Goal: Task Accomplishment & Management: Complete application form

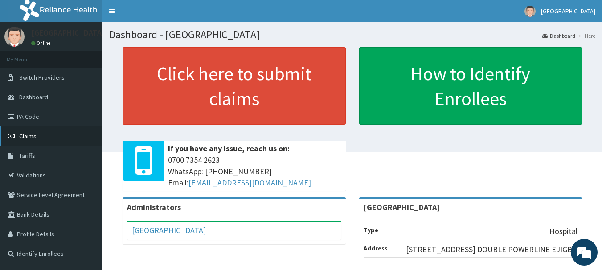
click at [33, 142] on link "Claims" at bounding box center [51, 137] width 102 height 20
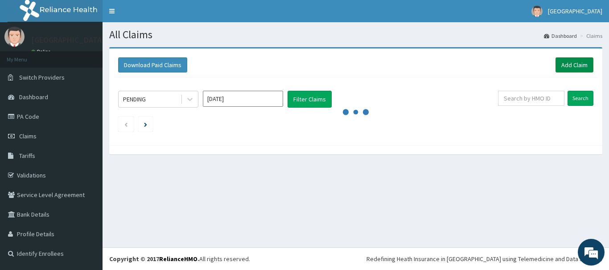
click at [565, 67] on link "Add Claim" at bounding box center [574, 64] width 38 height 15
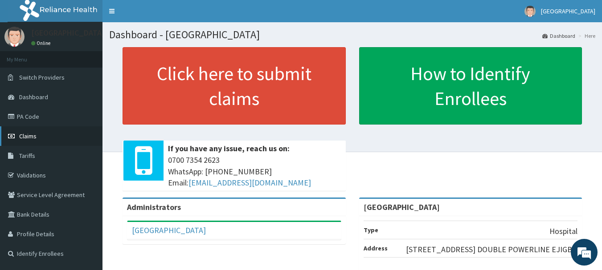
click at [32, 129] on link "Claims" at bounding box center [51, 137] width 102 height 20
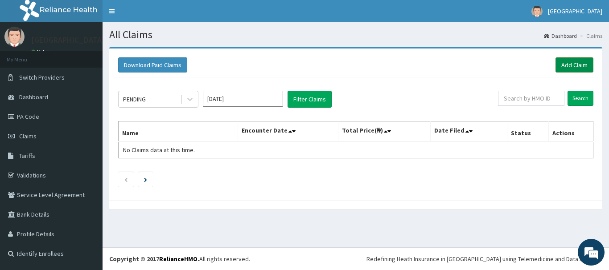
click at [586, 65] on link "Add Claim" at bounding box center [574, 64] width 38 height 15
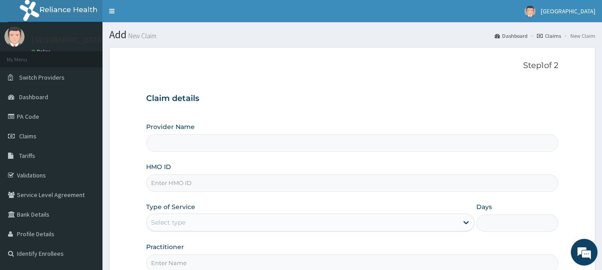
type input "c"
type input "[GEOGRAPHIC_DATA]"
type input "c"
type input "CHL/10835/D"
click at [260, 227] on div "Select type" at bounding box center [302, 223] width 311 height 14
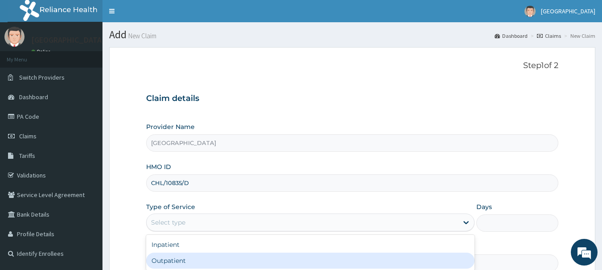
click at [242, 257] on div "Outpatient" at bounding box center [310, 261] width 328 height 16
type input "1"
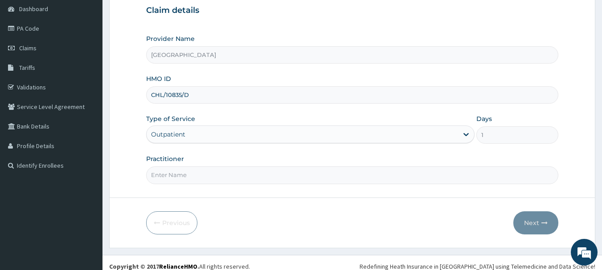
scroll to position [89, 0]
click at [258, 171] on input "Practitioner" at bounding box center [352, 174] width 413 height 17
type input "AKINDE"
click at [529, 211] on button "Next" at bounding box center [535, 222] width 45 height 23
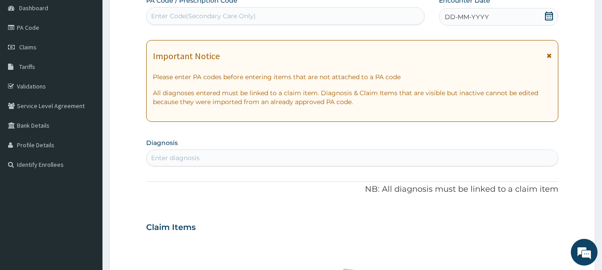
click at [554, 15] on div "DD-MM-YYYY" at bounding box center [498, 17] width 119 height 18
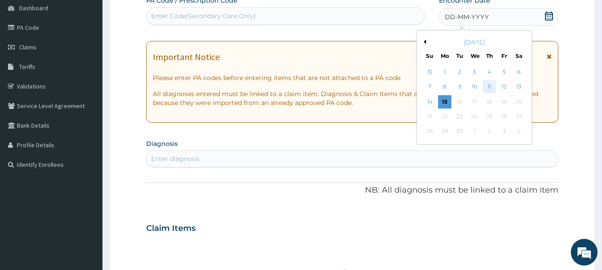
click at [493, 85] on div "11" at bounding box center [489, 87] width 13 height 13
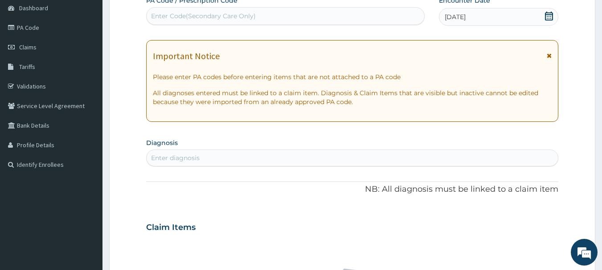
click at [163, 157] on div "Enter diagnosis" at bounding box center [175, 158] width 49 height 9
type input "MALARIA"
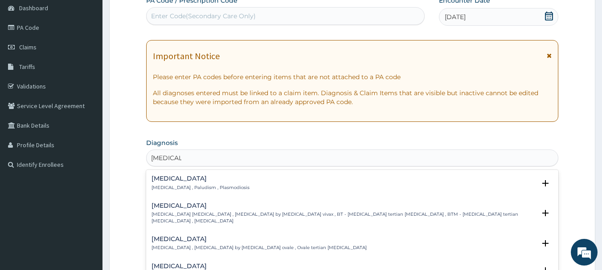
click at [160, 179] on h4 "Malaria" at bounding box center [200, 179] width 98 height 7
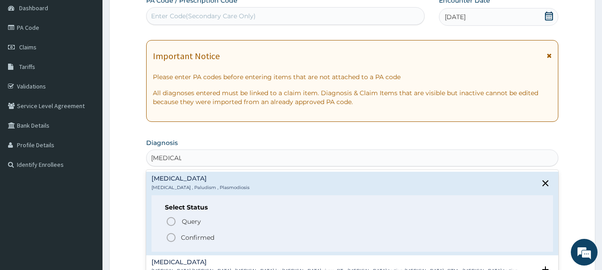
click at [170, 235] on icon "status option filled" at bounding box center [171, 238] width 11 height 11
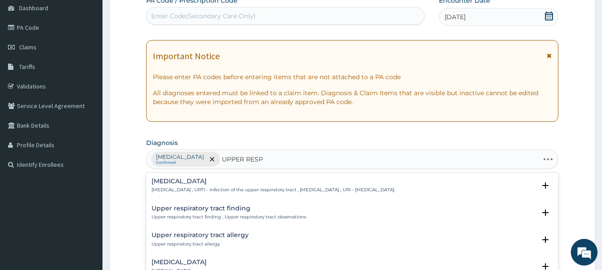
type input "UPPER RESPI"
click at [196, 182] on h4 "Upper respiratory infection" at bounding box center [272, 181] width 243 height 7
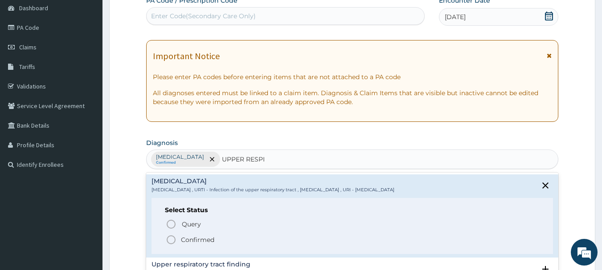
click at [174, 240] on icon "status option filled" at bounding box center [171, 240] width 11 height 11
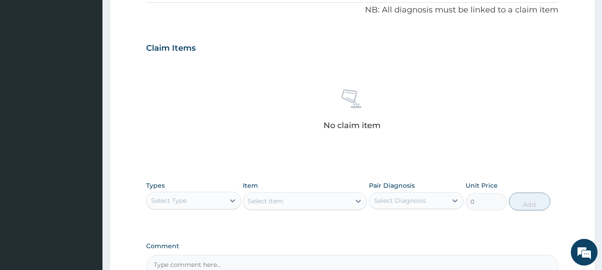
scroll to position [356, 0]
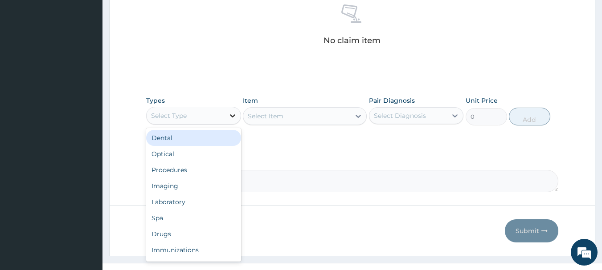
click at [233, 115] on icon at bounding box center [232, 115] width 9 height 9
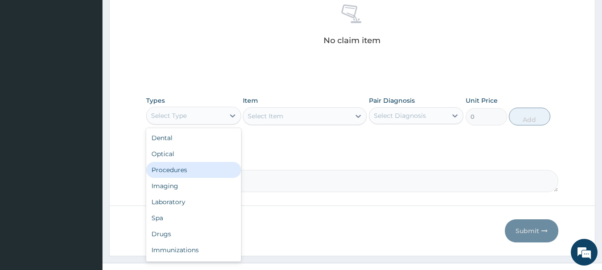
click at [175, 170] on div "Procedures" at bounding box center [193, 170] width 95 height 16
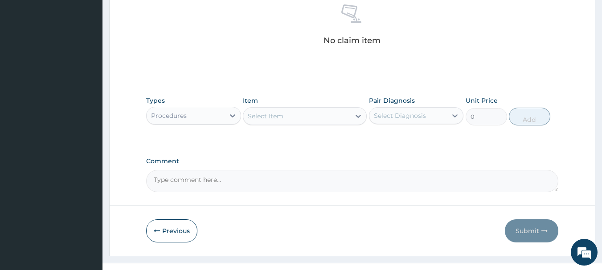
click at [333, 116] on div "Select Item" at bounding box center [296, 116] width 107 height 14
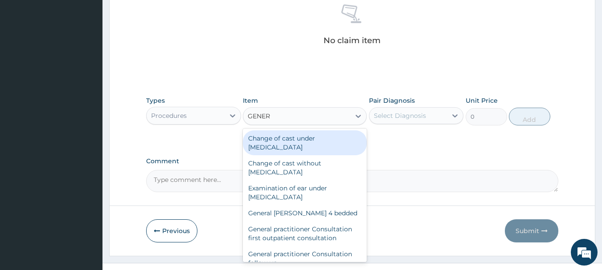
type input "GENERA"
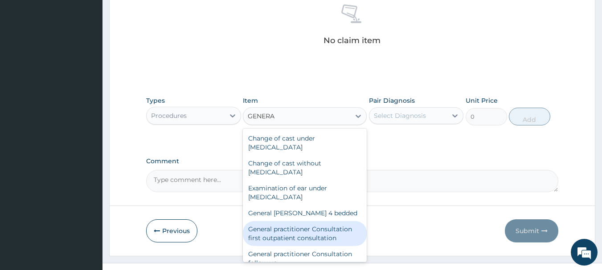
click at [293, 223] on div "General practitioner Consultation first outpatient consultation" at bounding box center [305, 233] width 124 height 25
type input "3547.5"
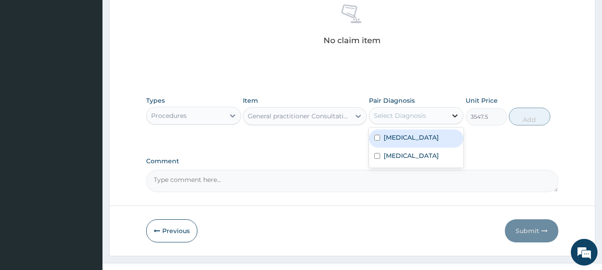
click at [449, 117] on div at bounding box center [455, 116] width 16 height 16
click at [425, 141] on div "Malaria" at bounding box center [416, 139] width 95 height 18
checkbox input "true"
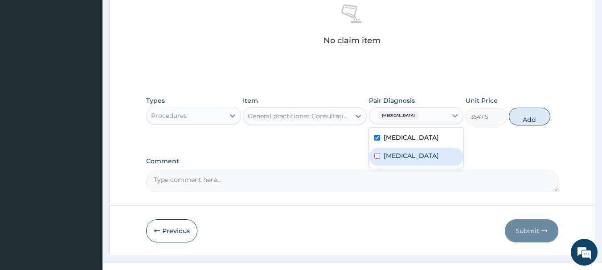
click at [425, 155] on label "Upper respiratory infection" at bounding box center [411, 155] width 55 height 9
checkbox input "true"
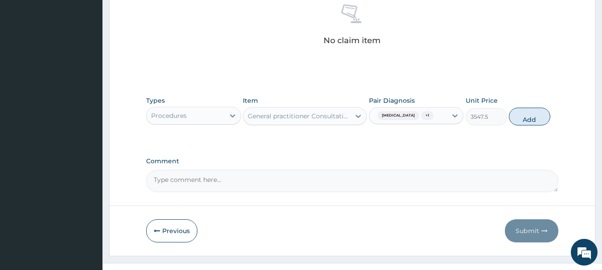
click at [522, 118] on button "Add" at bounding box center [529, 117] width 41 height 18
type input "0"
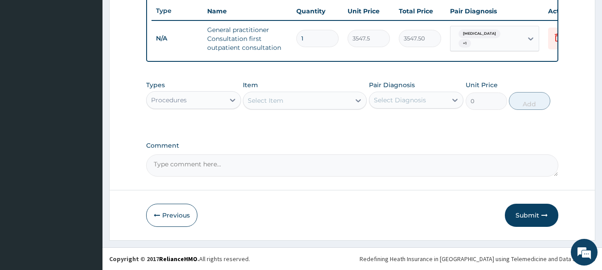
scroll to position [341, 0]
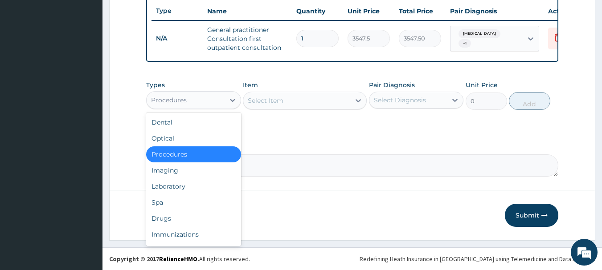
click at [221, 102] on div "Procedures" at bounding box center [186, 100] width 78 height 14
click at [175, 182] on div "Laboratory" at bounding box center [193, 187] width 95 height 16
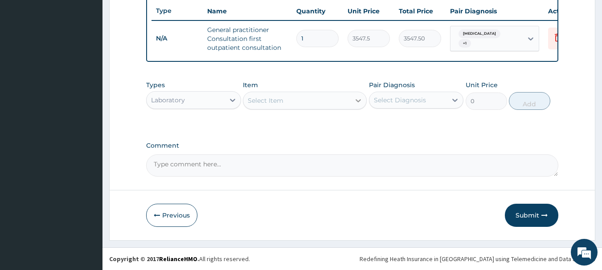
click at [350, 100] on div at bounding box center [358, 101] width 16 height 16
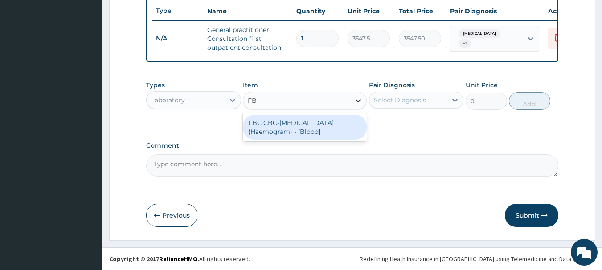
type input "FBC"
click at [328, 124] on div "FBC CBC-Complete Blood Count (Haemogram) - [Blood]" at bounding box center [305, 127] width 124 height 25
type input "4300"
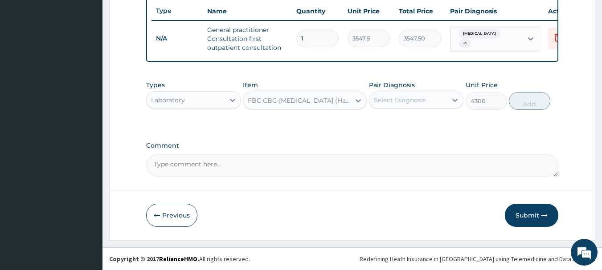
click at [376, 108] on div "Select Diagnosis" at bounding box center [416, 100] width 95 height 17
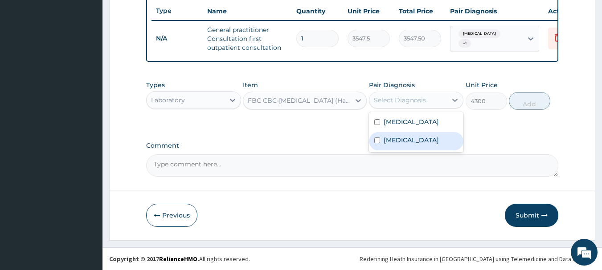
click at [420, 133] on div "Upper respiratory infection" at bounding box center [416, 141] width 95 height 18
checkbox input "true"
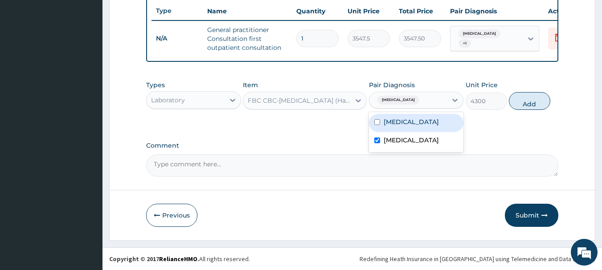
click at [419, 125] on div "Malaria" at bounding box center [416, 123] width 95 height 18
checkbox input "true"
click at [543, 107] on button "Add" at bounding box center [529, 101] width 41 height 18
type input "0"
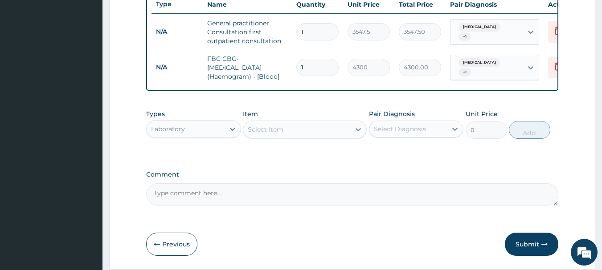
click at [316, 132] on div "Select Item" at bounding box center [296, 130] width 107 height 14
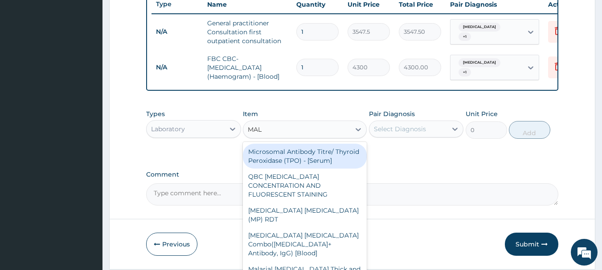
type input "MALA"
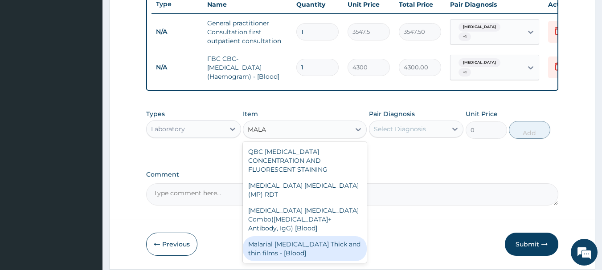
click at [330, 237] on div "Malarial Parasite Thick and thin films - [Blood]" at bounding box center [305, 249] width 124 height 25
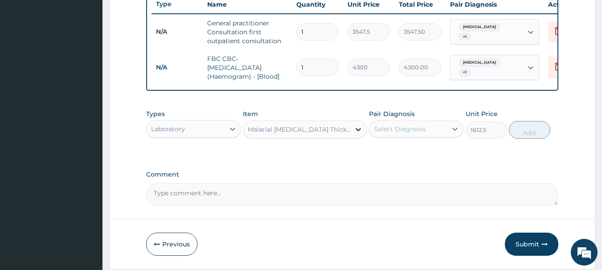
click at [356, 134] on icon at bounding box center [358, 129] width 9 height 9
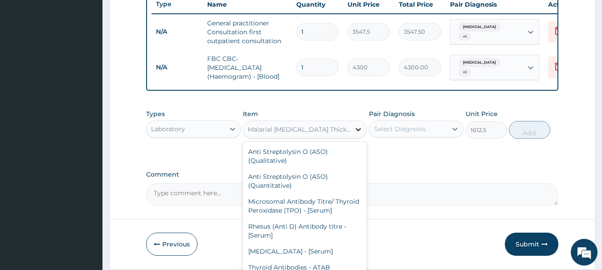
scroll to position [6558, 0]
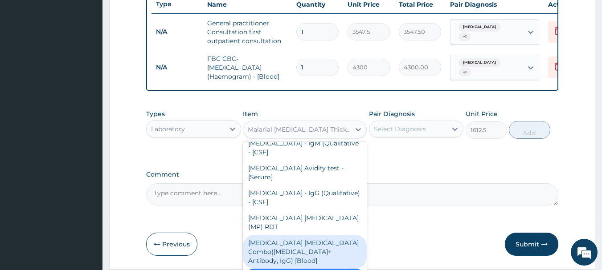
click at [332, 235] on div "Malaria Parasite Combo(Blood Film+ Antibody, IgG) [Blood]" at bounding box center [305, 252] width 124 height 34
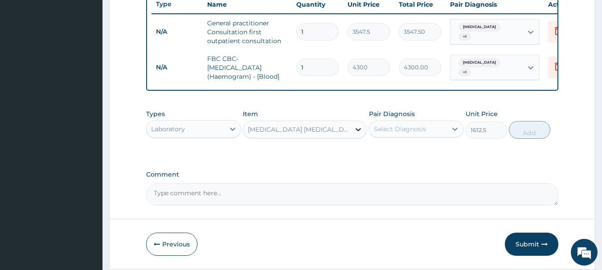
click at [356, 134] on icon at bounding box center [358, 129] width 9 height 9
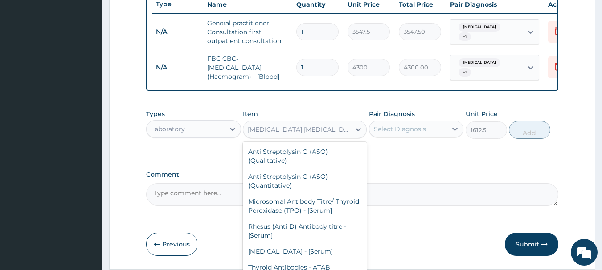
scroll to position [6533, 0]
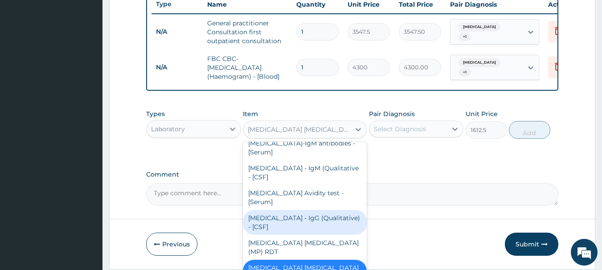
click at [331, 210] on div "Toxoplasma - IgG (Qualitative) - [CSF]" at bounding box center [305, 222] width 124 height 25
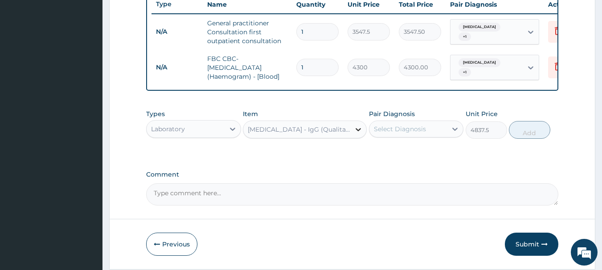
click at [359, 134] on icon at bounding box center [358, 129] width 9 height 9
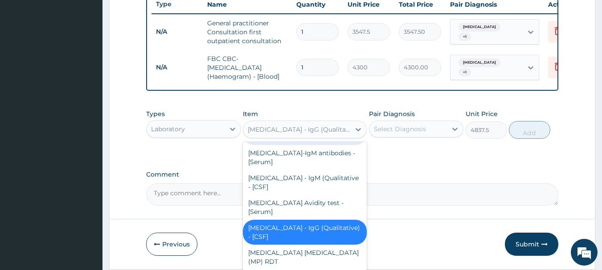
scroll to position [6581, 0]
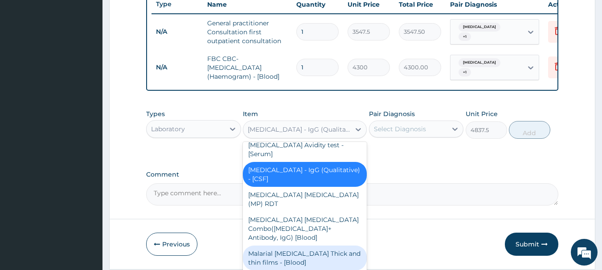
click at [332, 246] on div "Malarial Parasite Thick and thin films - [Blood]" at bounding box center [305, 258] width 124 height 25
type input "1612.5"
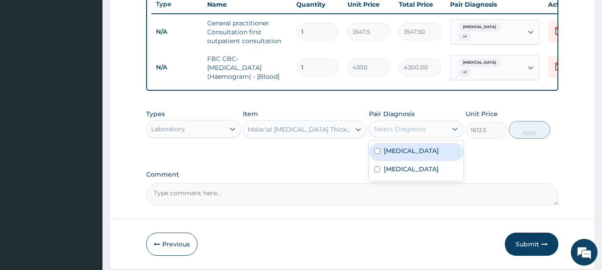
click at [442, 132] on div "Select Diagnosis" at bounding box center [408, 129] width 78 height 14
drag, startPoint x: 417, startPoint y: 164, endPoint x: 430, endPoint y: 158, distance: 14.4
click at [417, 161] on div "Malaria" at bounding box center [416, 152] width 95 height 18
checkbox input "true"
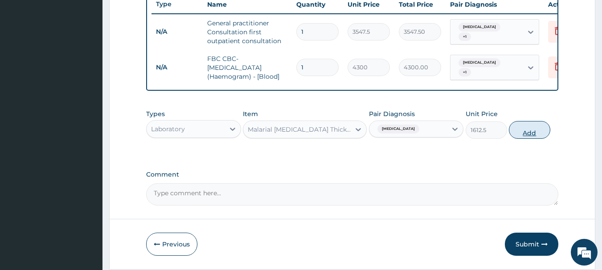
click at [519, 133] on button "Add" at bounding box center [529, 130] width 41 height 18
type input "0"
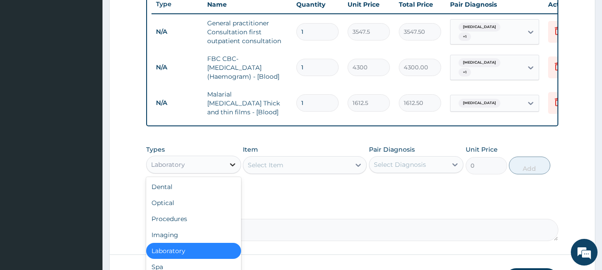
click at [235, 164] on icon at bounding box center [232, 164] width 9 height 9
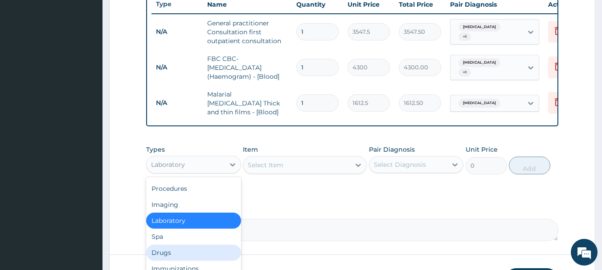
click at [188, 250] on div "Drugs" at bounding box center [193, 253] width 95 height 16
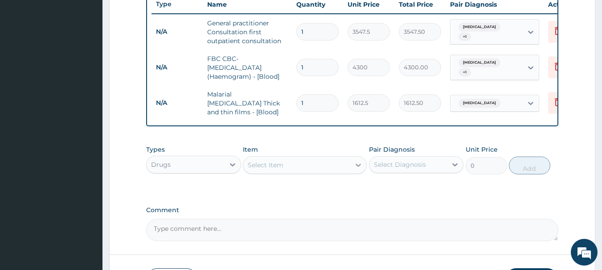
click at [353, 168] on div at bounding box center [358, 165] width 16 height 16
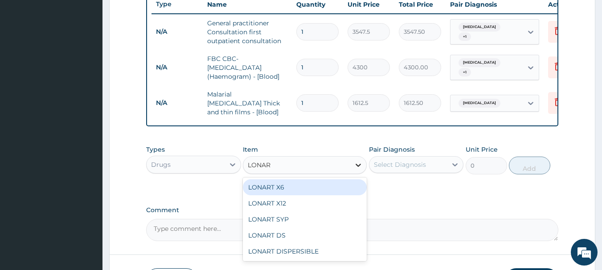
type input "LONART"
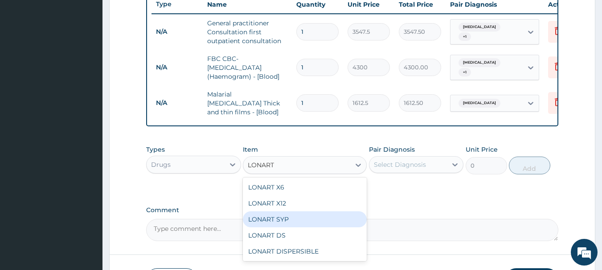
click at [279, 227] on div "LONART SYP" at bounding box center [305, 220] width 124 height 16
type input "2719.75"
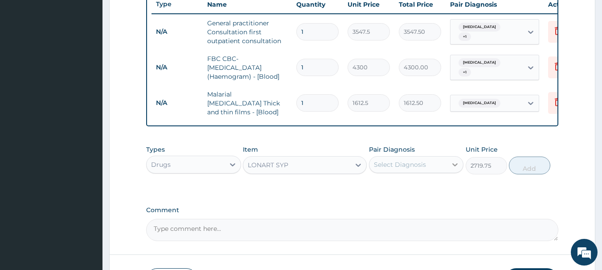
click at [453, 166] on icon at bounding box center [455, 165] width 5 height 3
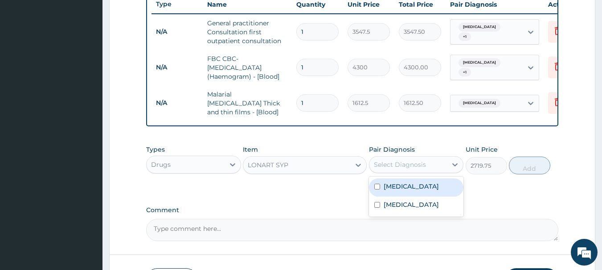
click at [435, 192] on div "[MEDICAL_DATA]" at bounding box center [416, 188] width 95 height 18
checkbox input "true"
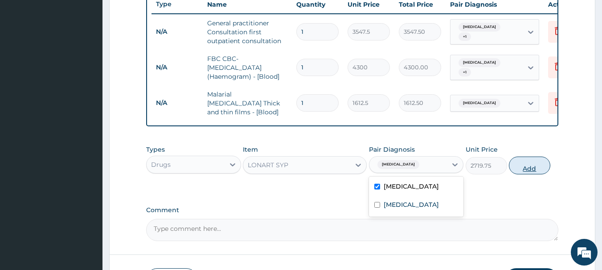
click at [515, 167] on button "Add" at bounding box center [529, 166] width 41 height 18
type input "0"
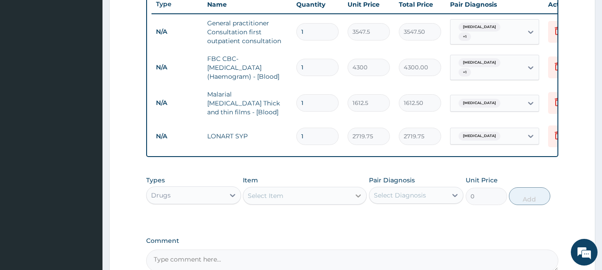
click at [360, 199] on icon at bounding box center [358, 196] width 9 height 9
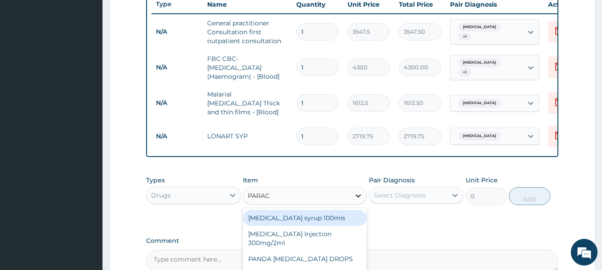
type input "PARACE"
click at [306, 221] on div "[MEDICAL_DATA] syrup 100mls" at bounding box center [305, 218] width 124 height 16
type input "709.5"
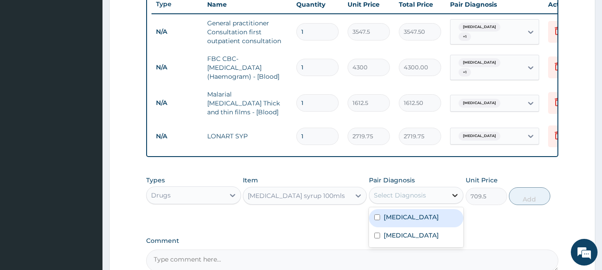
click at [450, 195] on div at bounding box center [455, 196] width 16 height 16
click at [439, 226] on div "[MEDICAL_DATA]" at bounding box center [416, 218] width 95 height 18
checkbox input "true"
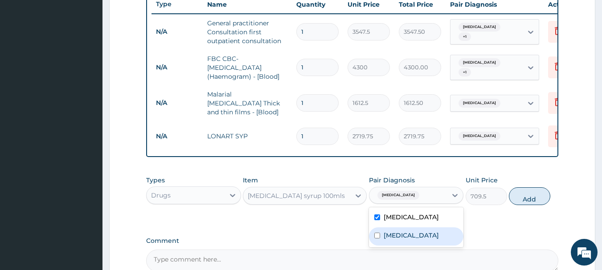
click at [439, 239] on label "Upper respiratory infection" at bounding box center [411, 235] width 55 height 9
checkbox input "true"
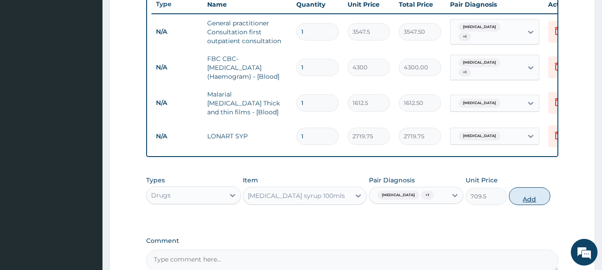
click at [529, 189] on button "Add" at bounding box center [529, 197] width 41 height 18
type input "0"
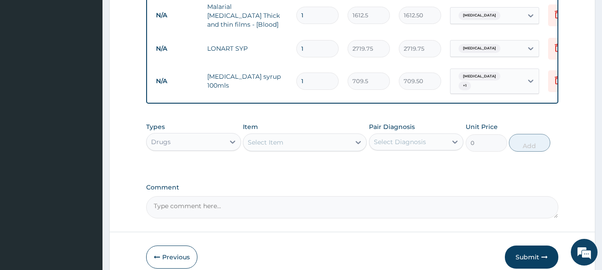
scroll to position [430, 0]
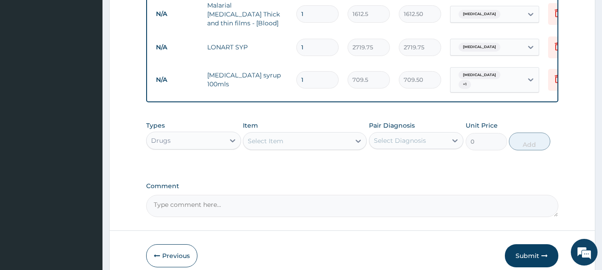
click at [349, 135] on div "Select Item" at bounding box center [296, 141] width 107 height 14
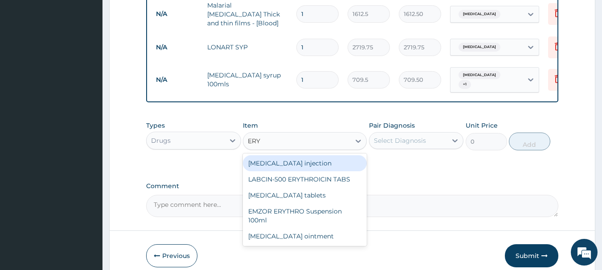
type input "ERYT"
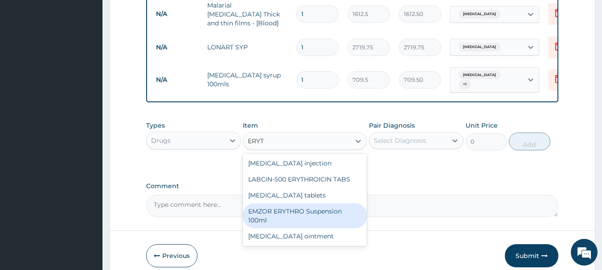
click at [324, 206] on div "EMZOR ERYTHRO Suspension 100ml" at bounding box center [305, 216] width 124 height 25
type input "2601.5"
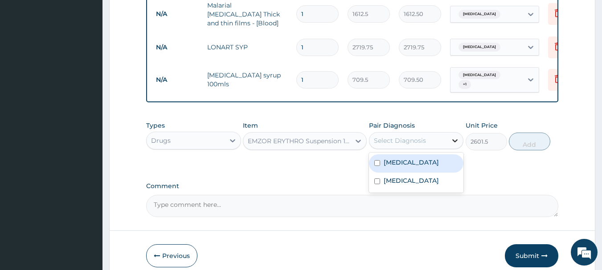
click at [449, 139] on div at bounding box center [455, 141] width 16 height 16
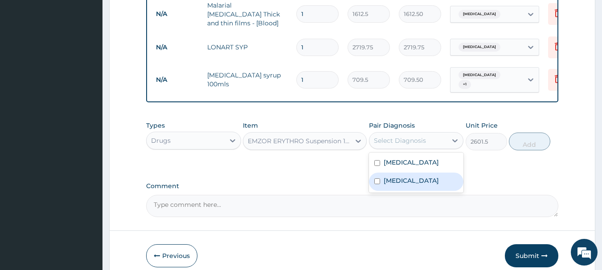
click at [427, 181] on label "Upper respiratory infection" at bounding box center [411, 180] width 55 height 9
checkbox input "true"
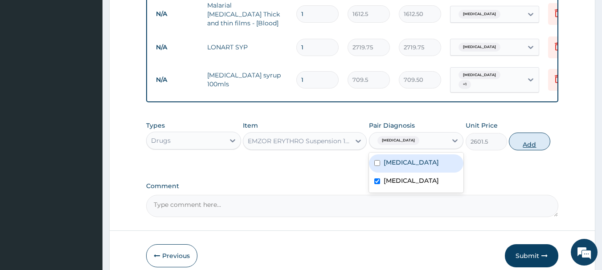
click at [530, 139] on button "Add" at bounding box center [529, 142] width 41 height 18
type input "0"
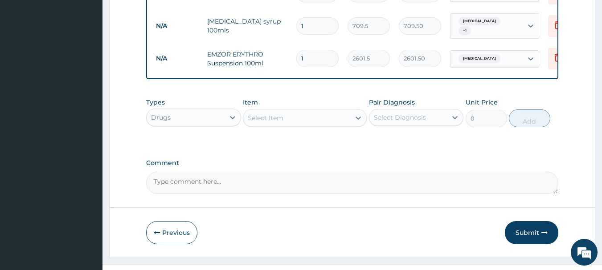
scroll to position [500, 0]
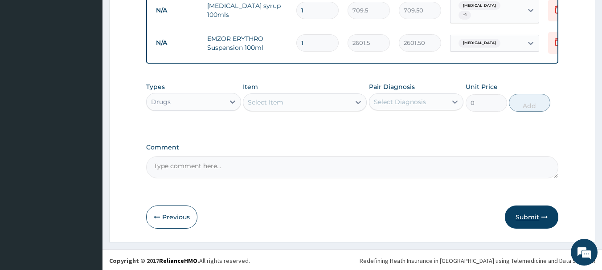
click at [525, 209] on button "Submit" at bounding box center [531, 217] width 53 height 23
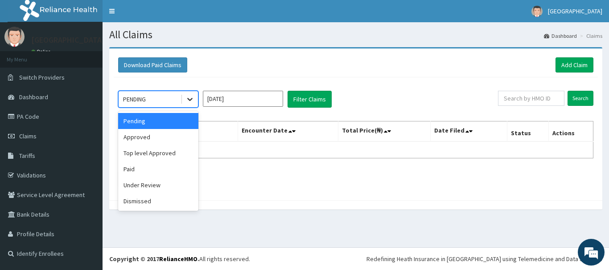
click at [185, 96] on icon at bounding box center [189, 99] width 9 height 9
click at [178, 136] on div "Approved" at bounding box center [158, 137] width 80 height 16
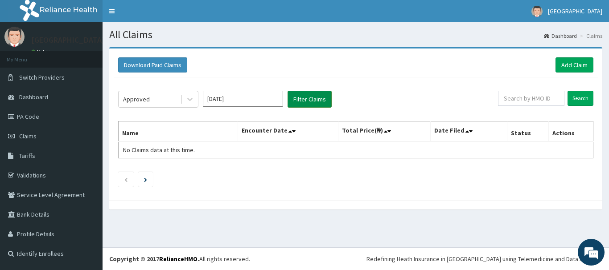
click at [308, 99] on button "Filter Claims" at bounding box center [309, 99] width 44 height 17
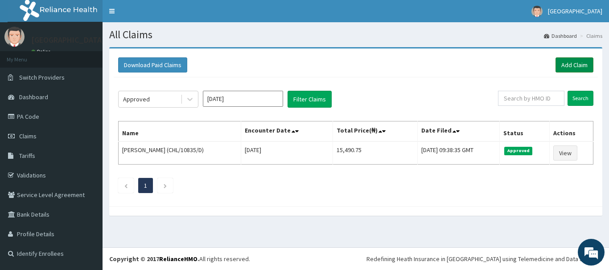
click at [574, 67] on link "Add Claim" at bounding box center [574, 64] width 38 height 15
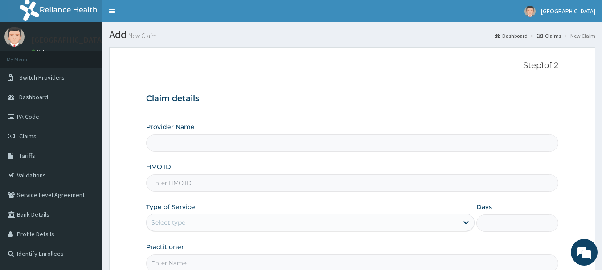
type input "[GEOGRAPHIC_DATA]"
click at [172, 184] on input "HMO ID" at bounding box center [352, 183] width 413 height 17
click at [33, 181] on link "Validations" at bounding box center [51, 176] width 102 height 20
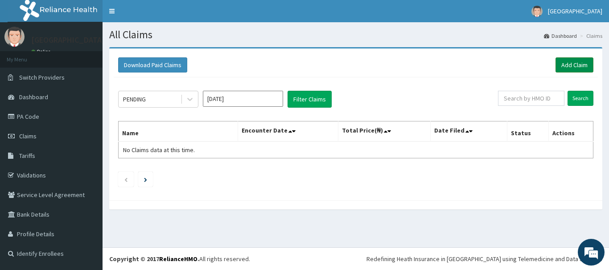
click at [565, 58] on link "Add Claim" at bounding box center [574, 64] width 38 height 15
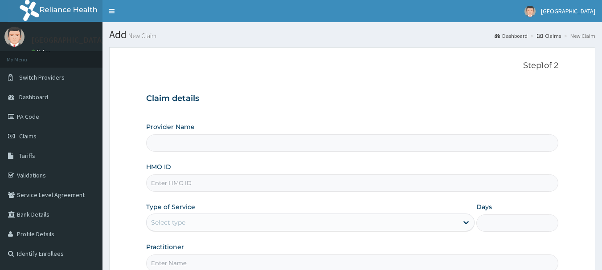
click at [241, 178] on input "HMO ID" at bounding box center [352, 183] width 413 height 17
type input "GTC"
type input "[GEOGRAPHIC_DATA]"
type input "GTC/10046/B"
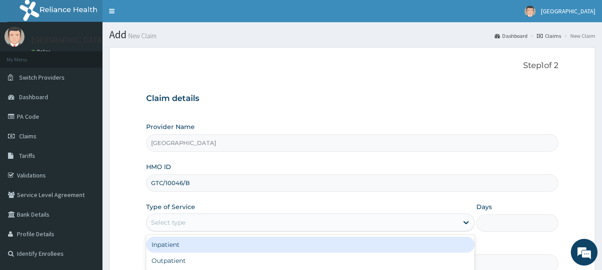
click at [246, 229] on div "Select type" at bounding box center [302, 223] width 311 height 14
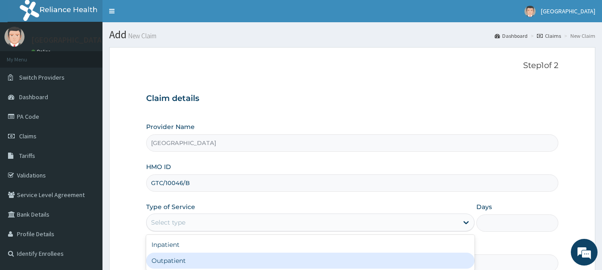
click at [247, 257] on div "Outpatient" at bounding box center [310, 261] width 328 height 16
type input "1"
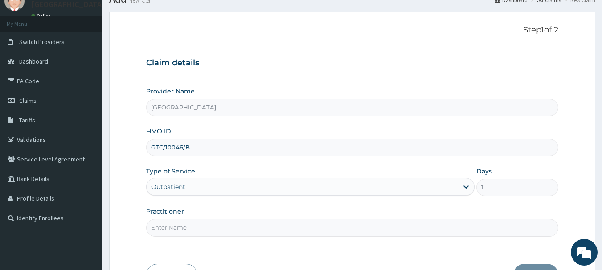
scroll to position [89, 0]
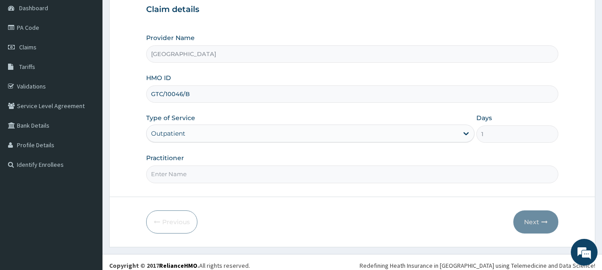
click at [221, 179] on input "Practitioner" at bounding box center [352, 174] width 413 height 17
type input "AKINDE"
drag, startPoint x: 528, startPoint y: 235, endPoint x: 527, endPoint y: 229, distance: 6.4
click at [528, 235] on form "Step 1 of 2 Claim details Provider Name Living Spring Hospital HMO ID GTC/10046…" at bounding box center [352, 102] width 486 height 289
click at [529, 217] on button "Next" at bounding box center [535, 222] width 45 height 23
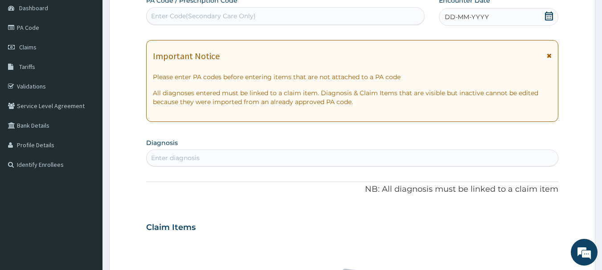
click at [547, 12] on icon at bounding box center [549, 16] width 8 height 9
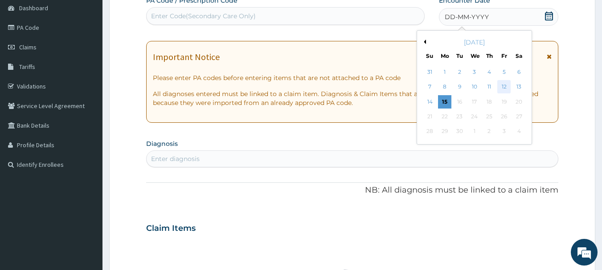
click at [506, 81] on div "12" at bounding box center [503, 87] width 13 height 13
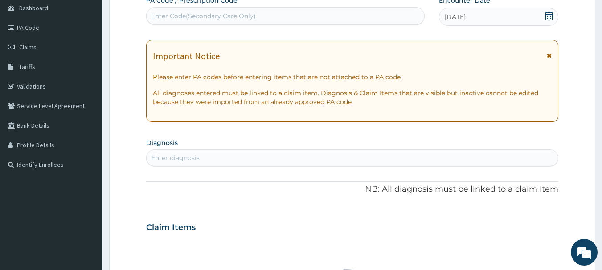
click at [368, 151] on div "Enter diagnosis" at bounding box center [353, 158] width 412 height 14
type input "MALARI"
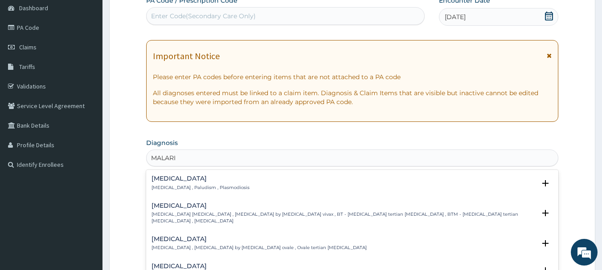
click at [170, 182] on h4 "Malaria" at bounding box center [200, 179] width 98 height 7
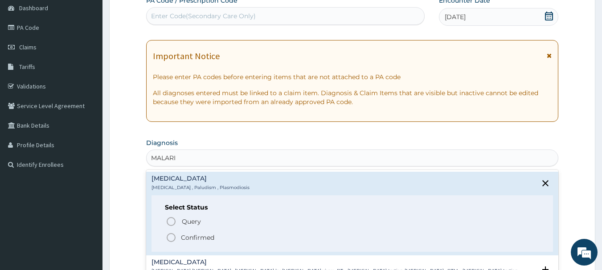
click at [171, 239] on icon "status option filled" at bounding box center [171, 238] width 11 height 11
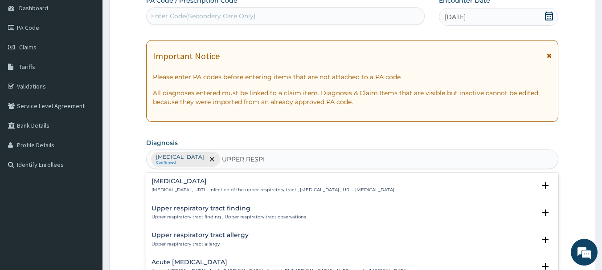
type input "UPPER RESPIR"
click at [200, 182] on h4 "Upper respiratory infection" at bounding box center [272, 181] width 243 height 7
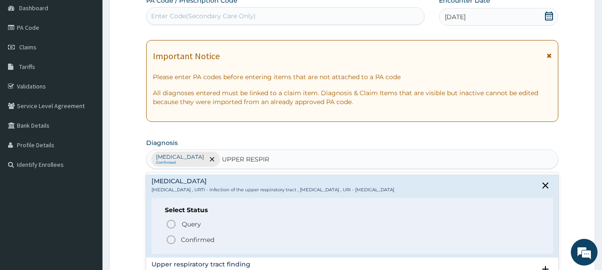
click at [171, 235] on icon "status option filled" at bounding box center [171, 240] width 11 height 11
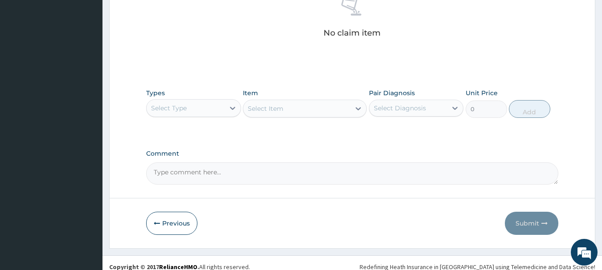
scroll to position [372, 0]
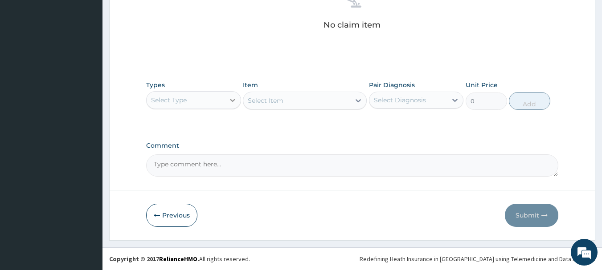
click at [233, 99] on icon at bounding box center [232, 100] width 9 height 9
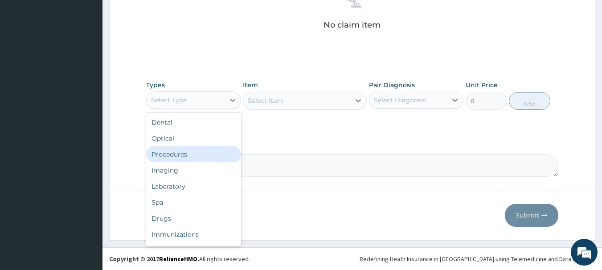
click at [171, 157] on div "Procedures" at bounding box center [193, 155] width 95 height 16
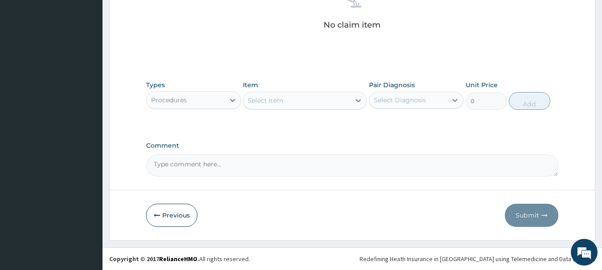
click at [356, 100] on icon at bounding box center [358, 100] width 9 height 9
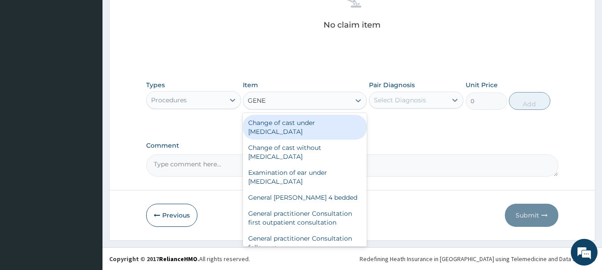
type input "GENER"
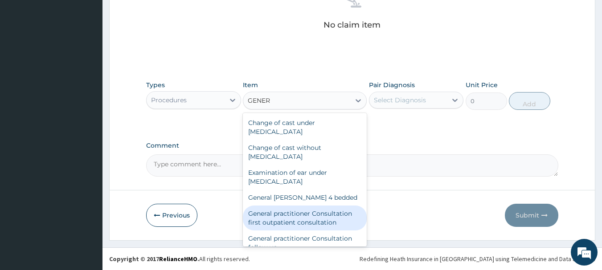
click at [324, 214] on div "General practitioner Consultation first outpatient consultation" at bounding box center [305, 218] width 124 height 25
type input "3547.5"
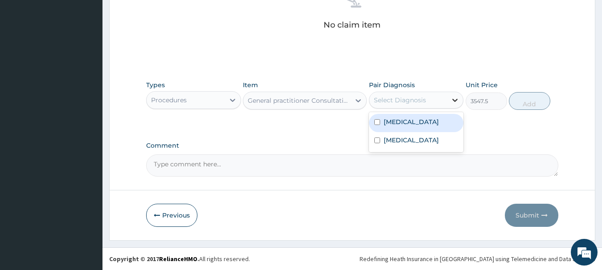
click at [454, 96] on icon at bounding box center [454, 100] width 9 height 9
drag, startPoint x: 419, startPoint y: 120, endPoint x: 420, endPoint y: 141, distance: 20.9
click at [419, 120] on div "[MEDICAL_DATA]" at bounding box center [416, 123] width 95 height 18
checkbox input "true"
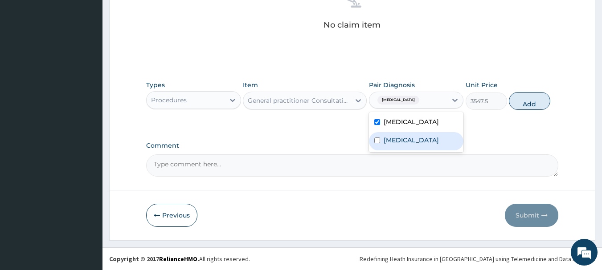
click at [420, 141] on label "Upper respiratory infection" at bounding box center [411, 140] width 55 height 9
checkbox input "true"
click at [512, 95] on button "Add" at bounding box center [529, 101] width 41 height 18
type input "0"
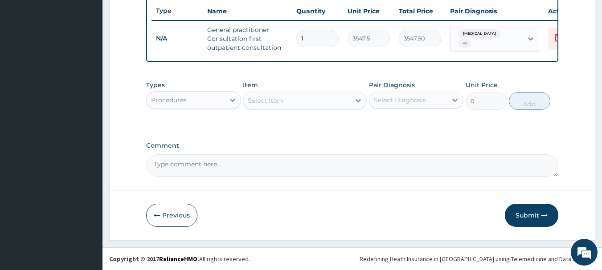
scroll to position [341, 0]
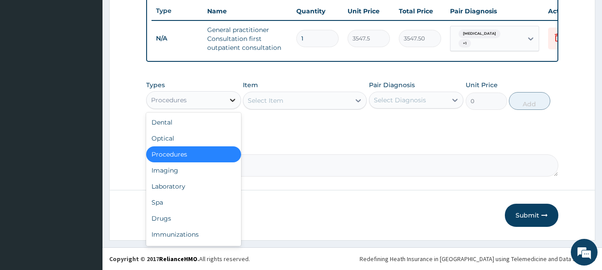
click at [232, 100] on icon at bounding box center [232, 100] width 9 height 9
click at [185, 184] on div "Laboratory" at bounding box center [193, 187] width 95 height 16
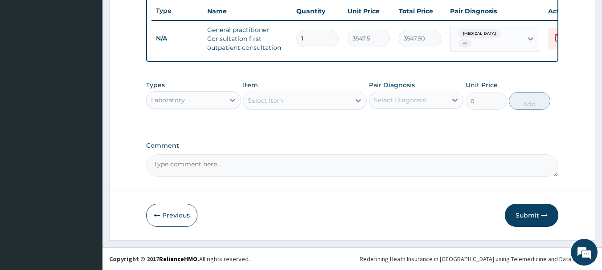
click at [359, 98] on icon at bounding box center [358, 100] width 9 height 9
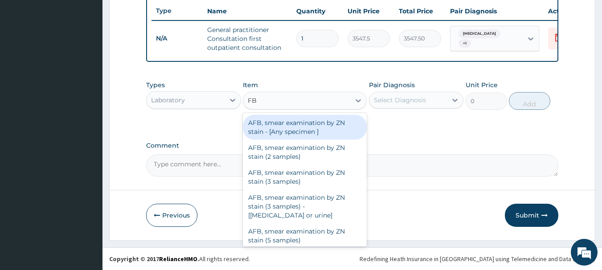
type input "FBC"
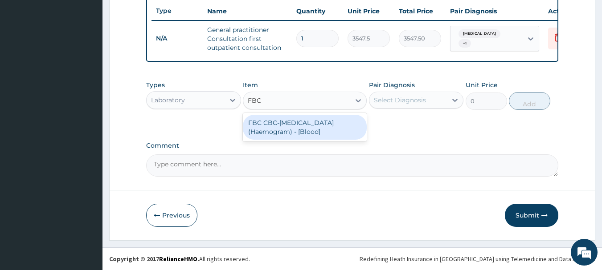
click at [307, 128] on div "FBC CBC-Complete Blood Count (Haemogram) - [Blood]" at bounding box center [305, 127] width 124 height 25
type input "4300"
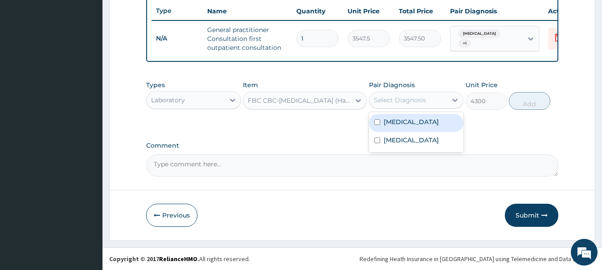
click at [430, 101] on div "Select Diagnosis" at bounding box center [408, 100] width 78 height 14
click at [405, 127] on div "Malaria" at bounding box center [416, 123] width 95 height 18
checkbox input "true"
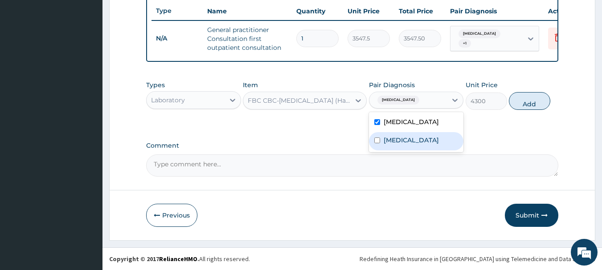
click at [413, 139] on label "Upper respiratory infection" at bounding box center [411, 140] width 55 height 9
checkbox input "true"
drag, startPoint x: 519, startPoint y: 106, endPoint x: 491, endPoint y: 110, distance: 28.2
click at [519, 107] on button "Add" at bounding box center [529, 101] width 41 height 18
type input "0"
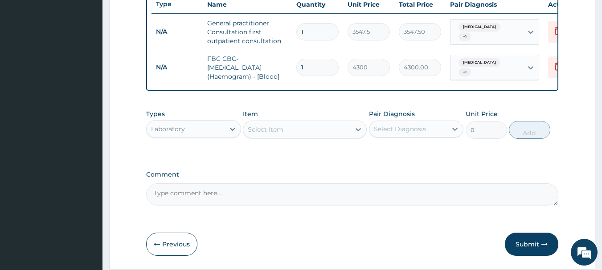
click at [349, 134] on div "Select Item" at bounding box center [296, 130] width 107 height 14
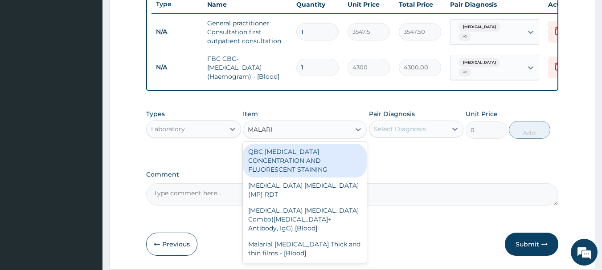
type input "MALARIA"
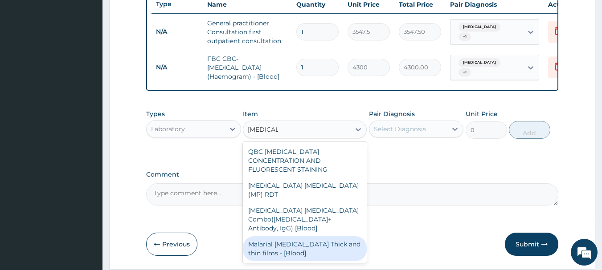
click at [259, 237] on div "Malarial Parasite Thick and thin films - [Blood]" at bounding box center [305, 249] width 124 height 25
type input "1612.5"
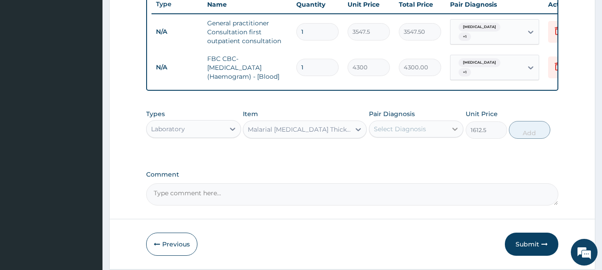
click at [458, 134] on icon at bounding box center [454, 129] width 9 height 9
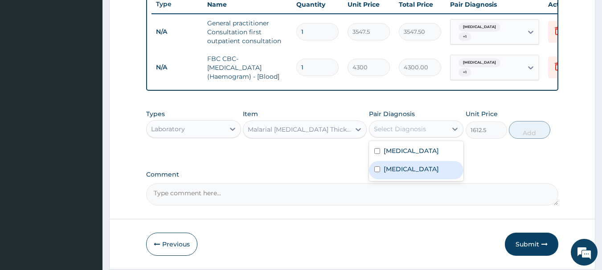
click at [399, 169] on div "Upper respiratory infection" at bounding box center [416, 170] width 95 height 18
checkbox input "true"
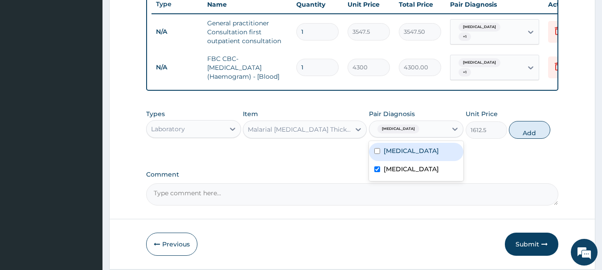
click at [399, 156] on label "Malaria" at bounding box center [411, 151] width 55 height 9
checkbox input "true"
click at [403, 174] on label "[MEDICAL_DATA]" at bounding box center [411, 169] width 55 height 9
checkbox input "false"
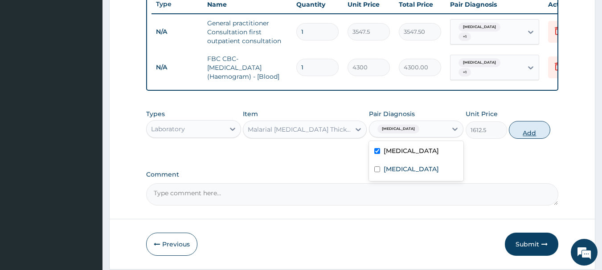
click at [522, 129] on button "Add" at bounding box center [529, 130] width 41 height 18
type input "0"
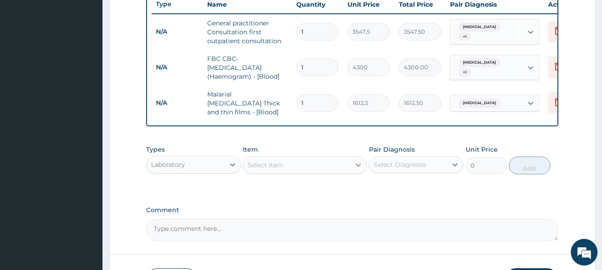
click at [358, 164] on icon at bounding box center [358, 165] width 9 height 9
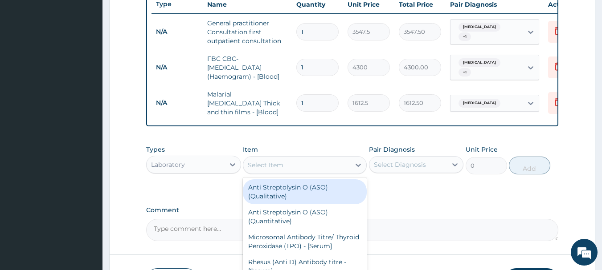
click at [215, 165] on div "Laboratory" at bounding box center [186, 165] width 78 height 14
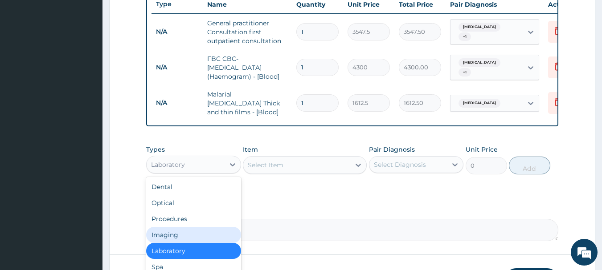
scroll to position [30, 0]
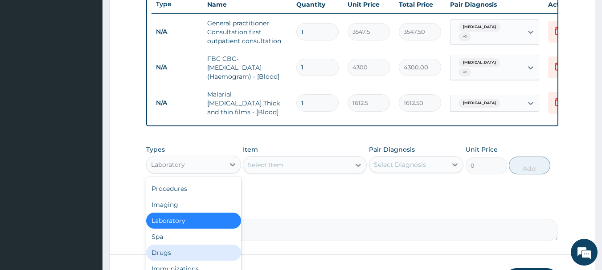
click at [195, 255] on div "Drugs" at bounding box center [193, 253] width 95 height 16
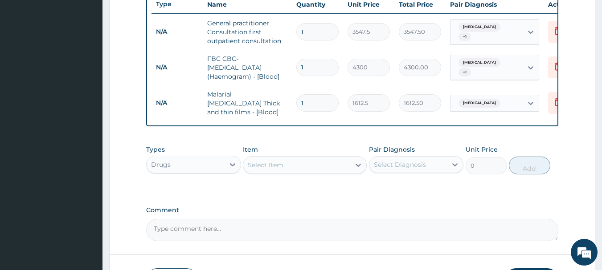
click at [355, 166] on icon at bounding box center [358, 165] width 9 height 9
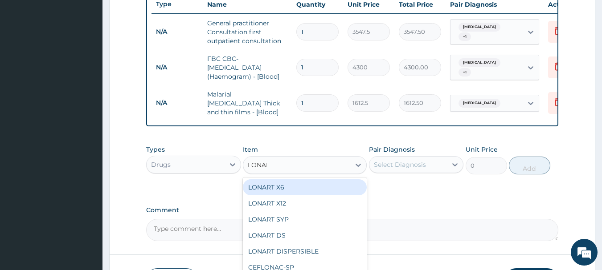
type input "LONART"
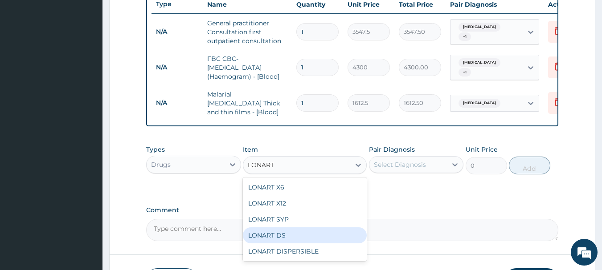
click at [323, 232] on div "LONART DS" at bounding box center [305, 236] width 124 height 16
type input "473"
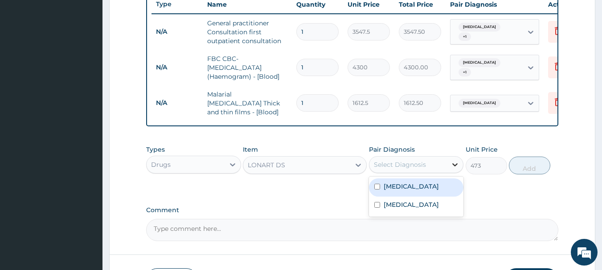
click at [451, 169] on icon at bounding box center [454, 164] width 9 height 9
click at [413, 187] on div "Malaria" at bounding box center [416, 188] width 95 height 18
checkbox input "true"
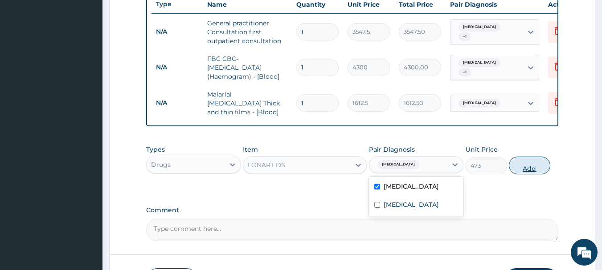
click at [523, 164] on button "Add" at bounding box center [529, 166] width 41 height 18
type input "0"
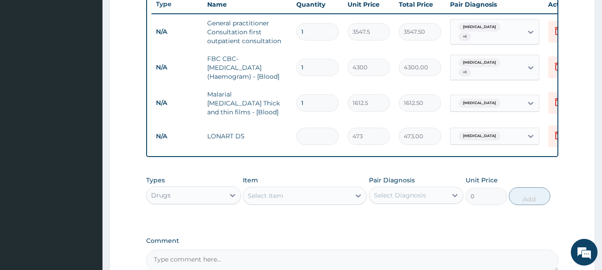
type input "0.00"
type input "6"
type input "2838.00"
type input "6"
click at [357, 195] on icon at bounding box center [358, 196] width 9 height 9
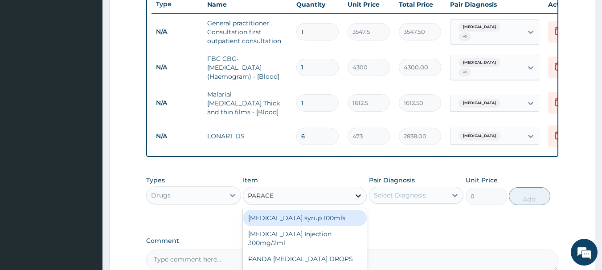
type input "PARACET"
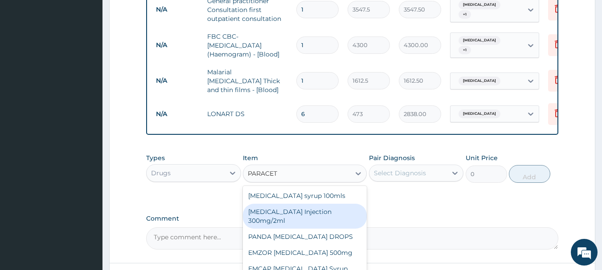
scroll to position [393, 0]
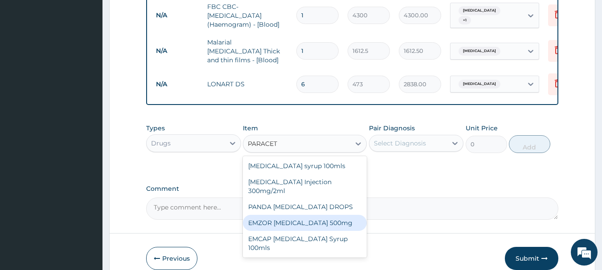
click at [269, 224] on div "EMZOR PARACETAMOL 500mg" at bounding box center [305, 223] width 124 height 16
type input "23.65"
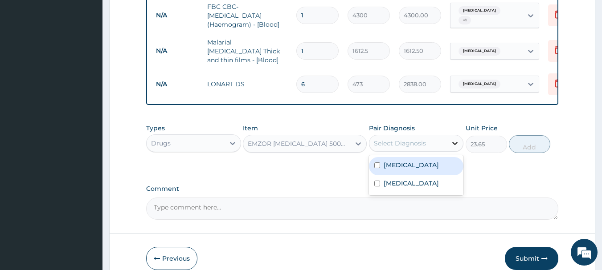
click at [454, 144] on icon at bounding box center [454, 143] width 9 height 9
click at [445, 170] on div "Malaria" at bounding box center [416, 166] width 95 height 18
checkbox input "true"
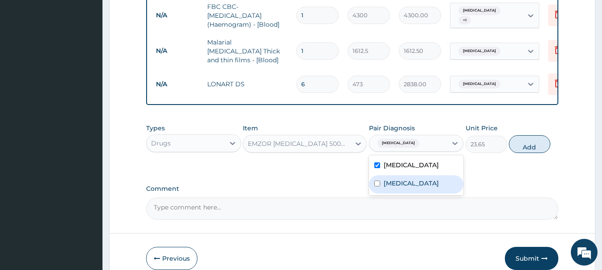
click at [435, 187] on label "Upper respiratory infection" at bounding box center [411, 183] width 55 height 9
checkbox input "true"
click at [540, 146] on button "Add" at bounding box center [529, 144] width 41 height 18
type input "0"
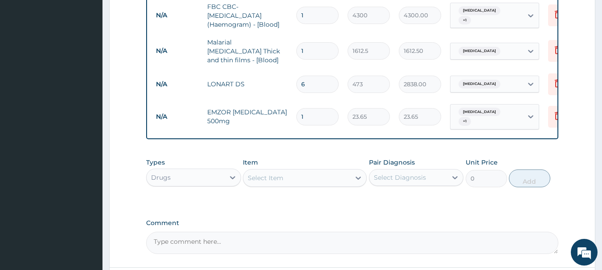
type input "18"
type input "425.70"
type input "18"
click at [353, 176] on div at bounding box center [358, 178] width 16 height 16
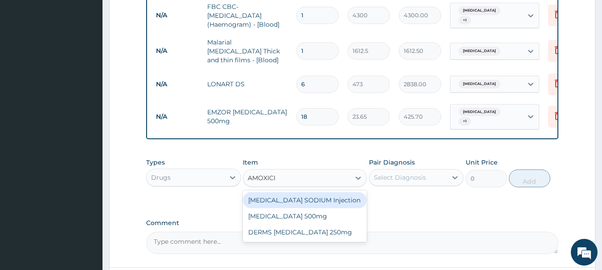
type input "AMOXICIL"
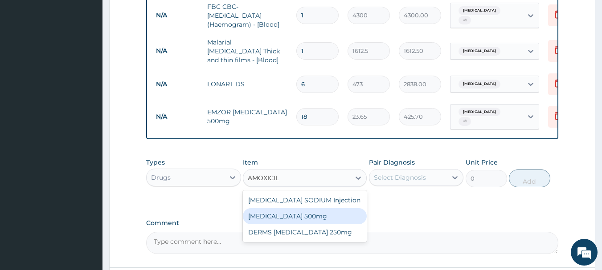
click at [315, 217] on div "[MEDICAL_DATA] 500mg" at bounding box center [305, 217] width 124 height 16
type input "70.95"
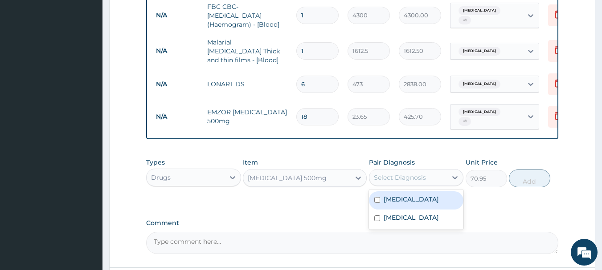
click at [441, 171] on div "Select Diagnosis" at bounding box center [408, 178] width 78 height 14
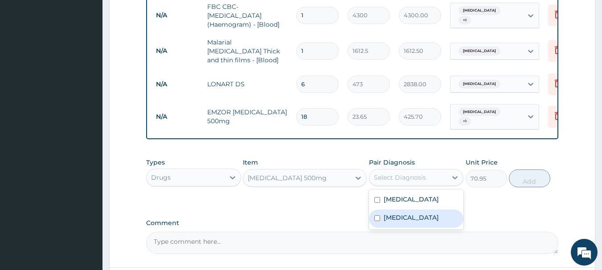
click at [430, 213] on label "Upper respiratory infection" at bounding box center [411, 217] width 55 height 9
checkbox input "true"
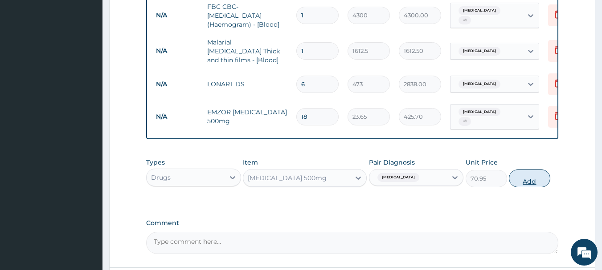
click at [523, 175] on button "Add" at bounding box center [529, 179] width 41 height 18
type input "0"
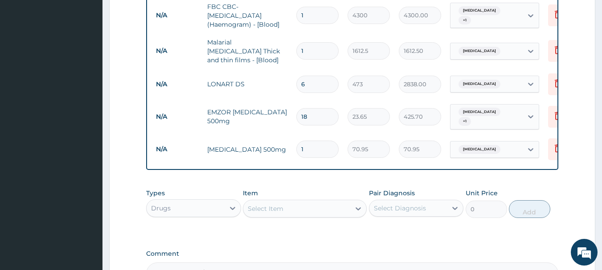
type input "15"
type input "1064.25"
type input "15"
click at [360, 202] on div at bounding box center [358, 209] width 16 height 16
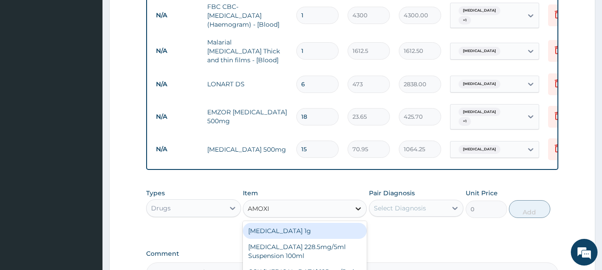
type input "AMOXIL"
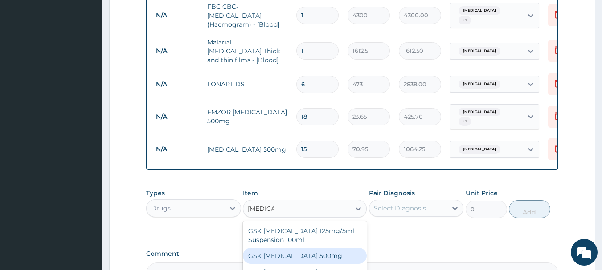
click at [319, 248] on div "GSK [MEDICAL_DATA] 500mg" at bounding box center [305, 256] width 124 height 16
type input "59.125"
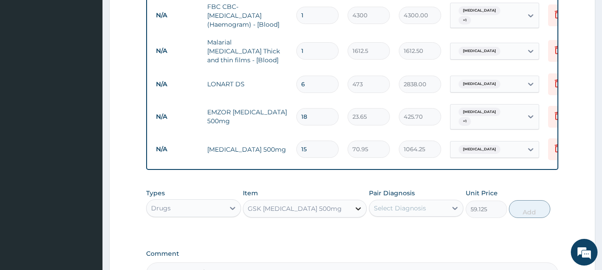
click at [356, 208] on icon at bounding box center [358, 209] width 5 height 3
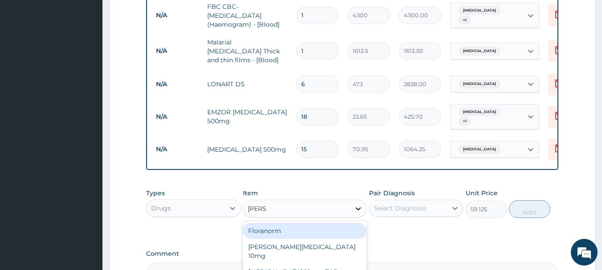
scroll to position [0, 0]
type input "LORAT"
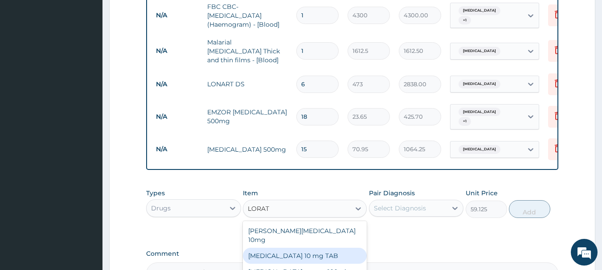
click at [301, 250] on div "[MEDICAL_DATA] 10 mg TAB" at bounding box center [305, 256] width 124 height 16
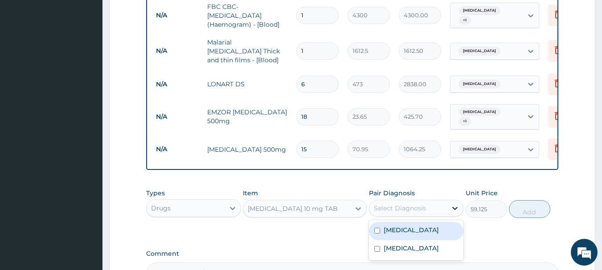
click at [452, 205] on icon at bounding box center [454, 208] width 9 height 9
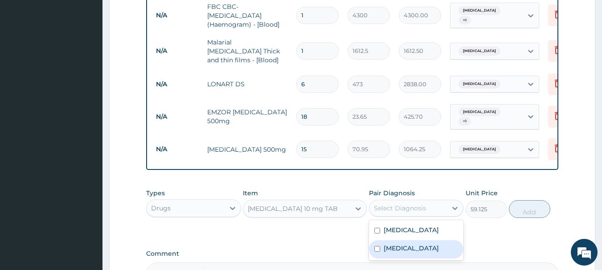
click at [437, 253] on label "Upper respiratory infection" at bounding box center [411, 248] width 55 height 9
checkbox input "true"
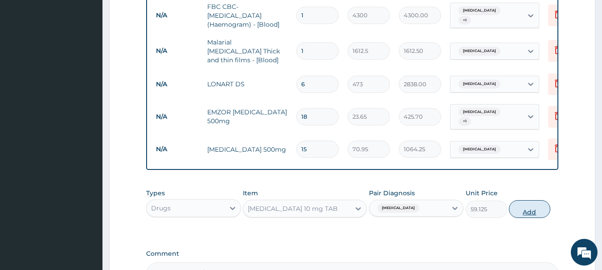
click at [530, 208] on button "Add" at bounding box center [529, 210] width 41 height 18
type input "0"
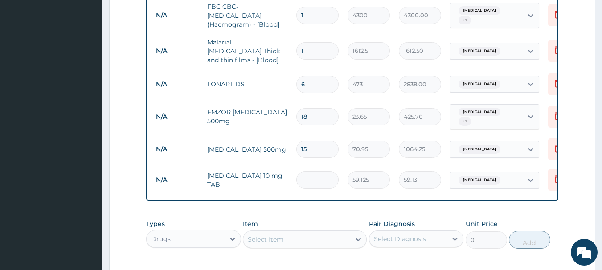
type input "0.00"
type input "5"
type input "295.63"
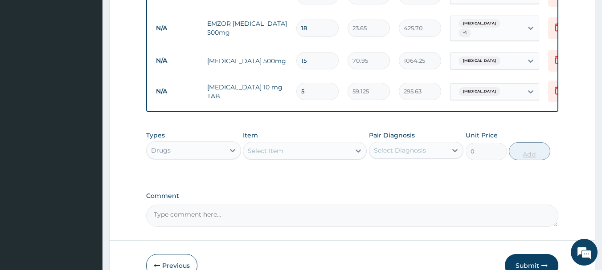
scroll to position [483, 0]
type input "5"
click at [539, 258] on button "Submit" at bounding box center [531, 265] width 53 height 23
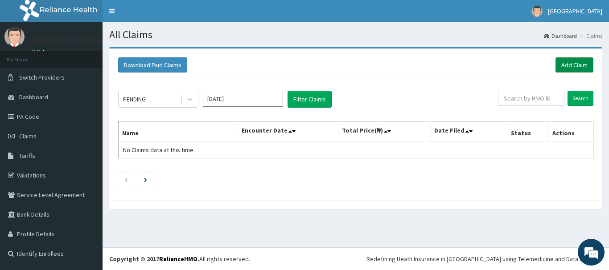
click at [561, 61] on link "Add Claim" at bounding box center [574, 64] width 38 height 15
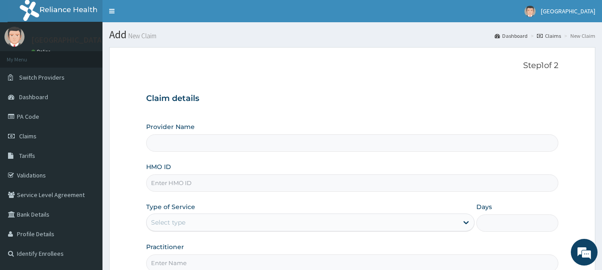
type input "[GEOGRAPHIC_DATA]"
click at [222, 180] on input "HMO ID" at bounding box center [352, 183] width 413 height 17
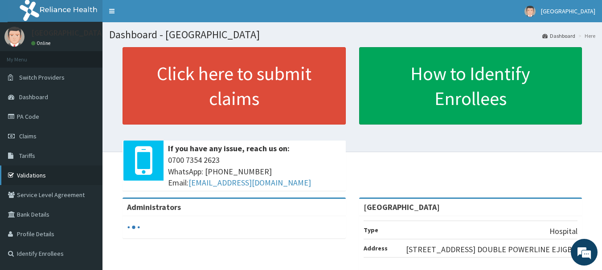
click at [20, 170] on link "Validations" at bounding box center [51, 176] width 102 height 20
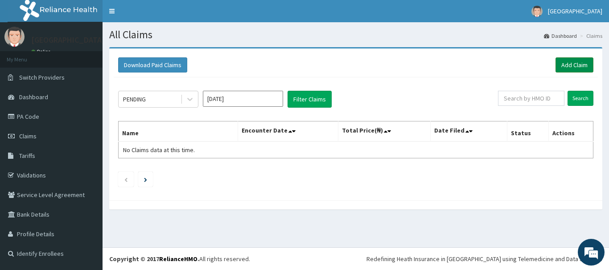
click at [562, 66] on link "Add Claim" at bounding box center [574, 64] width 38 height 15
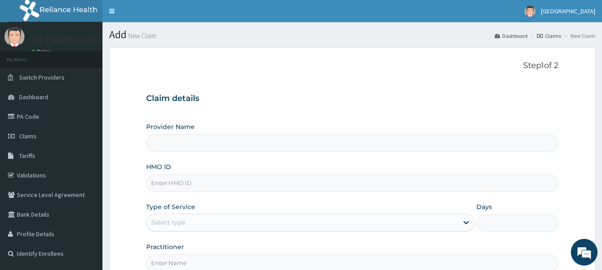
click at [174, 188] on input "HMO ID" at bounding box center [352, 183] width 413 height 17
type input "GTC"
type input "[GEOGRAPHIC_DATA]"
type input "GTC/10046/D"
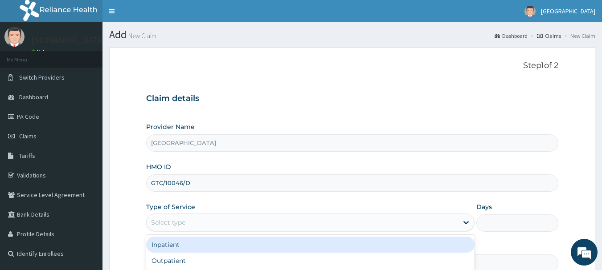
click at [240, 223] on div "Select type" at bounding box center [302, 223] width 311 height 14
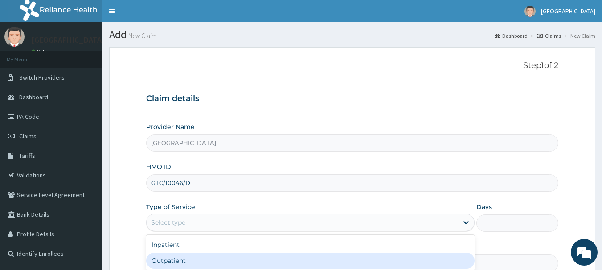
click at [197, 262] on div "Outpatient" at bounding box center [310, 261] width 328 height 16
type input "1"
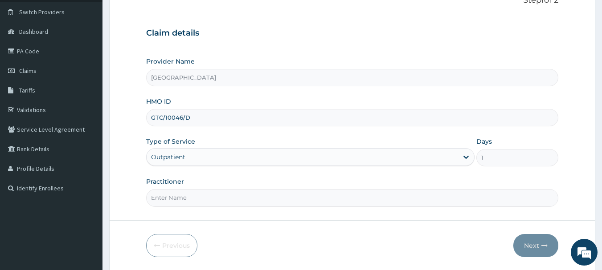
scroll to position [89, 0]
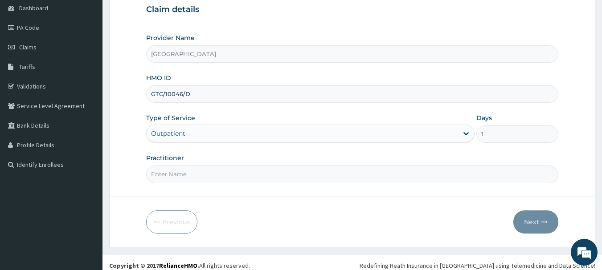
click at [217, 179] on input "Practitioner" at bounding box center [352, 174] width 413 height 17
type input "AKINDE"
click at [543, 222] on icon "button" at bounding box center [544, 222] width 6 height 6
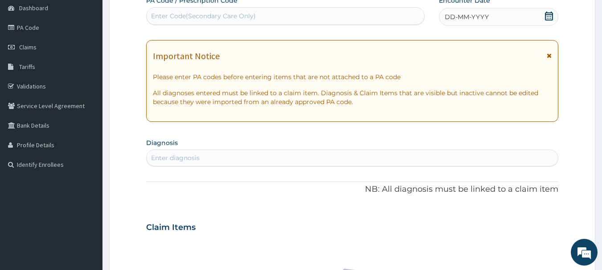
click at [548, 18] on icon at bounding box center [548, 16] width 9 height 9
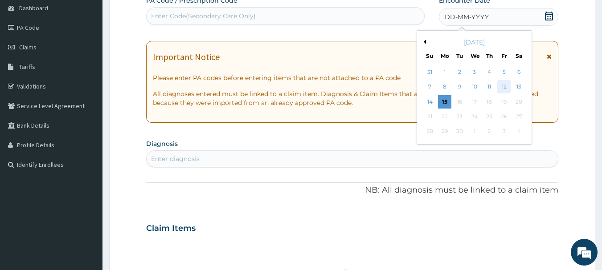
click at [506, 87] on div "12" at bounding box center [503, 87] width 13 height 13
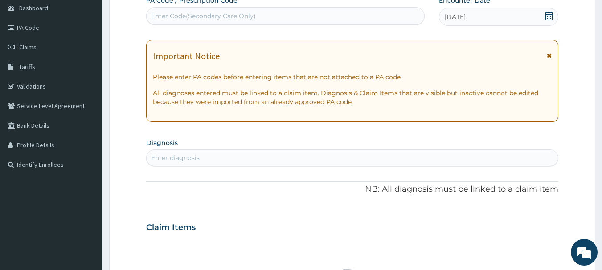
click at [176, 159] on div "Enter diagnosis" at bounding box center [175, 158] width 49 height 9
type input "MALARIA"
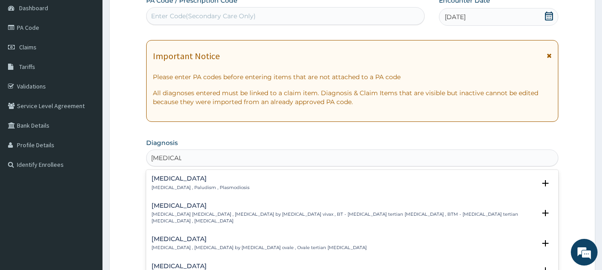
click at [162, 185] on p "Malaria , Paludism , Plasmodiosis" at bounding box center [200, 188] width 98 height 6
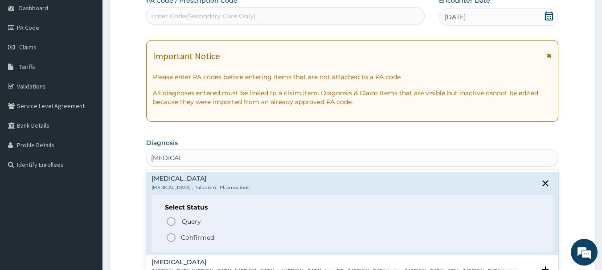
click at [169, 237] on icon "status option filled" at bounding box center [171, 238] width 11 height 11
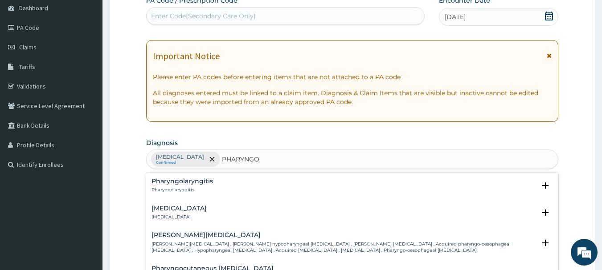
type input "PHARYNGOT"
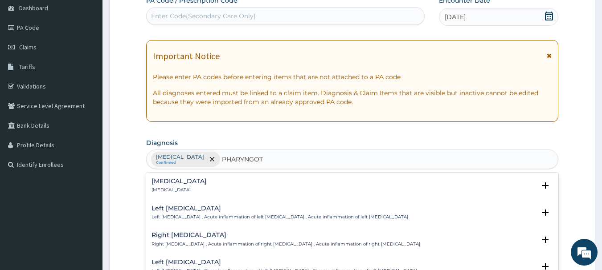
click at [202, 187] on p "Pharyngotonsillitis" at bounding box center [178, 190] width 55 height 6
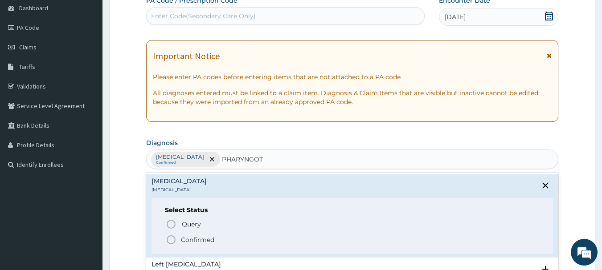
click at [172, 238] on icon "status option filled" at bounding box center [171, 240] width 11 height 11
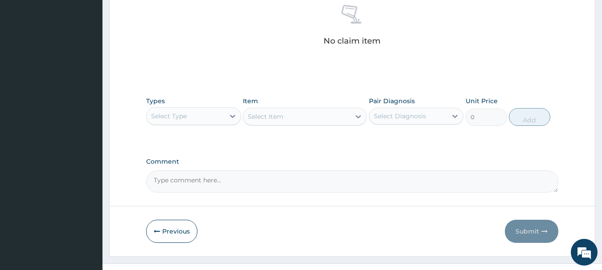
scroll to position [356, 0]
click at [232, 115] on icon at bounding box center [232, 115] width 9 height 9
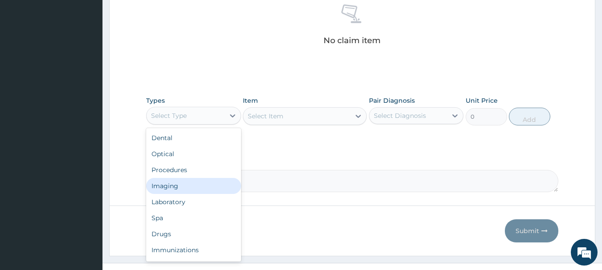
click at [196, 178] on div "Imaging" at bounding box center [193, 186] width 95 height 16
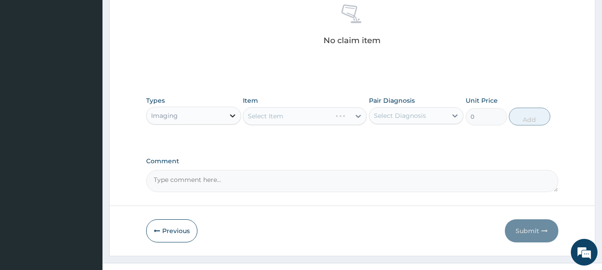
click at [231, 119] on icon at bounding box center [232, 115] width 9 height 9
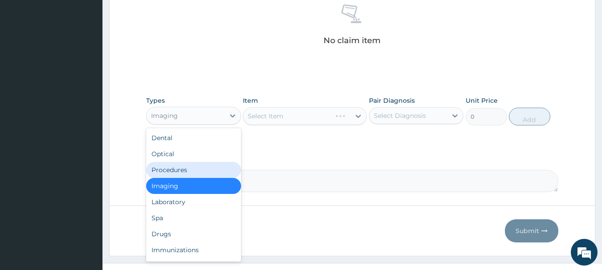
click at [189, 169] on div "Procedures" at bounding box center [193, 170] width 95 height 16
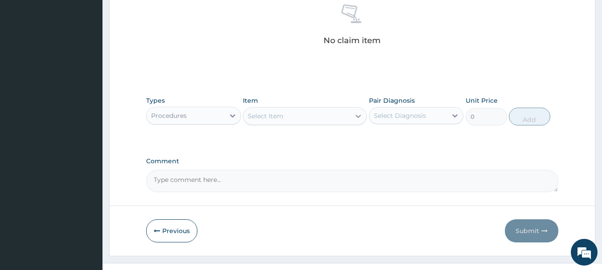
click at [356, 113] on icon at bounding box center [358, 116] width 9 height 9
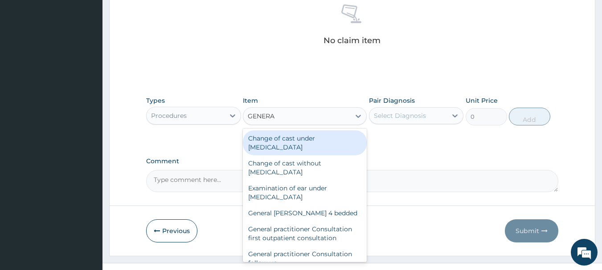
type input "GENERAL"
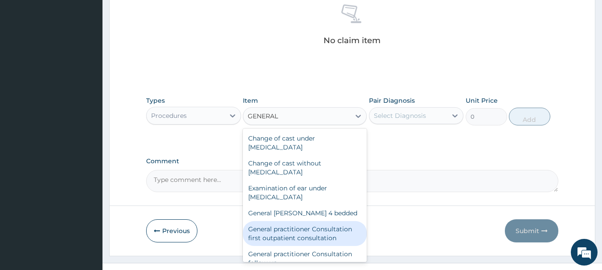
click at [331, 232] on div "General practitioner Consultation first outpatient consultation" at bounding box center [305, 233] width 124 height 25
type input "3547.5"
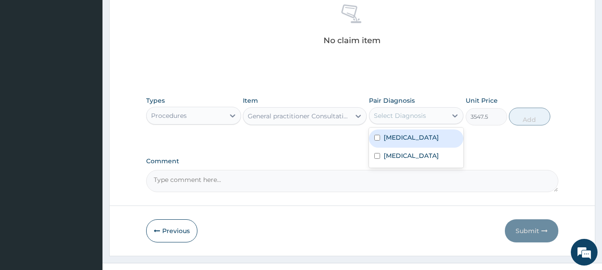
click at [425, 117] on div "Select Diagnosis" at bounding box center [400, 115] width 52 height 9
drag, startPoint x: 404, startPoint y: 137, endPoint x: 408, endPoint y: 144, distance: 8.2
click at [406, 140] on label "Malaria" at bounding box center [411, 137] width 55 height 9
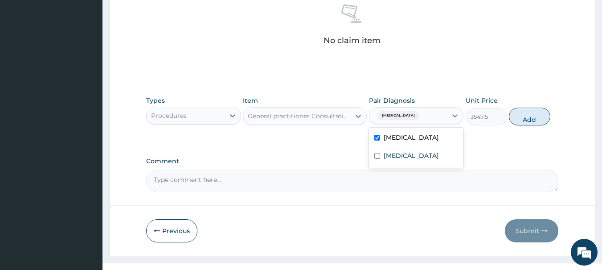
click at [409, 144] on div "Malaria" at bounding box center [416, 139] width 95 height 18
checkbox input "false"
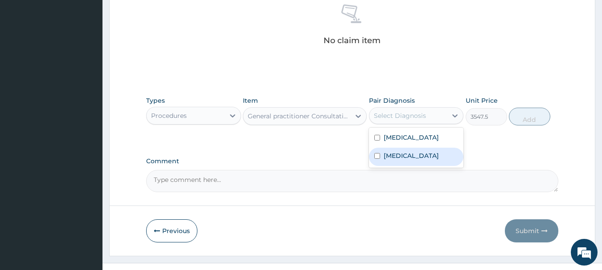
click at [418, 157] on label "Pharyngotonsillitis" at bounding box center [411, 155] width 55 height 9
checkbox input "true"
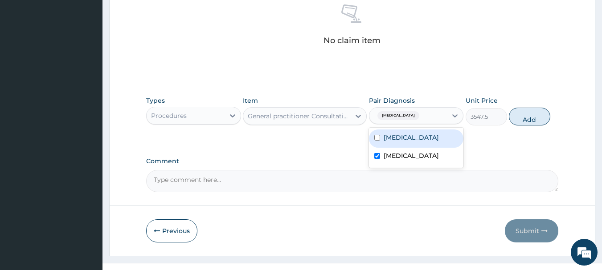
click at [420, 143] on div "Malaria" at bounding box center [416, 139] width 95 height 18
checkbox input "true"
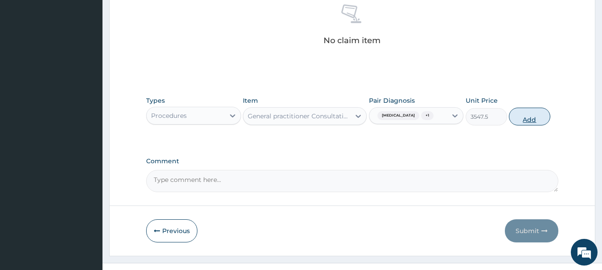
click at [517, 111] on button "Add" at bounding box center [529, 117] width 41 height 18
type input "0"
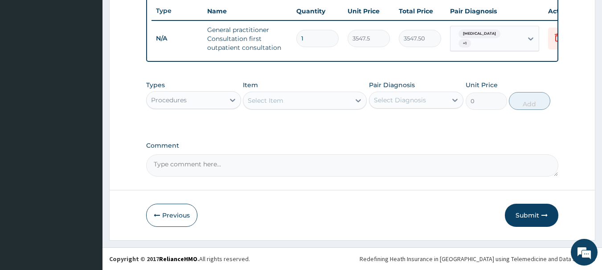
scroll to position [341, 0]
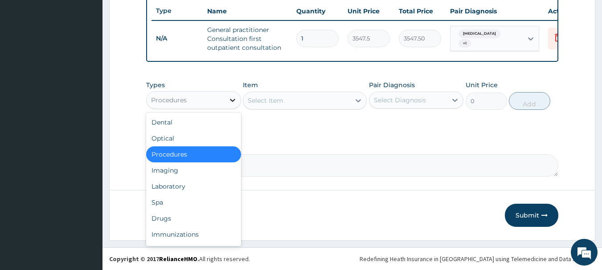
click at [234, 101] on icon at bounding box center [232, 100] width 9 height 9
click at [213, 178] on div "Imaging" at bounding box center [193, 171] width 95 height 16
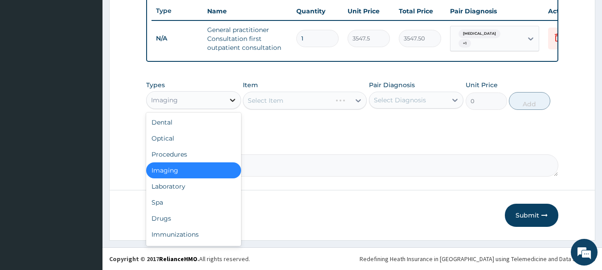
click at [233, 103] on icon at bounding box center [232, 100] width 9 height 9
click at [207, 185] on div "Laboratory" at bounding box center [193, 187] width 95 height 16
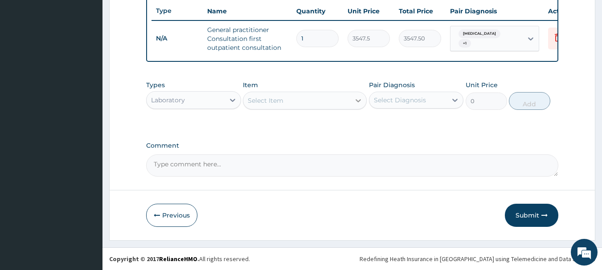
click at [359, 95] on div at bounding box center [358, 101] width 16 height 16
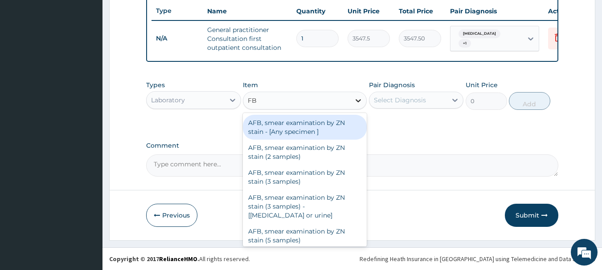
type input "FBC"
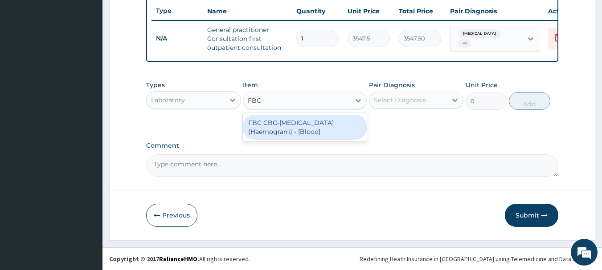
click at [308, 120] on div "FBC CBC-Complete Blood Count (Haemogram) - [Blood]" at bounding box center [305, 127] width 124 height 25
type input "4300"
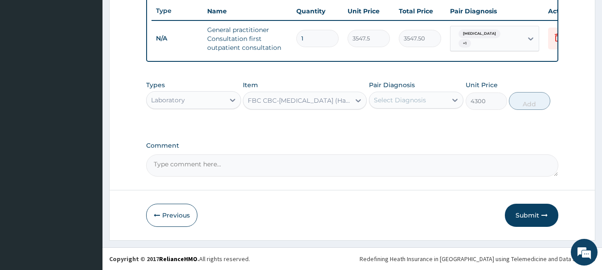
click at [399, 100] on div "Select Diagnosis" at bounding box center [400, 100] width 52 height 9
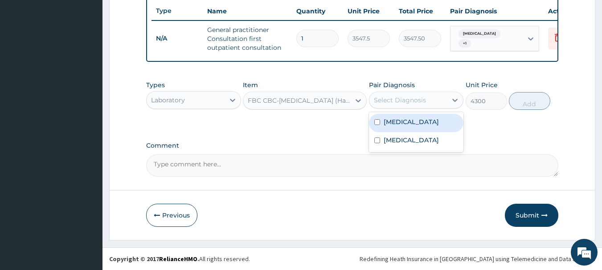
click at [400, 122] on label "Malaria" at bounding box center [411, 122] width 55 height 9
checkbox input "true"
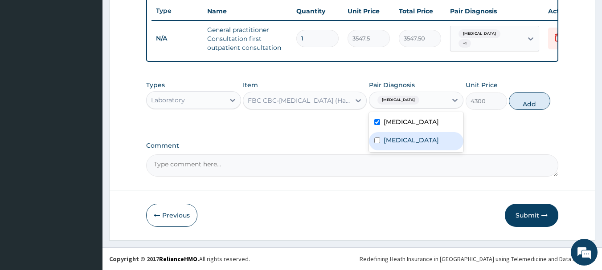
click at [399, 139] on label "Pharyngotonsillitis" at bounding box center [411, 140] width 55 height 9
checkbox input "true"
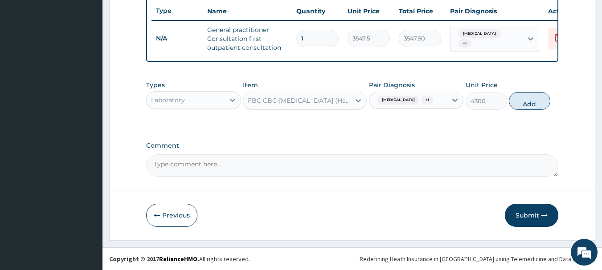
click at [537, 97] on button "Add" at bounding box center [529, 101] width 41 height 18
type input "0"
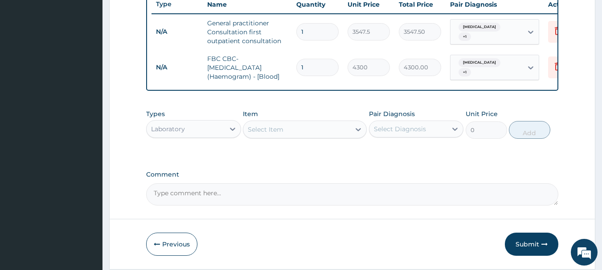
click at [307, 132] on div "Select Item" at bounding box center [296, 130] width 107 height 14
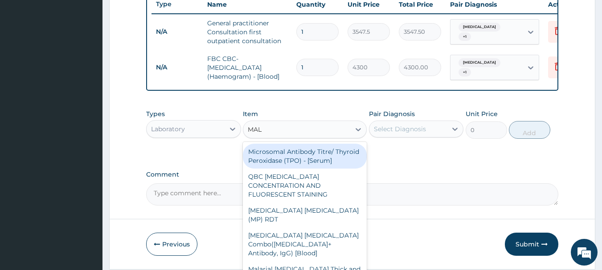
type input "MALA"
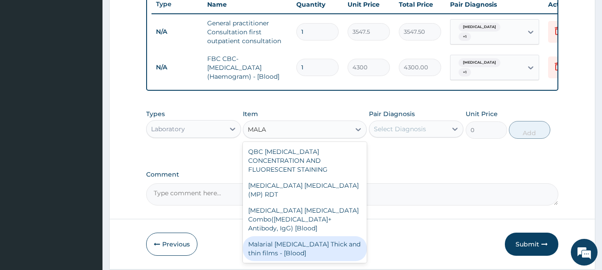
click at [310, 237] on div "Malarial Parasite Thick and thin films - [Blood]" at bounding box center [305, 249] width 124 height 25
type input "1612.5"
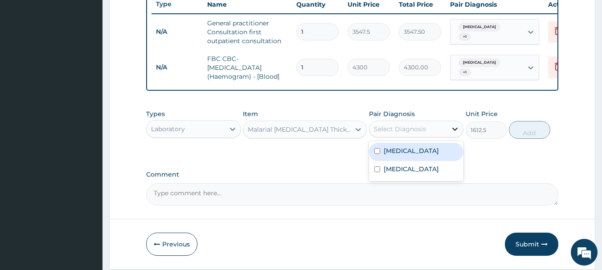
click at [455, 131] on icon at bounding box center [455, 129] width 5 height 3
click at [428, 155] on div "Malaria" at bounding box center [416, 152] width 95 height 18
checkbox input "true"
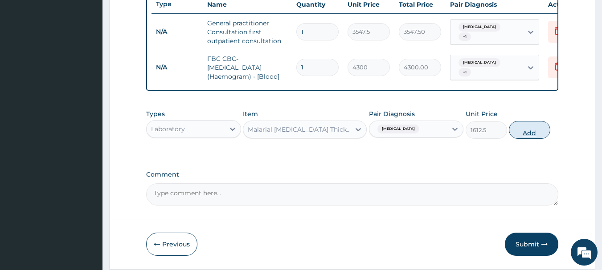
click at [533, 139] on button "Add" at bounding box center [529, 130] width 41 height 18
type input "0"
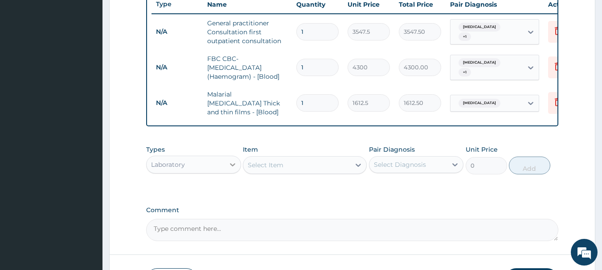
click at [227, 160] on div at bounding box center [233, 165] width 16 height 16
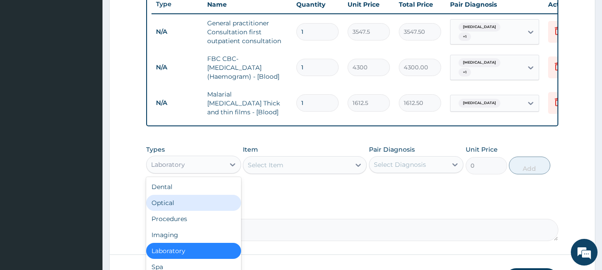
scroll to position [30, 0]
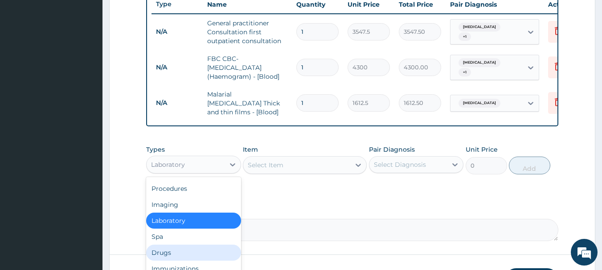
click at [209, 249] on div "Drugs" at bounding box center [193, 253] width 95 height 16
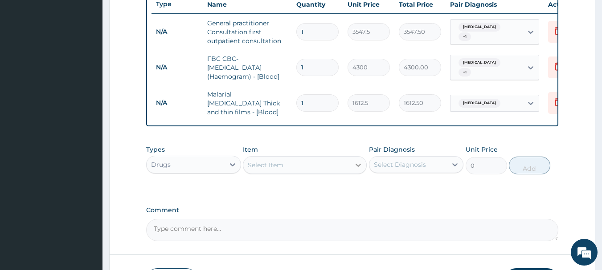
click at [359, 164] on icon at bounding box center [358, 165] width 9 height 9
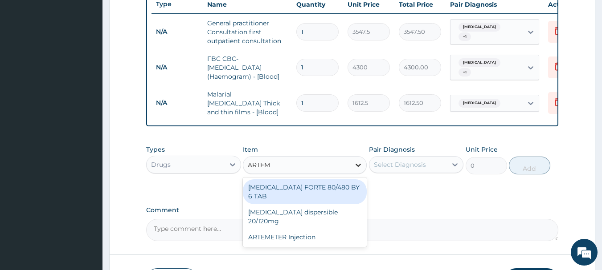
type input "ARTEME"
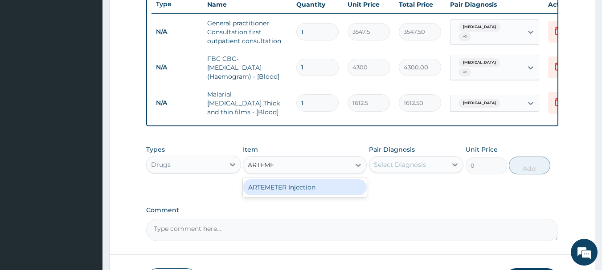
click at [316, 183] on div "ARTEMETER Injection" at bounding box center [305, 188] width 124 height 16
type input "946"
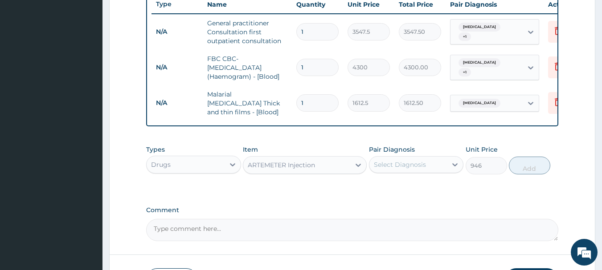
click at [409, 172] on div "Select Diagnosis" at bounding box center [408, 165] width 78 height 14
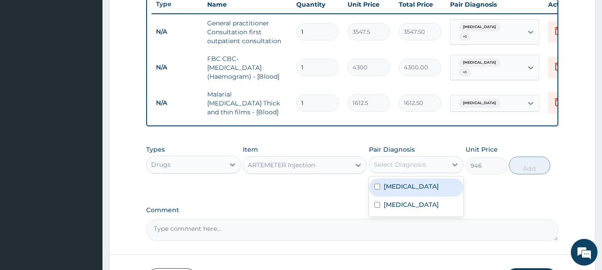
click at [411, 192] on div "Malaria" at bounding box center [416, 188] width 95 height 18
checkbox input "true"
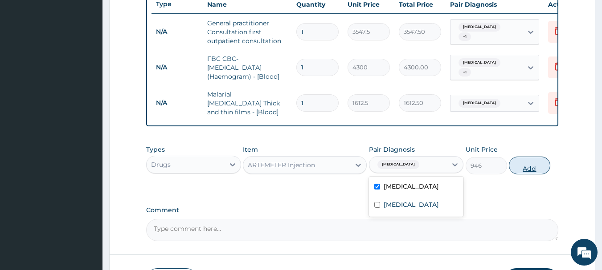
click at [529, 165] on button "Add" at bounding box center [529, 166] width 41 height 18
type input "0"
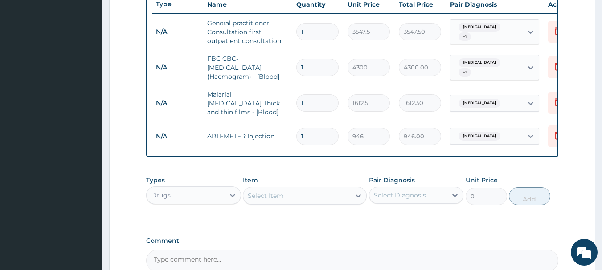
type input "0.00"
type input "3"
type input "2838.00"
type input "3"
click at [334, 197] on div "Select Item" at bounding box center [296, 196] width 107 height 14
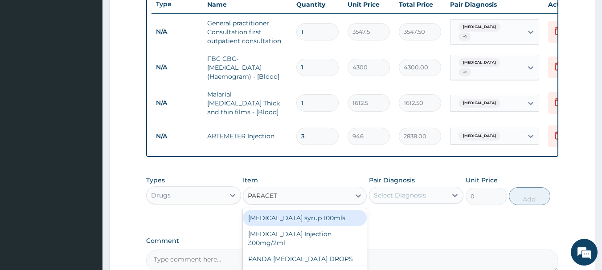
type input "PARACETA"
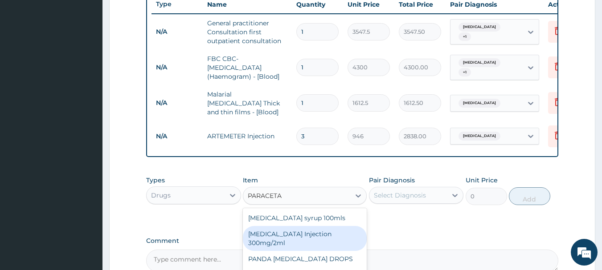
click at [319, 239] on div "PARACETAMOL Injection 300mg/2ml" at bounding box center [305, 238] width 124 height 25
type input "260.15"
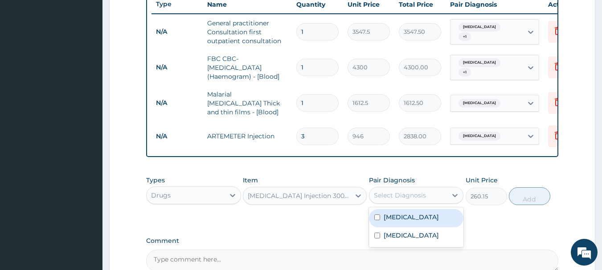
click at [447, 202] on div "Select Diagnosis" at bounding box center [408, 195] width 78 height 14
click at [428, 223] on div "Malaria" at bounding box center [416, 218] width 95 height 18
checkbox input "true"
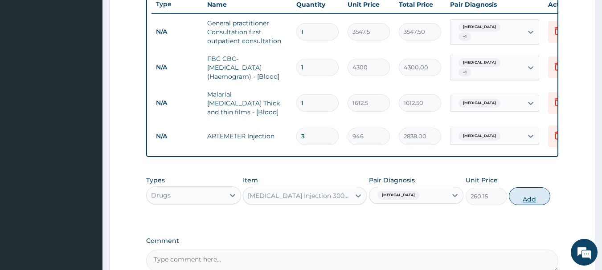
click at [532, 201] on button "Add" at bounding box center [529, 197] width 41 height 18
type input "0"
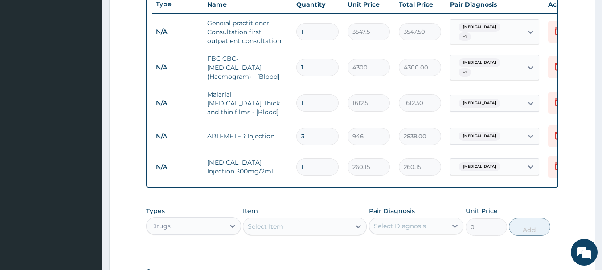
click at [344, 224] on div "Select Item" at bounding box center [296, 227] width 107 height 14
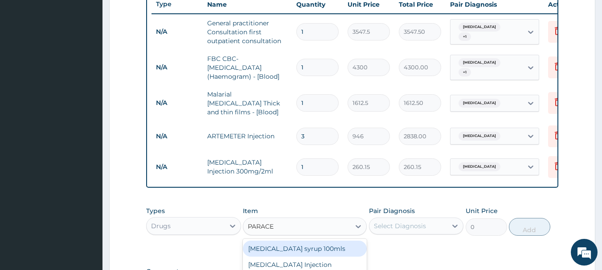
type input "PARACET"
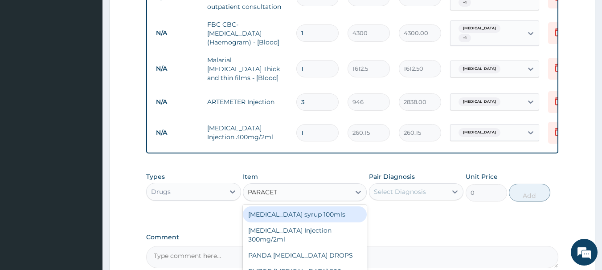
scroll to position [430, 0]
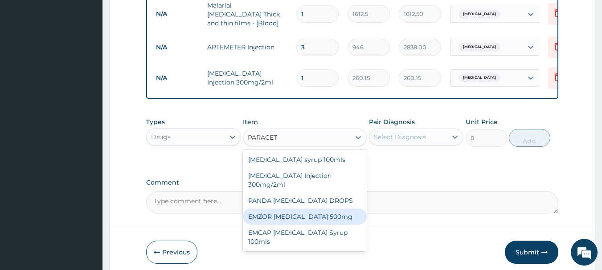
click at [317, 223] on div "EMZOR PARACETAMOL 500mg" at bounding box center [305, 217] width 124 height 16
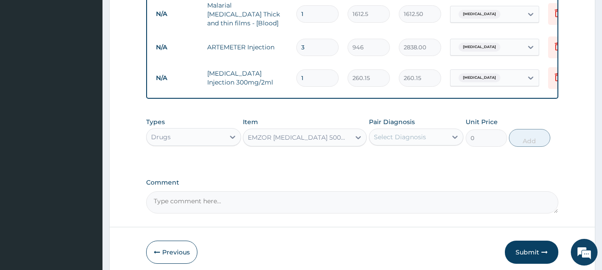
type input "23.65"
click at [447, 140] on div at bounding box center [455, 137] width 16 height 16
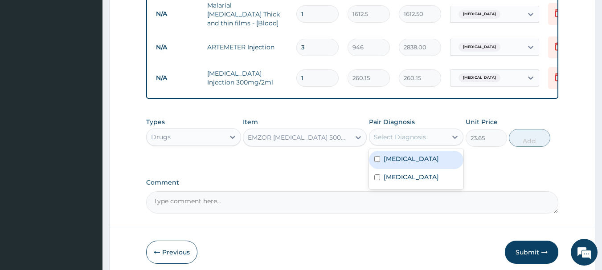
drag, startPoint x: 447, startPoint y: 164, endPoint x: 445, endPoint y: 168, distance: 4.6
click at [446, 165] on div "Malaria" at bounding box center [416, 160] width 95 height 18
checkbox input "true"
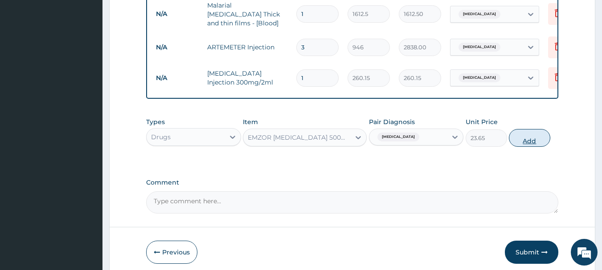
click at [518, 135] on button "Add" at bounding box center [529, 138] width 41 height 18
type input "0"
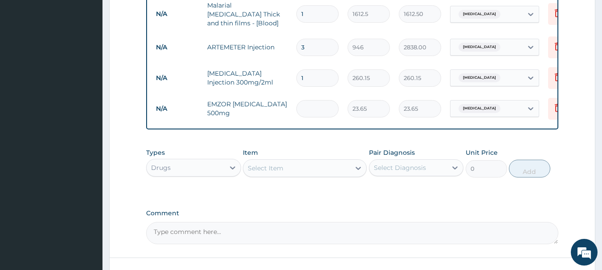
type input "0.00"
type input "9"
type input "212.85"
type input "9"
click at [350, 167] on div "Select Item" at bounding box center [296, 168] width 107 height 14
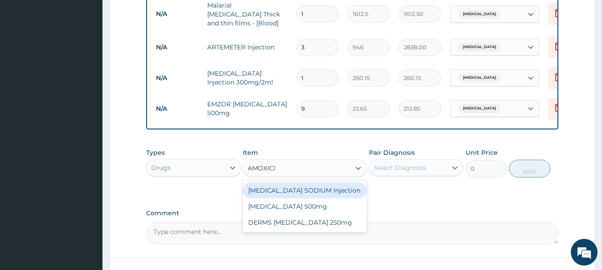
type input "AMOXICIL"
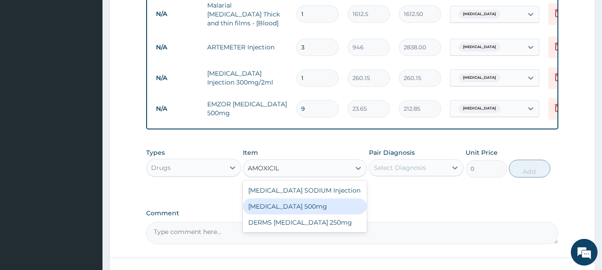
click at [310, 205] on div "AMOXICILLIN 500mg" at bounding box center [305, 207] width 124 height 16
type input "70.95"
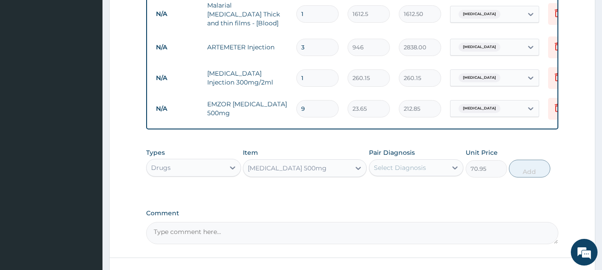
click at [388, 170] on div "Select Diagnosis" at bounding box center [400, 168] width 52 height 9
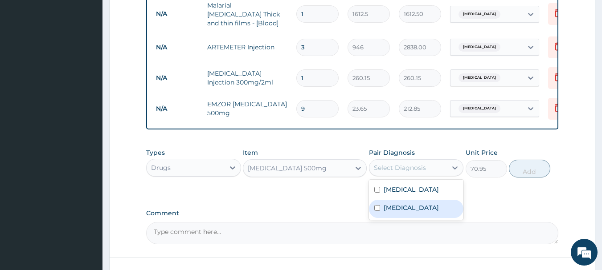
click at [403, 210] on label "Pharyngotonsillitis" at bounding box center [411, 208] width 55 height 9
checkbox input "true"
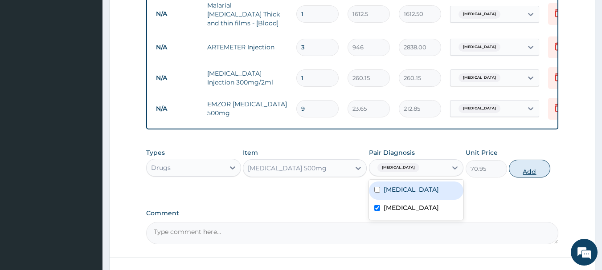
click at [540, 166] on button "Add" at bounding box center [529, 169] width 41 height 18
type input "0"
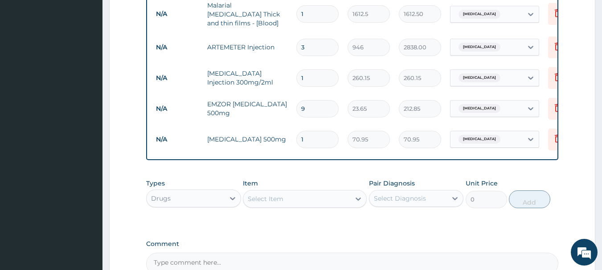
type input "10"
type input "709.50"
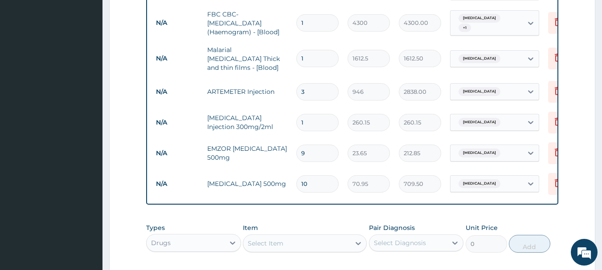
type input "11"
type input "780.45"
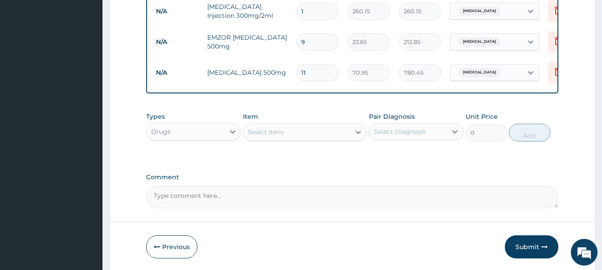
scroll to position [520, 0]
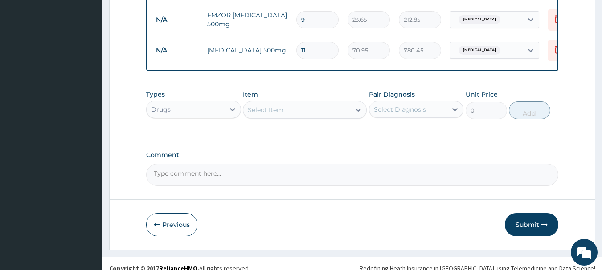
type input "1"
type input "70.95"
type input "10"
type input "709.50"
type input "1"
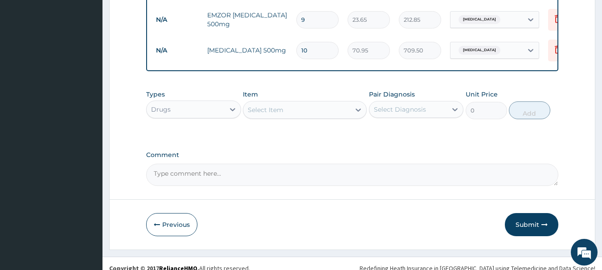
type input "70.95"
type input "11"
type input "780.45"
type input "1"
type input "70.95"
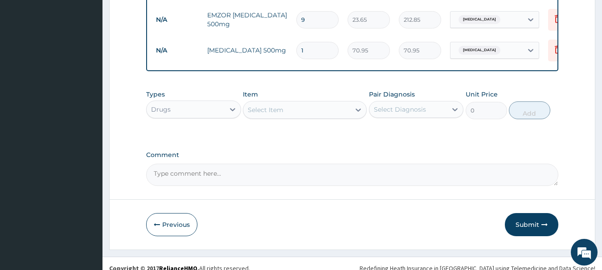
type input "10"
type input "709.50"
type input "10"
click at [542, 222] on button "Submit" at bounding box center [531, 224] width 53 height 23
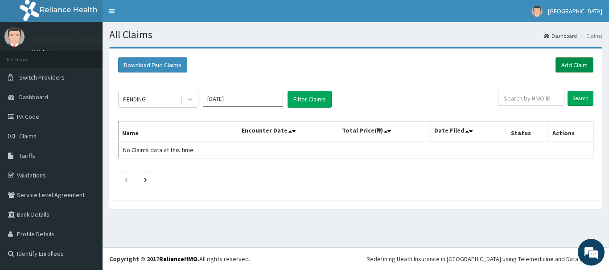
click at [575, 60] on link "Add Claim" at bounding box center [574, 64] width 38 height 15
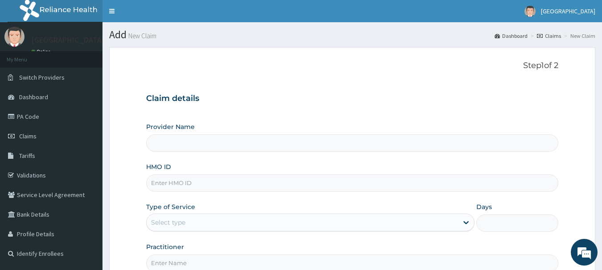
type input "[GEOGRAPHIC_DATA]"
click at [46, 131] on link "Claims" at bounding box center [51, 137] width 102 height 20
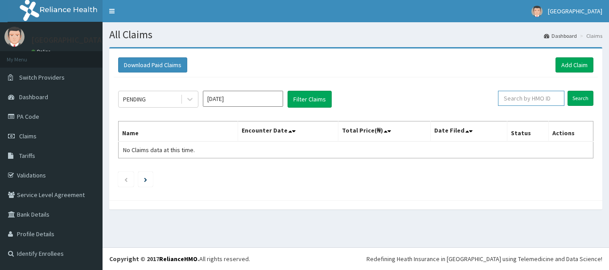
click at [527, 100] on input "text" at bounding box center [531, 98] width 66 height 15
type input "CND/10231/A"
click at [584, 98] on input "Search" at bounding box center [580, 98] width 26 height 15
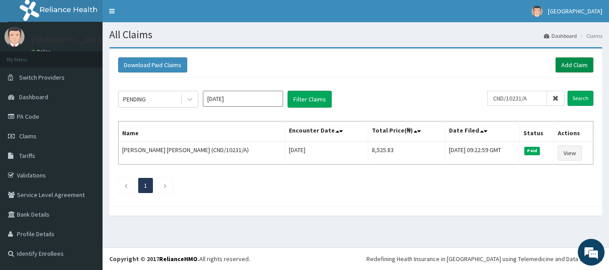
click at [577, 69] on link "Add Claim" at bounding box center [574, 64] width 38 height 15
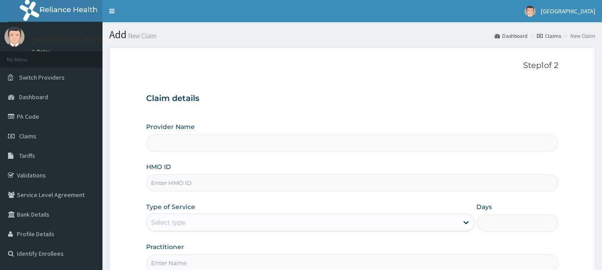
click at [272, 181] on input "HMO ID" at bounding box center [352, 183] width 413 height 17
type input "CND/"
type input "[GEOGRAPHIC_DATA]"
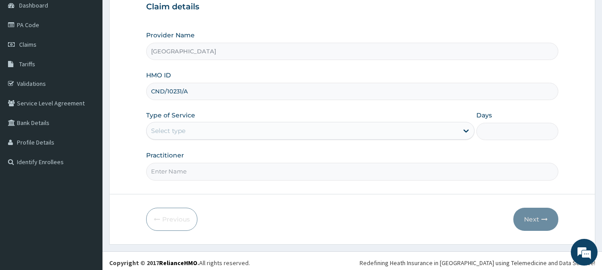
scroll to position [96, 0]
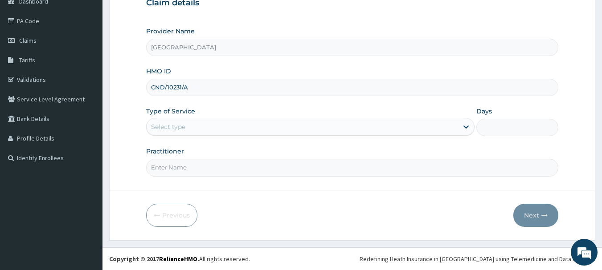
type input "CND/10231/A"
click at [457, 131] on div "Select type" at bounding box center [302, 127] width 311 height 14
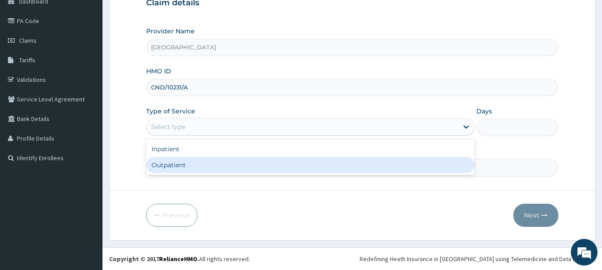
scroll to position [0, 0]
click at [386, 162] on div "Outpatient" at bounding box center [310, 165] width 328 height 16
type input "1"
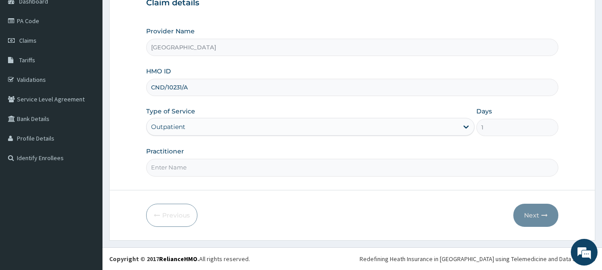
click at [353, 171] on input "Practitioner" at bounding box center [352, 167] width 413 height 17
type input "AKINDE"
click at [544, 218] on icon "button" at bounding box center [544, 216] width 6 height 6
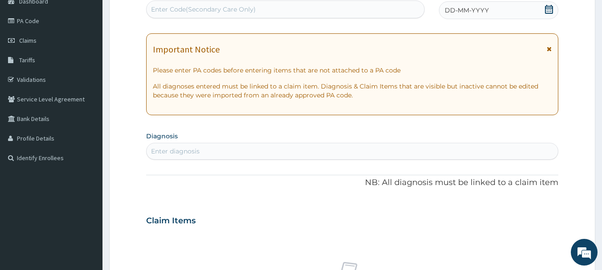
click at [543, 11] on div "DD-MM-YYYY" at bounding box center [498, 10] width 119 height 18
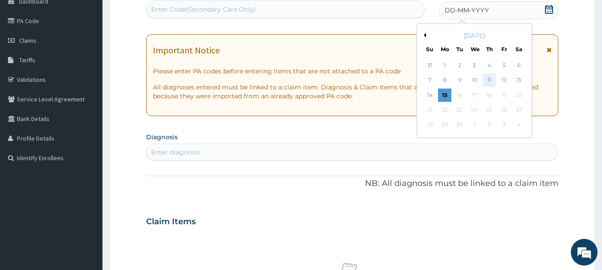
click at [489, 80] on div "11" at bounding box center [489, 80] width 13 height 13
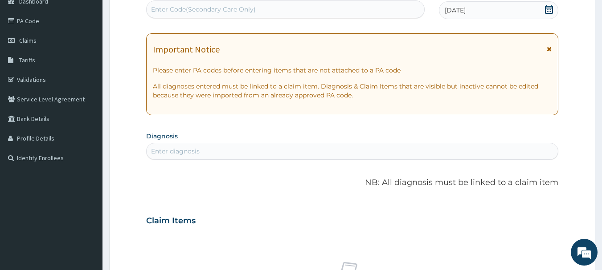
click at [185, 147] on div "Enter diagnosis" at bounding box center [353, 151] width 412 height 14
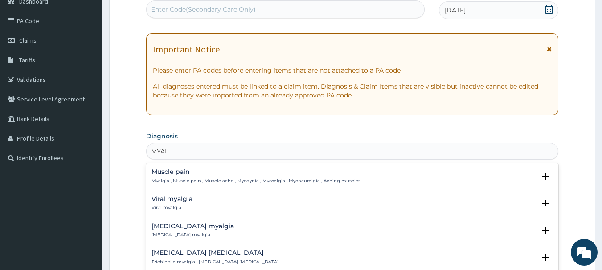
type input "MYALG"
click at [176, 176] on div "Muscle pain Myalgia , Muscle pain , Muscle ache , Myodynia , Myosalgia , Myoneu…" at bounding box center [255, 177] width 209 height 16
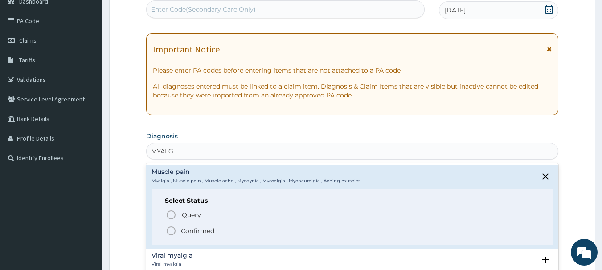
click at [175, 231] on circle "status option filled" at bounding box center [171, 231] width 8 height 8
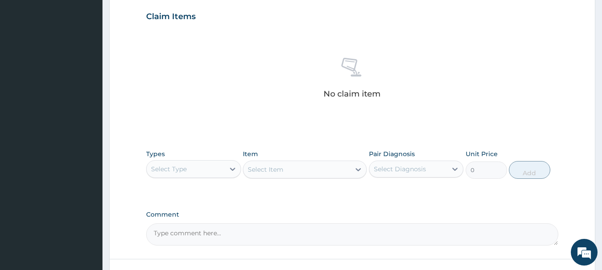
scroll to position [319, 0]
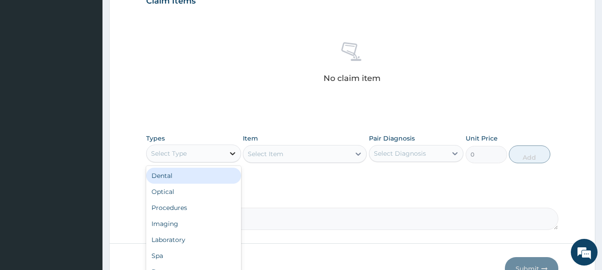
click at [231, 155] on icon at bounding box center [232, 153] width 9 height 9
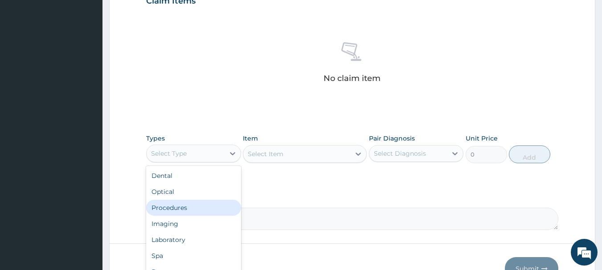
click at [209, 203] on div "Procedures" at bounding box center [193, 208] width 95 height 16
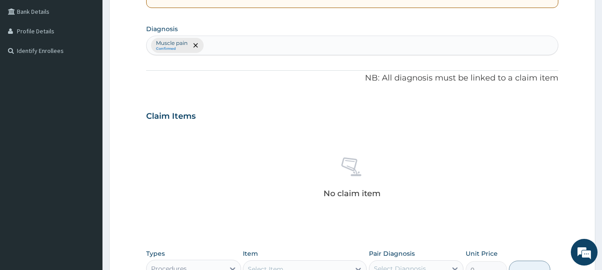
scroll to position [185, 0]
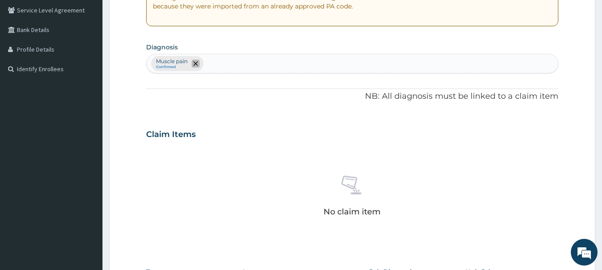
click at [195, 61] on span "remove selection option" at bounding box center [196, 64] width 8 height 8
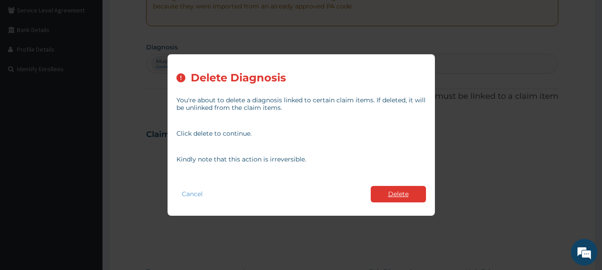
click at [396, 190] on button "Delete" at bounding box center [398, 194] width 55 height 16
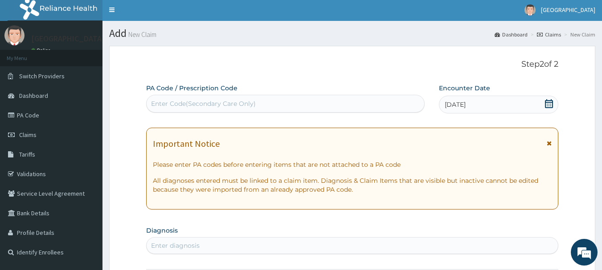
scroll to position [0, 0]
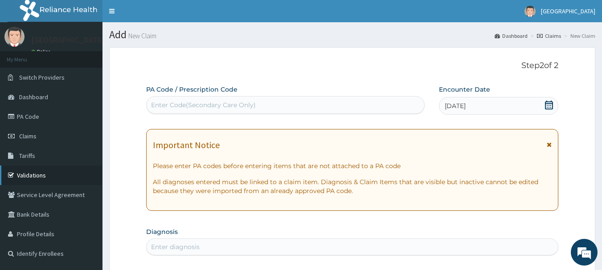
click at [27, 176] on link "Validations" at bounding box center [51, 176] width 102 height 20
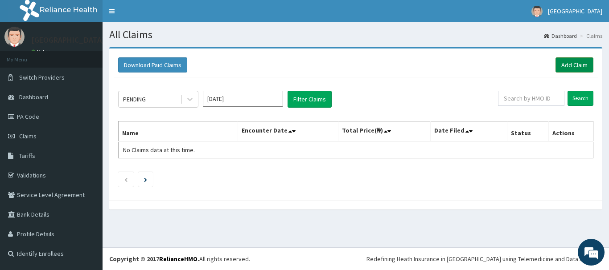
click at [586, 65] on link "Add Claim" at bounding box center [574, 64] width 38 height 15
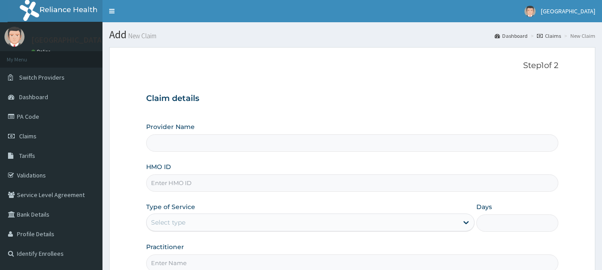
click at [287, 184] on input "HMO ID" at bounding box center [352, 183] width 413 height 17
type input "[GEOGRAPHIC_DATA]"
type input "LTR/10046/C"
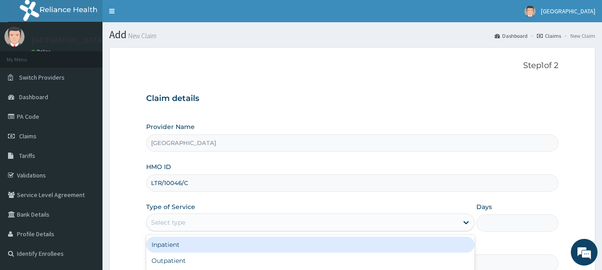
click at [306, 218] on div "Select type" at bounding box center [302, 223] width 311 height 14
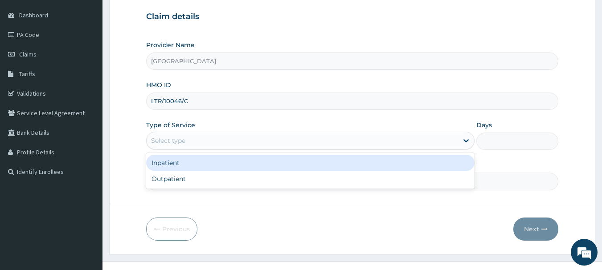
scroll to position [89, 0]
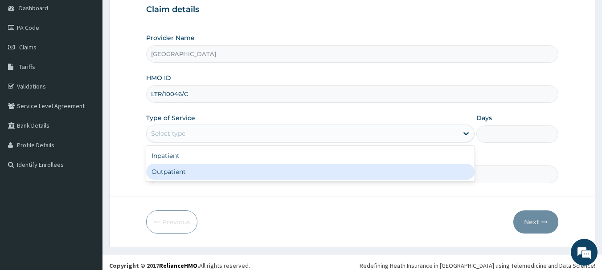
click at [286, 178] on div "Outpatient" at bounding box center [310, 172] width 328 height 16
type input "1"
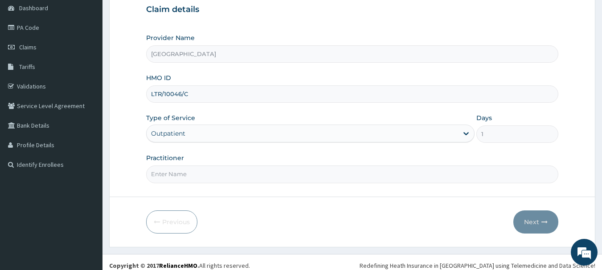
click at [280, 169] on input "Practitioner" at bounding box center [352, 174] width 413 height 17
type input "AKINDE"
click at [544, 225] on icon "button" at bounding box center [544, 222] width 6 height 6
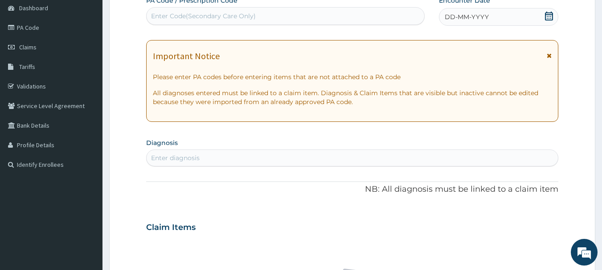
click at [548, 19] on icon at bounding box center [548, 16] width 9 height 9
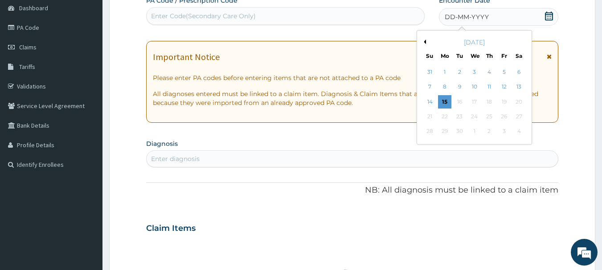
click at [504, 87] on div "12" at bounding box center [503, 87] width 13 height 13
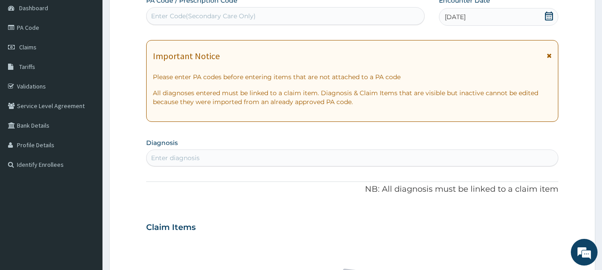
click at [193, 153] on div "Enter diagnosis" at bounding box center [353, 158] width 412 height 14
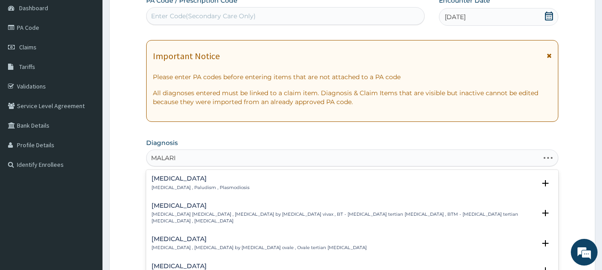
type input "[MEDICAL_DATA]"
click at [160, 172] on div "[MEDICAL_DATA] [MEDICAL_DATA] , Paludism , Plasmodiosis Select Status Query Que…" at bounding box center [352, 185] width 413 height 27
click at [165, 180] on h4 "[MEDICAL_DATA]" at bounding box center [200, 179] width 98 height 7
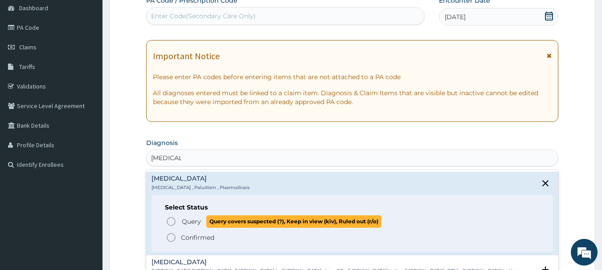
click at [171, 218] on icon "status option query" at bounding box center [171, 222] width 11 height 11
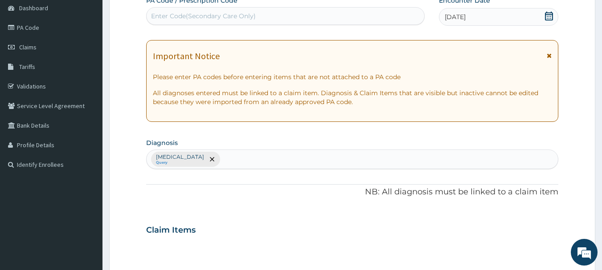
click at [201, 162] on div "[MEDICAL_DATA] Query" at bounding box center [353, 159] width 412 height 19
type input "[MEDICAL_DATA]"
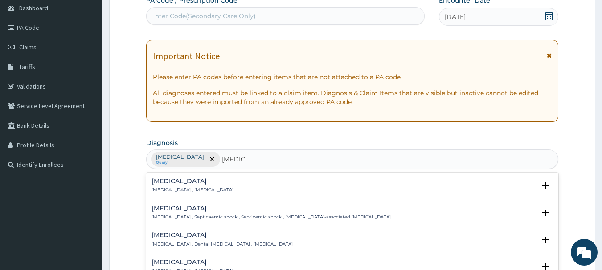
click at [167, 176] on div "[MEDICAL_DATA] [MEDICAL_DATA] , [MEDICAL_DATA] Select Status Query Query covers…" at bounding box center [352, 188] width 413 height 27
click at [169, 184] on h4 "[MEDICAL_DATA]" at bounding box center [192, 181] width 82 height 7
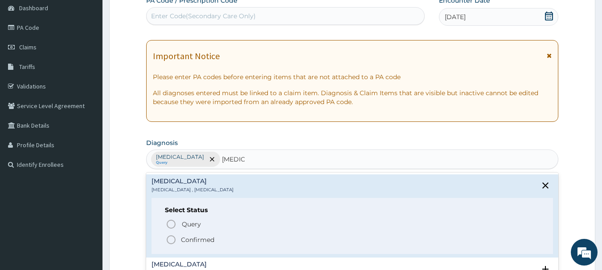
click at [170, 243] on icon "status option filled" at bounding box center [171, 240] width 11 height 11
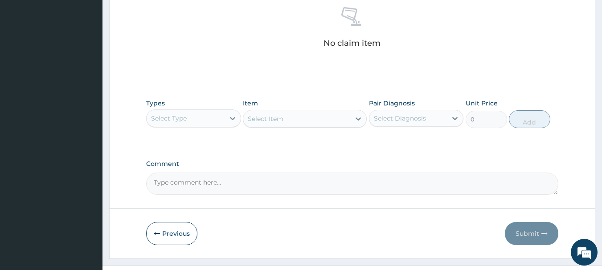
scroll to position [356, 0]
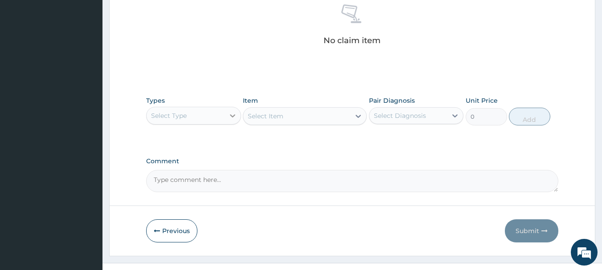
click at [230, 118] on icon at bounding box center [232, 115] width 9 height 9
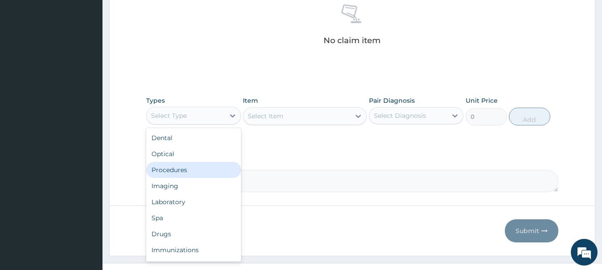
click at [179, 175] on div "Procedures" at bounding box center [193, 170] width 95 height 16
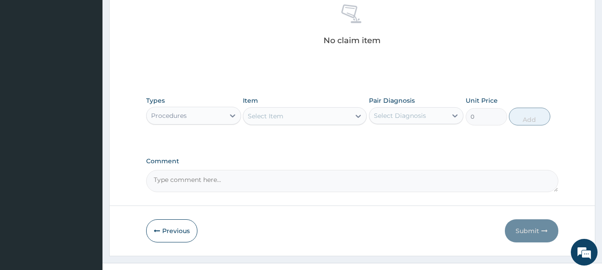
click at [350, 113] on div "Select Item" at bounding box center [296, 116] width 107 height 14
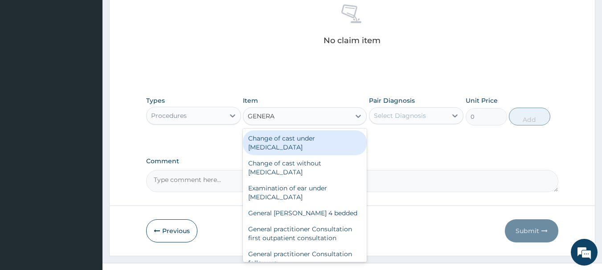
type input "GENERAL"
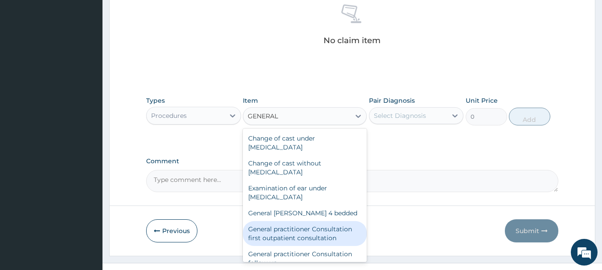
drag, startPoint x: 305, startPoint y: 232, endPoint x: 310, endPoint y: 221, distance: 12.2
click at [305, 231] on div "General practitioner Consultation first outpatient consultation" at bounding box center [305, 233] width 124 height 25
type input "3547.5"
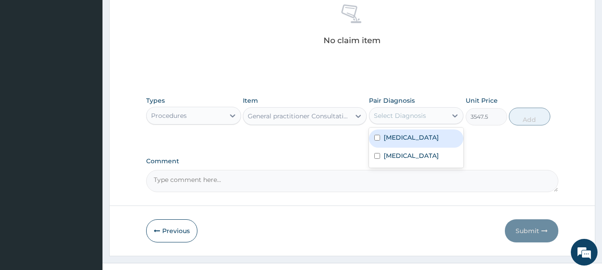
click at [439, 113] on div "Select Diagnosis" at bounding box center [408, 116] width 78 height 14
click at [413, 136] on div "[MEDICAL_DATA]" at bounding box center [416, 139] width 95 height 18
checkbox input "true"
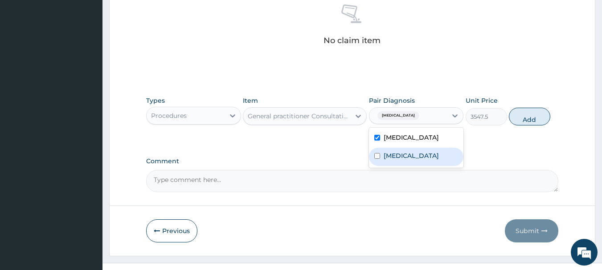
click at [411, 156] on div "[MEDICAL_DATA]" at bounding box center [416, 157] width 95 height 18
checkbox input "true"
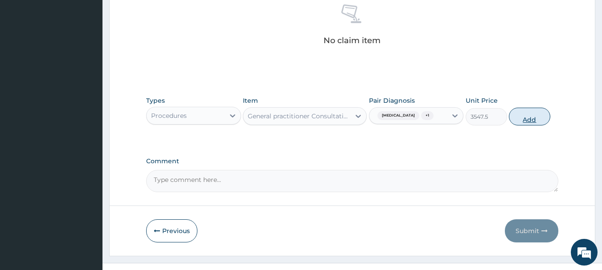
click at [528, 115] on button "Add" at bounding box center [529, 117] width 41 height 18
type input "0"
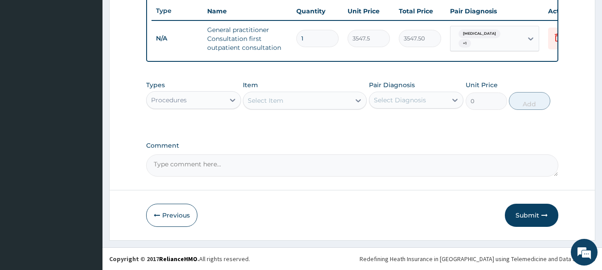
scroll to position [341, 0]
click at [231, 101] on icon at bounding box center [232, 100] width 9 height 9
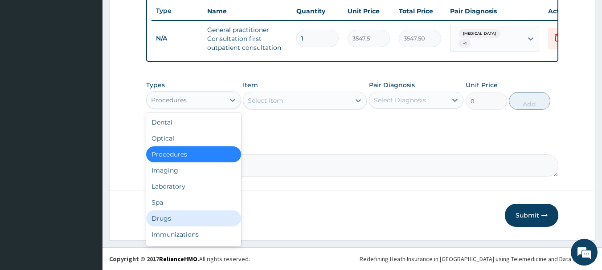
click at [197, 213] on div "Drugs" at bounding box center [193, 219] width 95 height 16
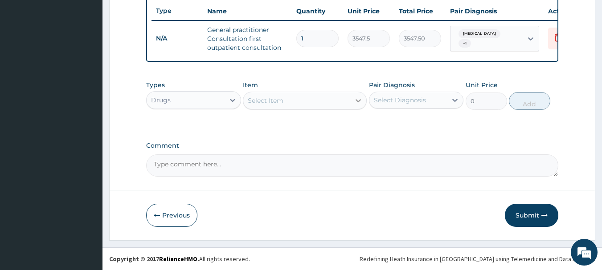
click at [360, 100] on icon at bounding box center [358, 100] width 5 height 3
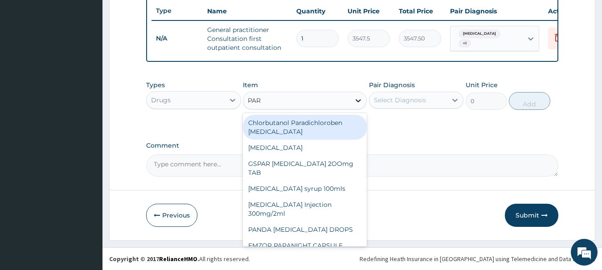
type input "PARA"
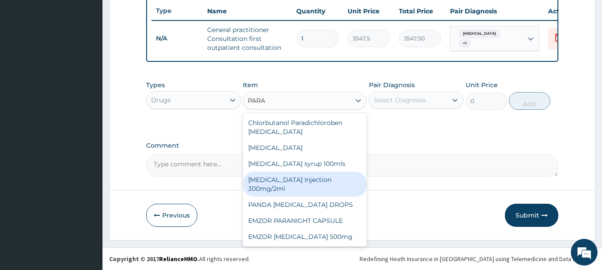
click at [315, 185] on div "[MEDICAL_DATA] Injection 300mg/2ml" at bounding box center [305, 184] width 124 height 25
type input "260.15"
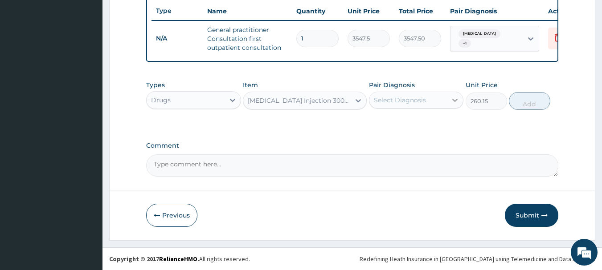
click at [458, 102] on icon at bounding box center [454, 100] width 9 height 9
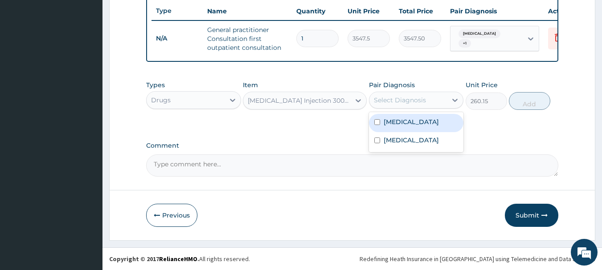
click at [424, 130] on div "[MEDICAL_DATA]" at bounding box center [416, 123] width 95 height 18
checkbox input "true"
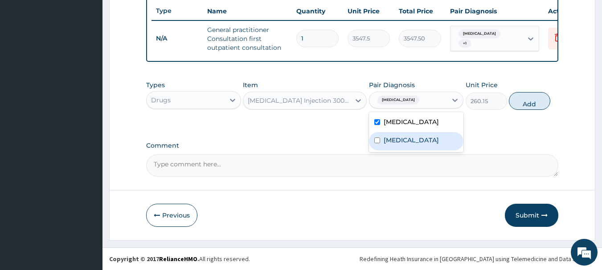
click at [426, 144] on div "[MEDICAL_DATA]" at bounding box center [416, 141] width 95 height 18
checkbox input "true"
click at [518, 104] on button "Add" at bounding box center [529, 101] width 41 height 18
type input "0"
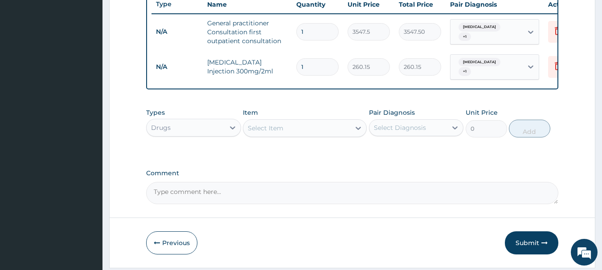
click at [350, 131] on div "Select Item" at bounding box center [296, 128] width 107 height 14
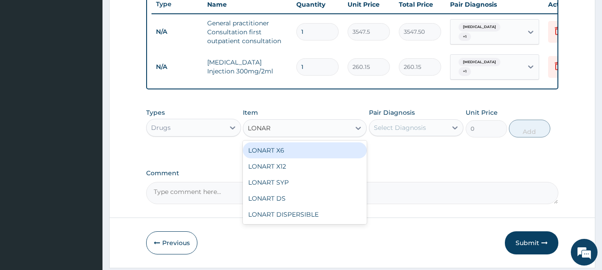
type input "LONART"
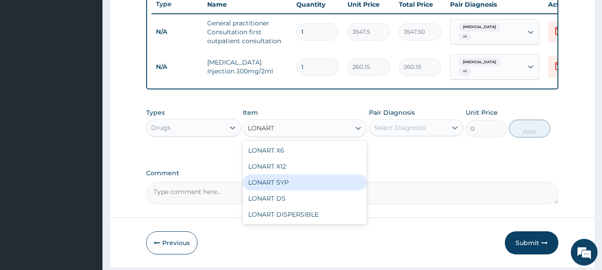
click at [270, 182] on div "LONART SYP" at bounding box center [305, 183] width 124 height 16
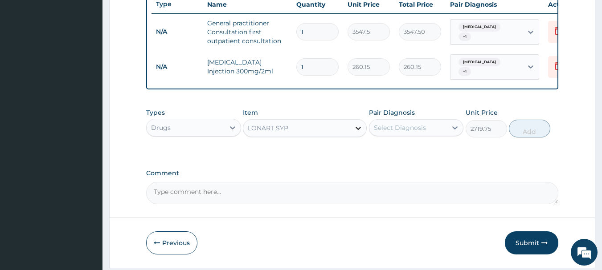
click at [355, 133] on icon at bounding box center [358, 128] width 9 height 9
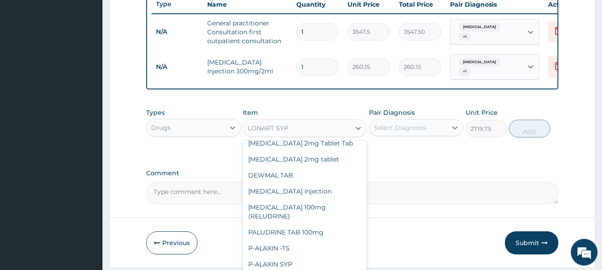
scroll to position [4873, 0]
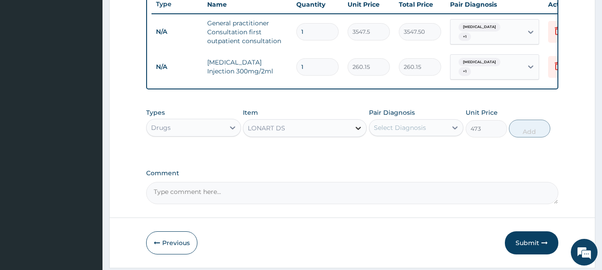
click at [360, 129] on icon at bounding box center [358, 128] width 9 height 9
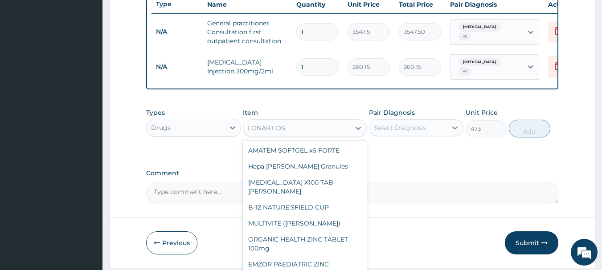
scroll to position [4933, 0]
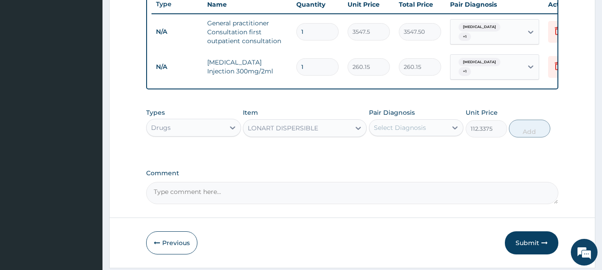
click at [348, 135] on div "LONART DISPERSIBLE" at bounding box center [296, 128] width 107 height 14
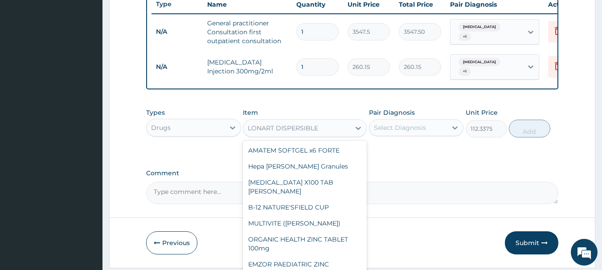
scroll to position [4860, 0]
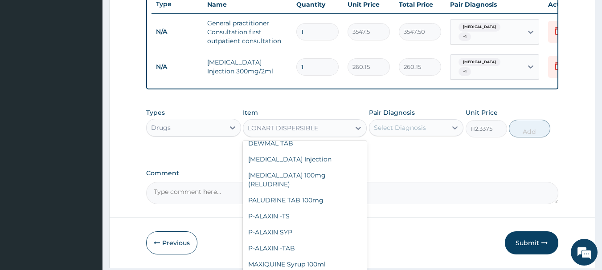
type input "473"
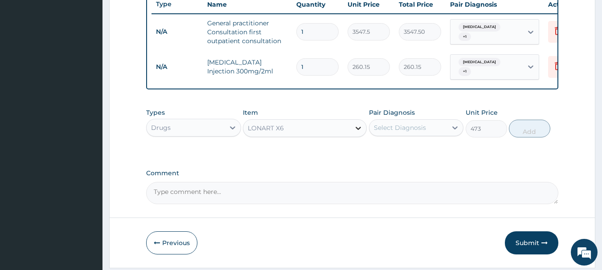
click at [356, 127] on icon at bounding box center [358, 128] width 9 height 9
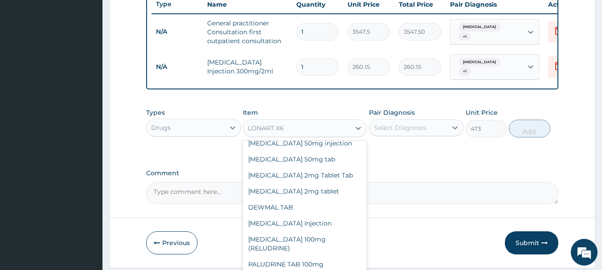
scroll to position [4885, 0]
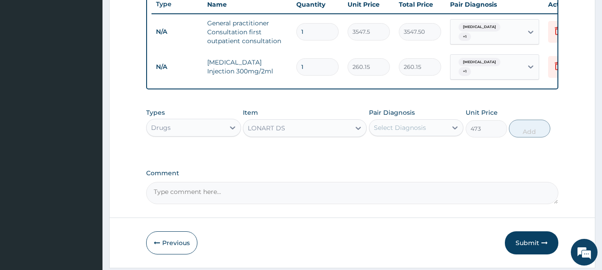
click at [441, 135] on div "Select Diagnosis" at bounding box center [408, 128] width 78 height 14
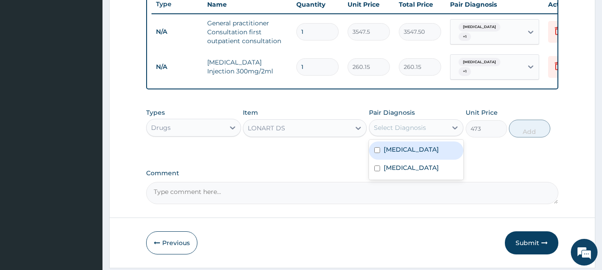
click at [430, 153] on div "[MEDICAL_DATA]" at bounding box center [416, 151] width 95 height 18
checkbox input "true"
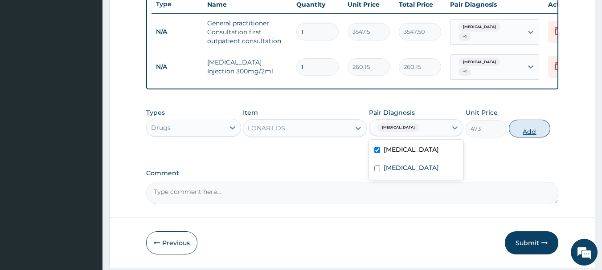
click at [530, 125] on button "Add" at bounding box center [529, 129] width 41 height 18
type input "0"
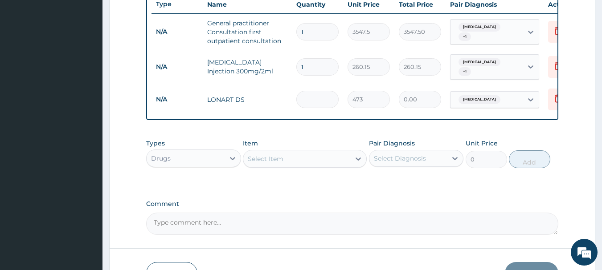
type input "0.00"
type input "6"
type input "2838.00"
type input "6"
click at [352, 160] on div at bounding box center [358, 159] width 16 height 16
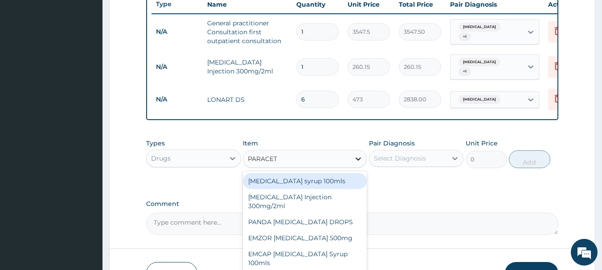
type input "PARACETA"
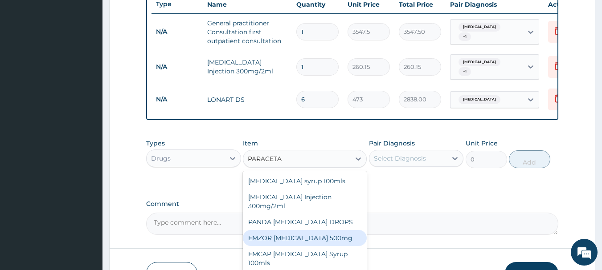
click at [333, 237] on div "EMZOR [MEDICAL_DATA] 500mg" at bounding box center [305, 238] width 124 height 16
type input "23.65"
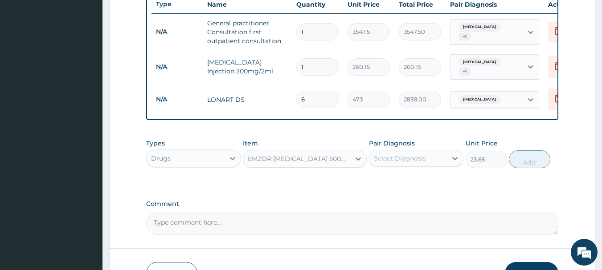
click at [428, 164] on div "Select Diagnosis" at bounding box center [408, 158] width 78 height 14
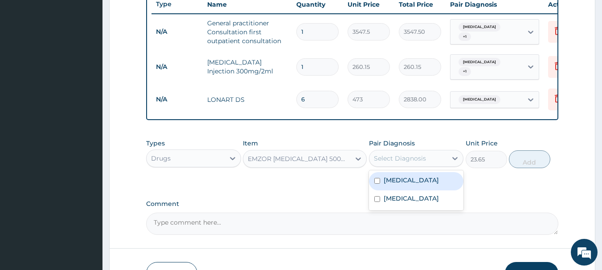
click at [412, 185] on div "Malaria" at bounding box center [416, 181] width 95 height 18
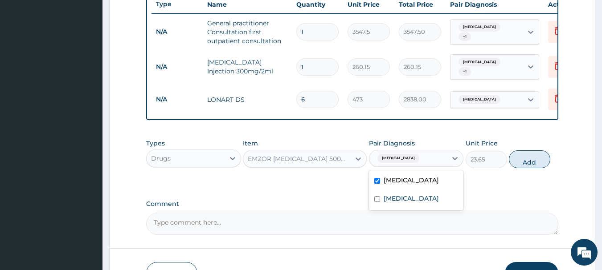
checkbox input "true"
click at [416, 197] on div "Sepsis" at bounding box center [416, 200] width 95 height 18
checkbox input "true"
click at [536, 158] on button "Add" at bounding box center [529, 160] width 41 height 18
type input "0"
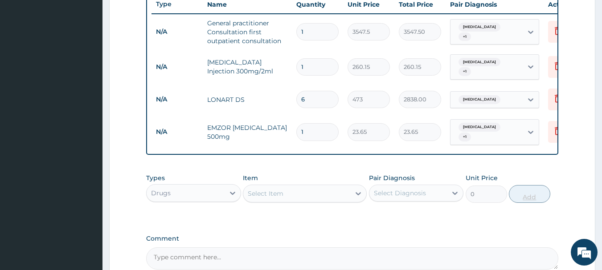
type input "18"
type input "425.70"
type input "18"
click at [335, 188] on div "Select Item" at bounding box center [296, 194] width 107 height 14
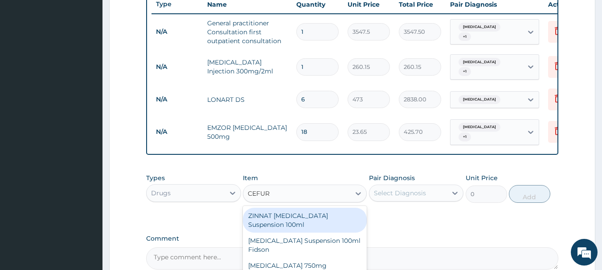
type input "CEFURO"
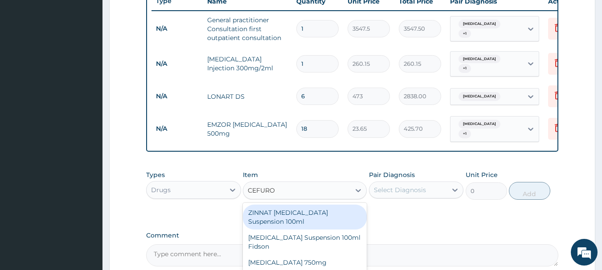
scroll to position [389, 0]
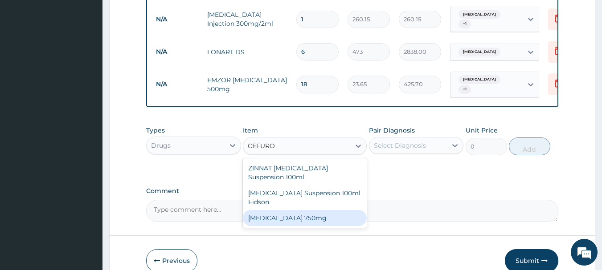
click at [303, 220] on div "Cefuroxime 750mg" at bounding box center [305, 218] width 124 height 16
type input "1773.75"
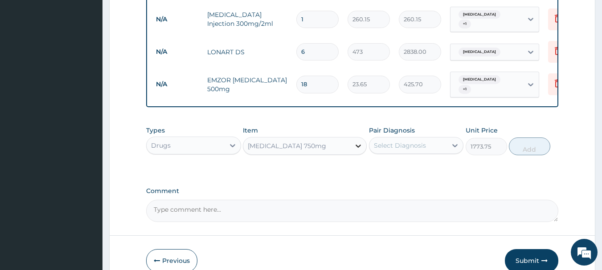
click at [359, 148] on icon at bounding box center [358, 146] width 9 height 9
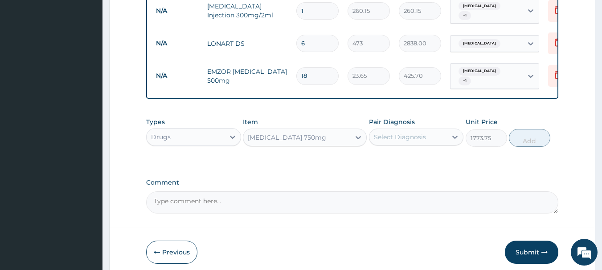
scroll to position [434, 0]
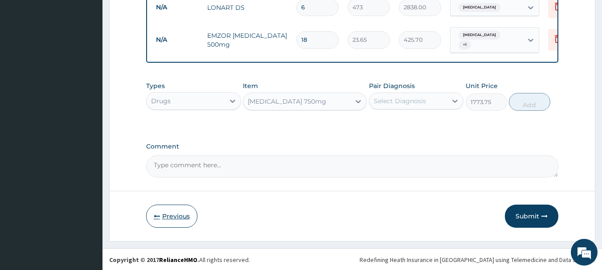
click at [191, 207] on button "Previous" at bounding box center [171, 216] width 51 height 23
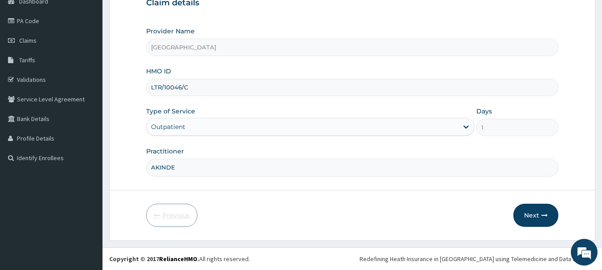
scroll to position [96, 0]
click at [536, 207] on button "Next" at bounding box center [535, 215] width 45 height 23
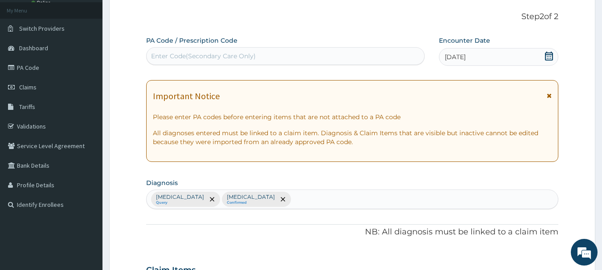
scroll to position [0, 0]
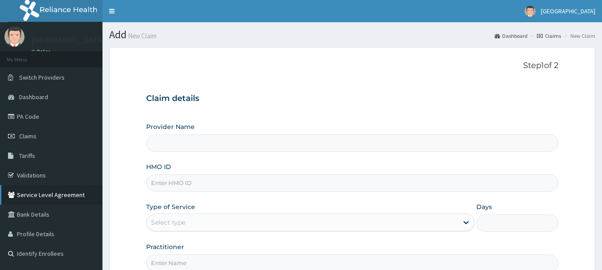
click at [33, 185] on ul "My Menu Switch Providers Dashboard PA Code Claims Tariffs Validations Service L…" at bounding box center [51, 157] width 102 height 213
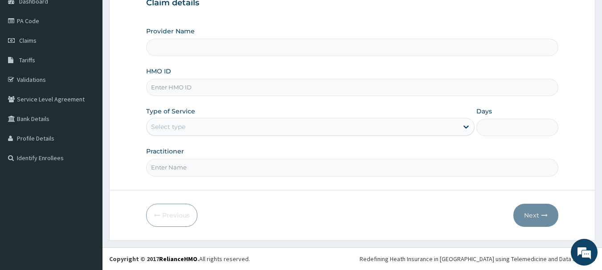
click at [31, 177] on aside "[GEOGRAPHIC_DATA] Online My Menu Switch Providers Dashboard PA Code Claims Tari…" at bounding box center [51, 87] width 102 height 366
type input "[GEOGRAPHIC_DATA]"
click at [45, 77] on link "Validations" at bounding box center [51, 80] width 102 height 20
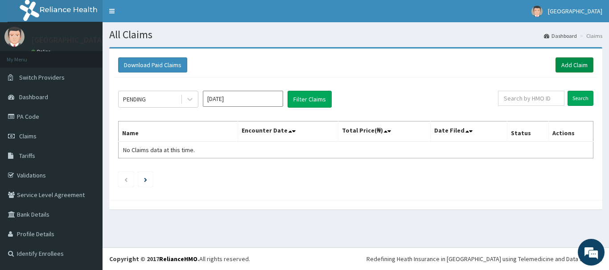
click at [579, 62] on link "Add Claim" at bounding box center [574, 64] width 38 height 15
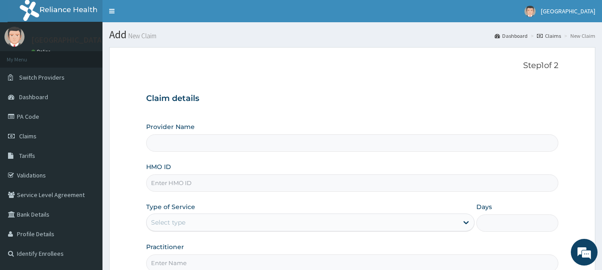
click at [195, 184] on input "HMO ID" at bounding box center [352, 183] width 413 height 17
type input "[GEOGRAPHIC_DATA]"
type input "RET/459731/A"
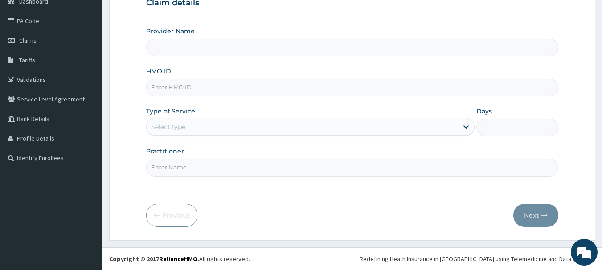
type input "[GEOGRAPHIC_DATA]"
click at [205, 91] on input "HMO ID" at bounding box center [352, 87] width 413 height 17
type input "RET/45973/A"
click at [208, 119] on div "Select type" at bounding box center [310, 127] width 328 height 18
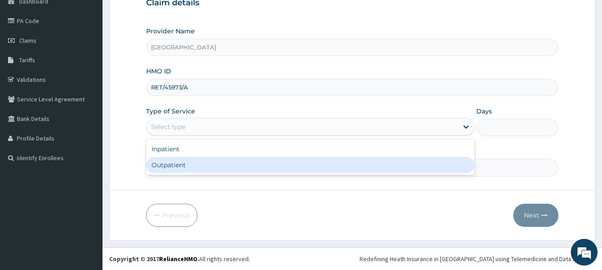
click at [200, 167] on div "Outpatient" at bounding box center [310, 165] width 328 height 16
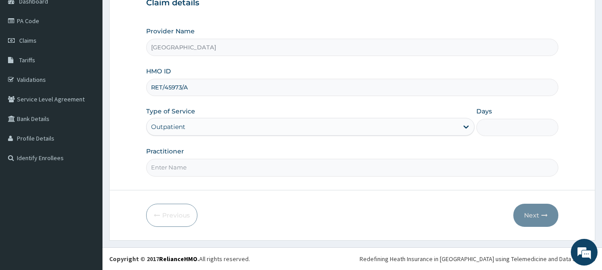
type input "1"
click at [198, 172] on input "Practitioner" at bounding box center [352, 167] width 413 height 17
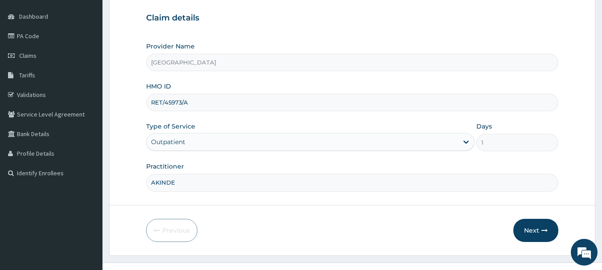
scroll to position [96, 0]
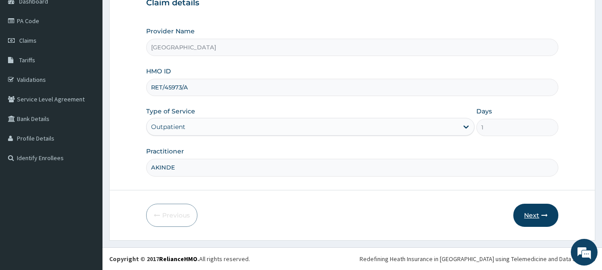
type input "AKINDE"
click at [534, 221] on button "Next" at bounding box center [535, 215] width 45 height 23
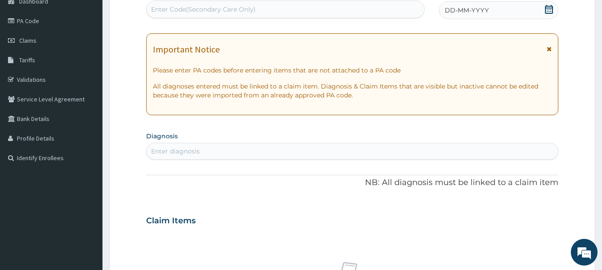
click at [548, 6] on icon at bounding box center [549, 9] width 8 height 9
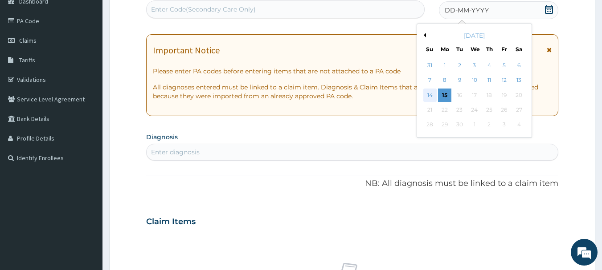
click at [427, 98] on div "14" at bounding box center [429, 95] width 13 height 13
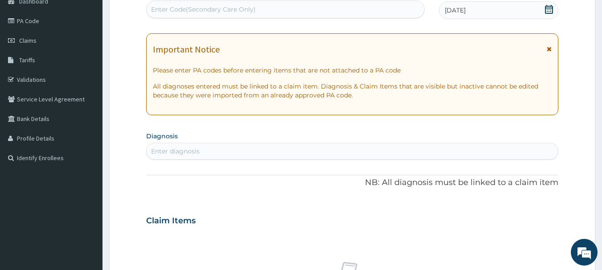
click at [184, 147] on div "Enter diagnosis" at bounding box center [175, 151] width 49 height 9
type input "MALARIA"
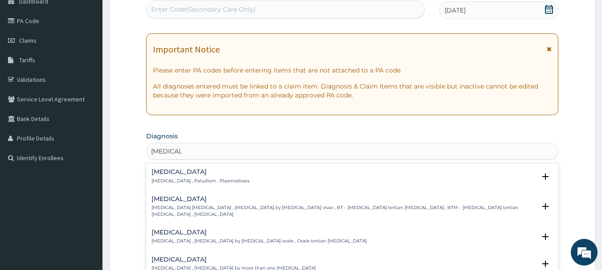
click at [167, 173] on h4 "Malaria" at bounding box center [200, 172] width 98 height 7
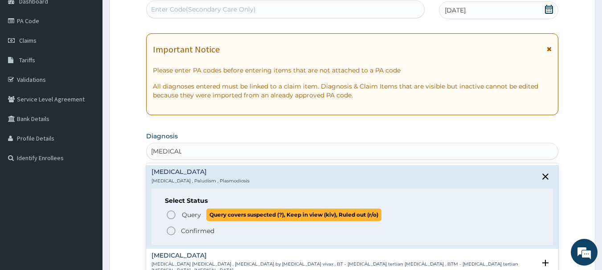
click at [169, 215] on icon "status option query" at bounding box center [171, 215] width 11 height 11
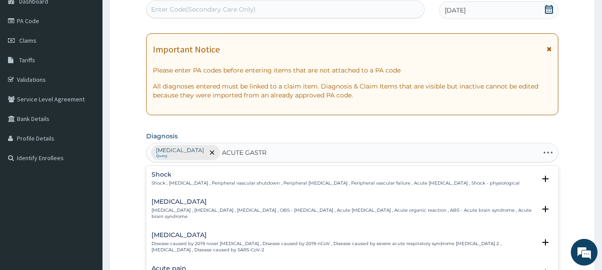
type input "ACUTE GASTRO"
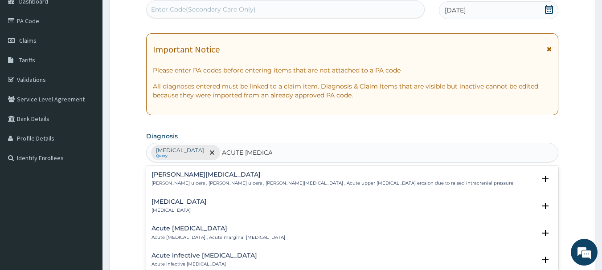
click at [188, 207] on div "Acute gastroenteritis Acute gastroenteritis" at bounding box center [178, 207] width 55 height 16
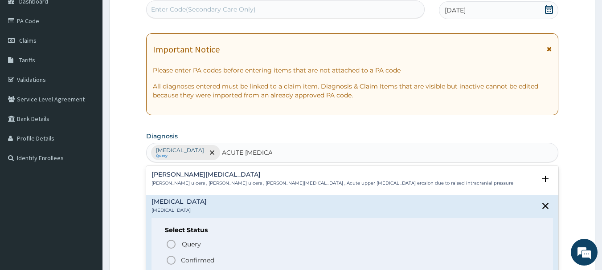
scroll to position [45, 0]
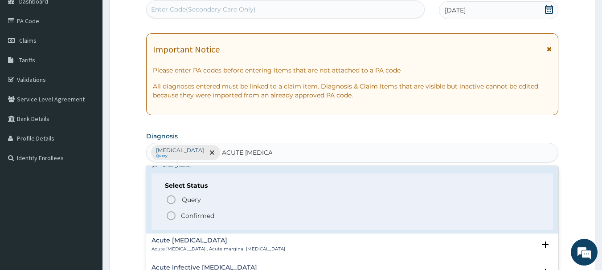
click at [168, 213] on icon "status option filled" at bounding box center [171, 216] width 11 height 11
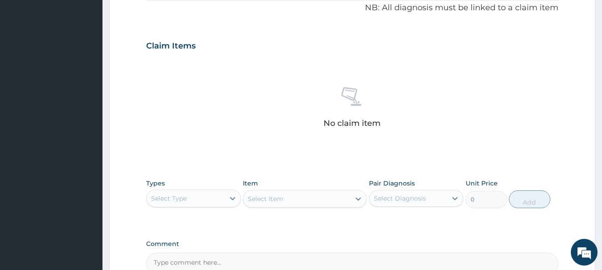
scroll to position [274, 0]
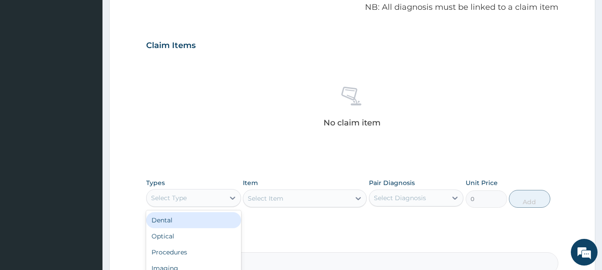
click at [223, 197] on div "Select Type" at bounding box center [186, 198] width 78 height 14
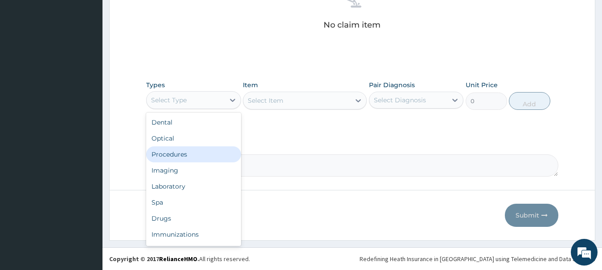
click at [193, 156] on div "Procedures" at bounding box center [193, 155] width 95 height 16
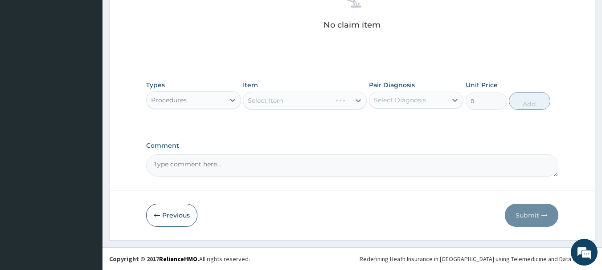
click at [355, 103] on div "Select Item" at bounding box center [305, 101] width 124 height 18
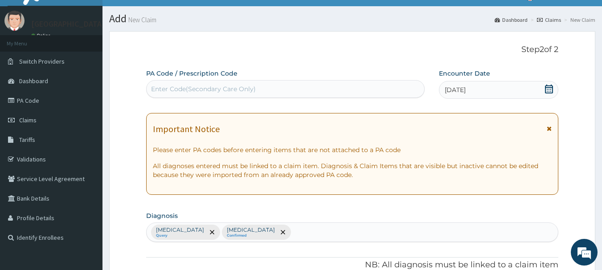
scroll to position [16, 0]
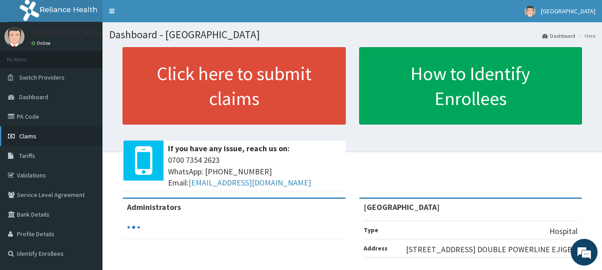
click at [21, 131] on link "Claims" at bounding box center [51, 137] width 102 height 20
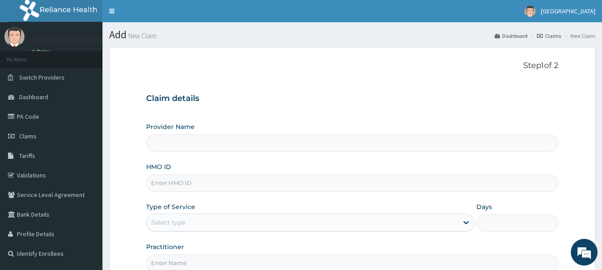
type input "[GEOGRAPHIC_DATA]"
click at [183, 184] on input "HMO ID" at bounding box center [352, 183] width 413 height 17
type input "RET/45973/A"
click at [194, 226] on div "Select type" at bounding box center [302, 223] width 311 height 14
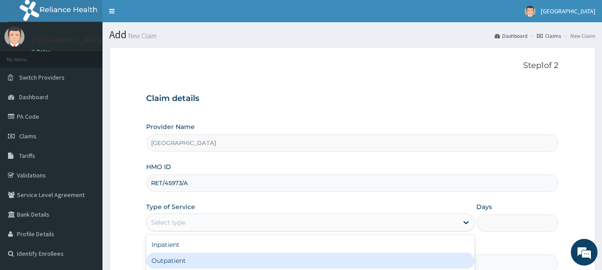
click at [199, 262] on div "Outpatient" at bounding box center [310, 261] width 328 height 16
type input "1"
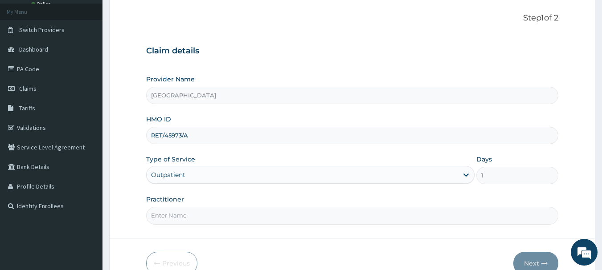
scroll to position [89, 0]
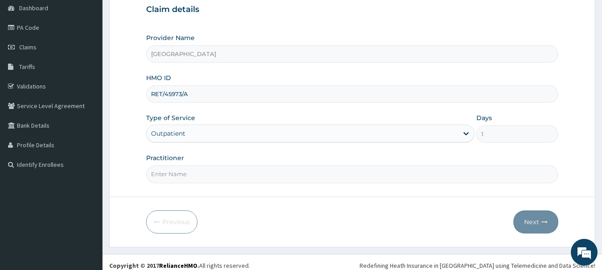
click at [211, 176] on input "Practitioner" at bounding box center [352, 174] width 413 height 17
type input "AKINDE"
click at [532, 215] on button "Next" at bounding box center [535, 222] width 45 height 23
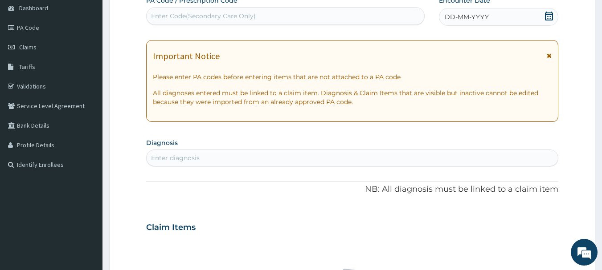
click at [549, 14] on icon at bounding box center [548, 16] width 9 height 9
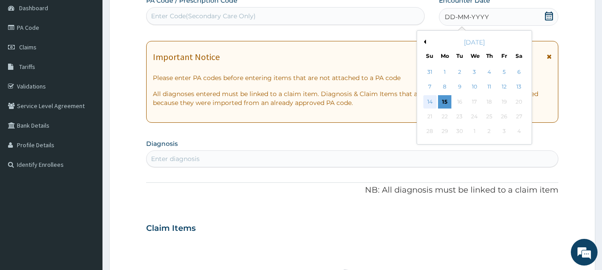
click at [435, 100] on div "14" at bounding box center [429, 101] width 13 height 13
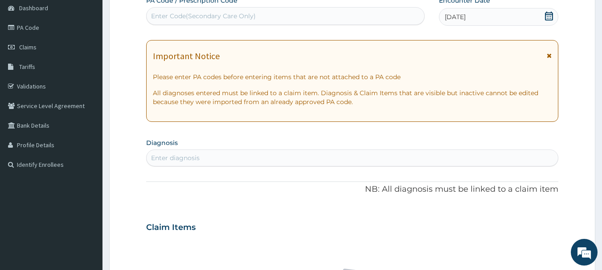
click at [264, 153] on div "Enter diagnosis" at bounding box center [353, 158] width 412 height 14
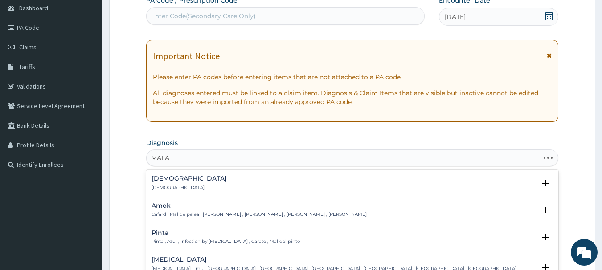
type input "MALAR"
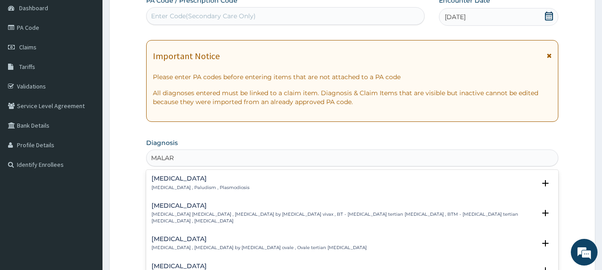
click at [163, 184] on div "[MEDICAL_DATA] [MEDICAL_DATA] , Paludism , Plasmodiosis" at bounding box center [200, 184] width 98 height 16
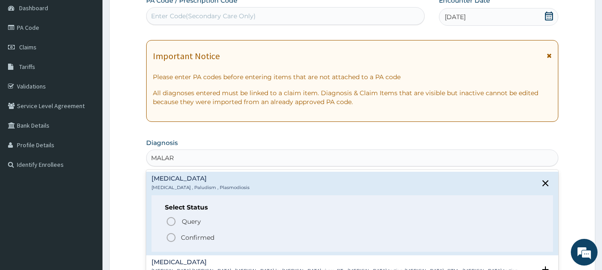
click at [199, 237] on p "Confirmed" at bounding box center [197, 237] width 33 height 9
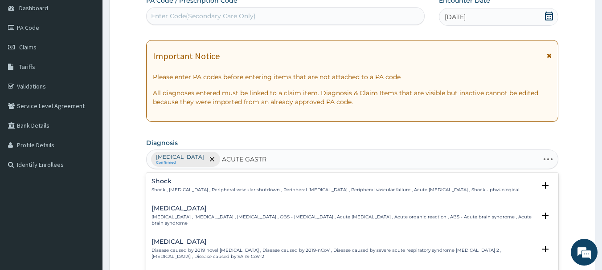
type input "ACUTE GASTRO"
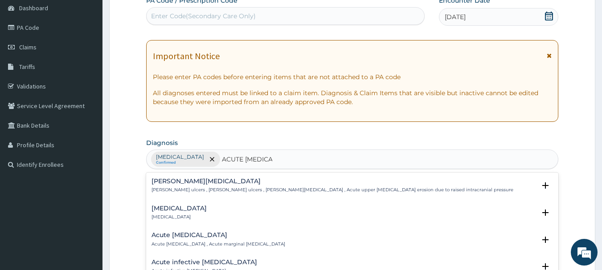
click at [168, 209] on h4 "Acute gastroenteritis" at bounding box center [178, 208] width 55 height 7
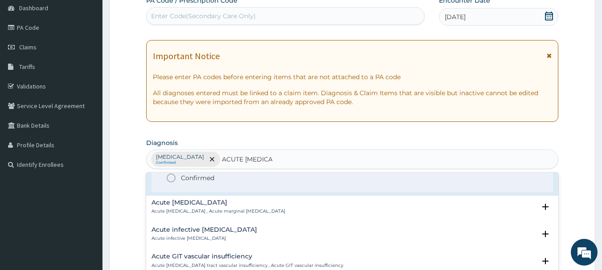
click at [172, 183] on icon "status option filled" at bounding box center [171, 178] width 11 height 11
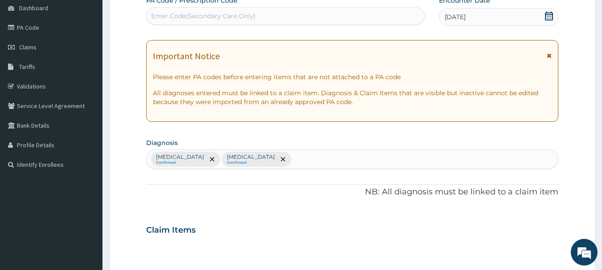
click at [157, 162] on small "Confirmed" at bounding box center [180, 163] width 48 height 4
click at [210, 159] on icon "remove selection option" at bounding box center [212, 159] width 4 height 4
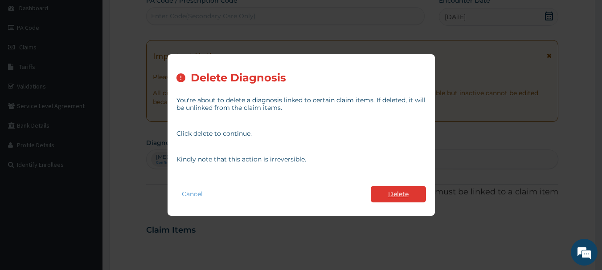
drag, startPoint x: 380, startPoint y: 184, endPoint x: 378, endPoint y: 194, distance: 9.9
click at [379, 192] on div "Cancel Delete" at bounding box center [301, 194] width 250 height 25
click at [378, 194] on button "Delete" at bounding box center [398, 194] width 55 height 16
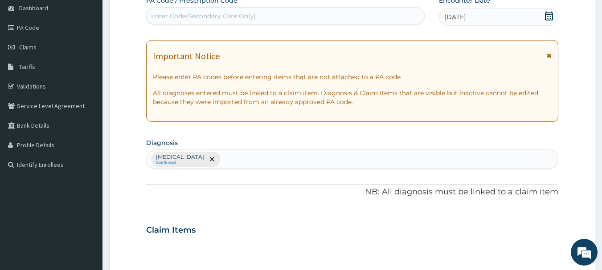
click at [260, 158] on div "Acute gastroenteritis Confirmed" at bounding box center [353, 159] width 412 height 19
click at [149, 160] on div "Acute gastroenteritis Confirmed M M" at bounding box center [353, 159] width 412 height 19
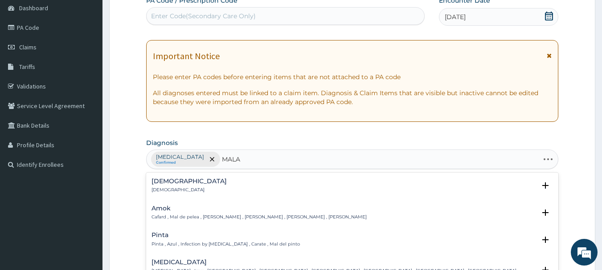
type input "MALAR"
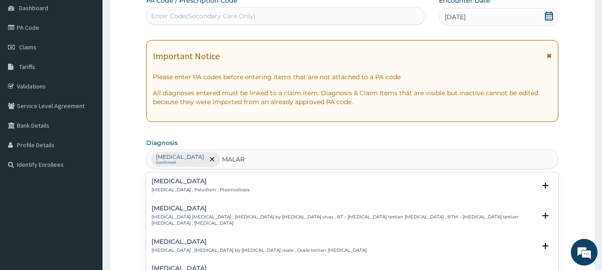
click at [164, 185] on h4 "[MEDICAL_DATA]" at bounding box center [200, 181] width 98 height 7
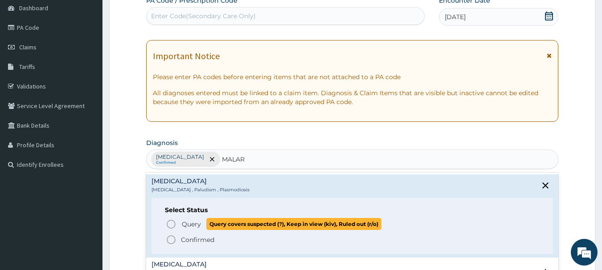
click at [191, 223] on span "Query" at bounding box center [191, 224] width 19 height 9
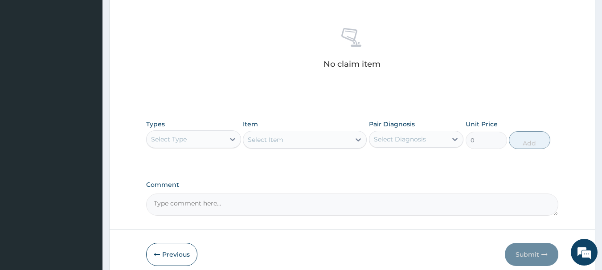
scroll to position [356, 0]
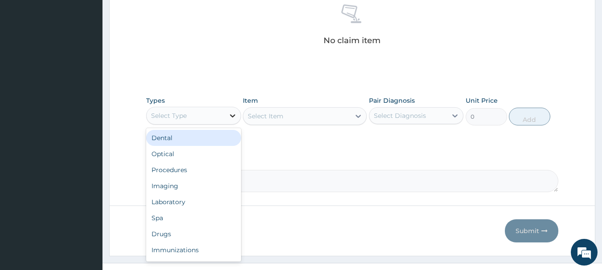
click at [233, 112] on icon at bounding box center [232, 115] width 9 height 9
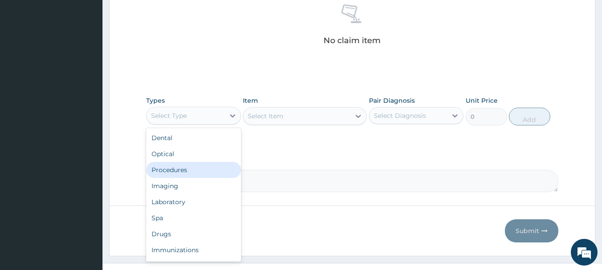
click at [203, 175] on div "Procedures" at bounding box center [193, 170] width 95 height 16
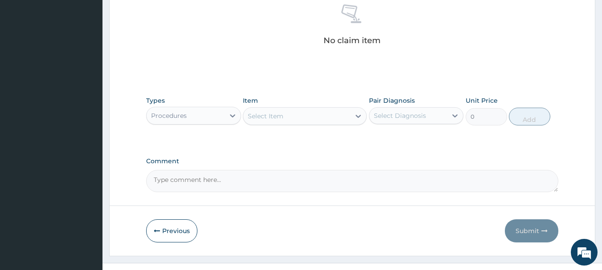
click at [354, 116] on icon at bounding box center [358, 116] width 9 height 9
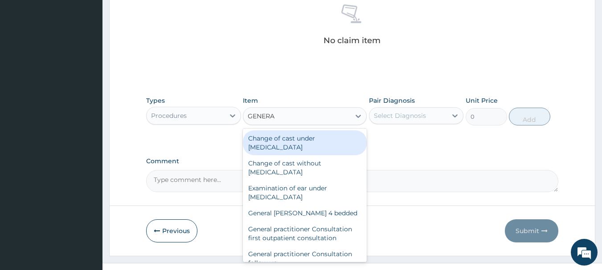
type input "GENERAL"
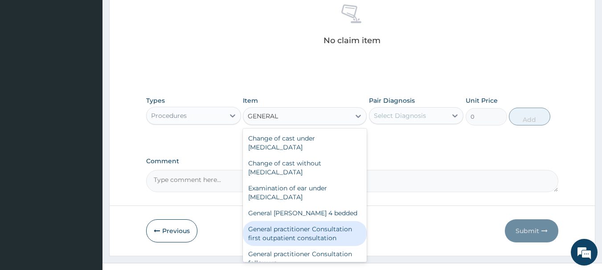
click at [311, 229] on div "General practitioner Consultation first outpatient consultation" at bounding box center [305, 233] width 124 height 25
type input "3547.5"
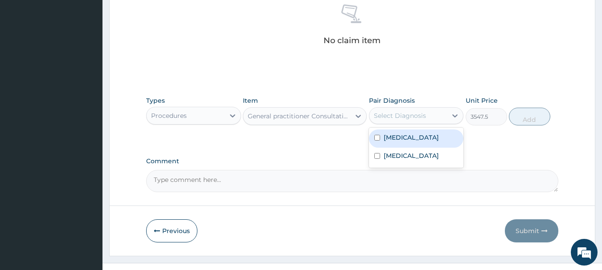
click at [443, 120] on div "Select Diagnosis" at bounding box center [408, 116] width 78 height 14
click at [440, 142] on div "Acute gastroenteritis" at bounding box center [416, 139] width 95 height 18
checkbox input "true"
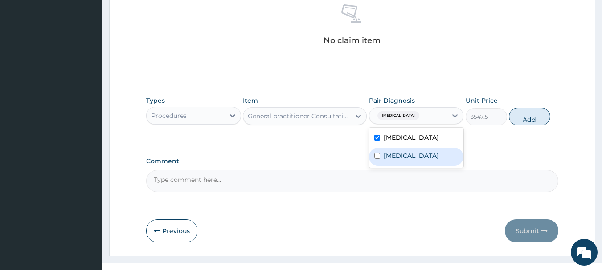
click at [438, 157] on div "[MEDICAL_DATA]" at bounding box center [416, 157] width 95 height 18
checkbox input "true"
drag, startPoint x: 516, startPoint y: 117, endPoint x: 504, endPoint y: 121, distance: 12.3
click at [515, 118] on button "Add" at bounding box center [529, 117] width 41 height 18
type input "0"
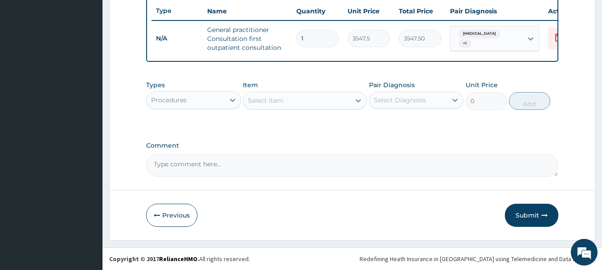
scroll to position [341, 0]
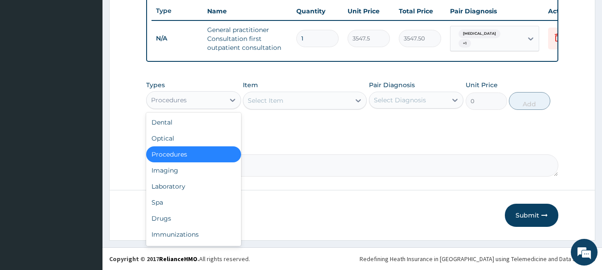
click at [211, 98] on div "Procedures" at bounding box center [186, 100] width 78 height 14
click at [173, 223] on div "Drugs" at bounding box center [193, 219] width 95 height 16
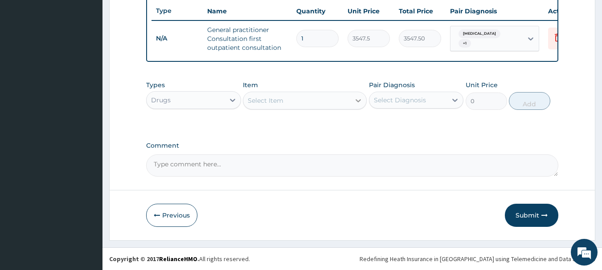
click at [356, 101] on icon at bounding box center [358, 100] width 5 height 3
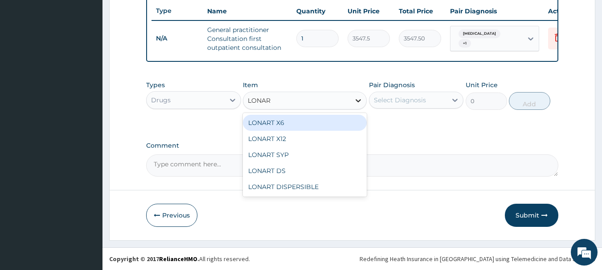
type input "LONART"
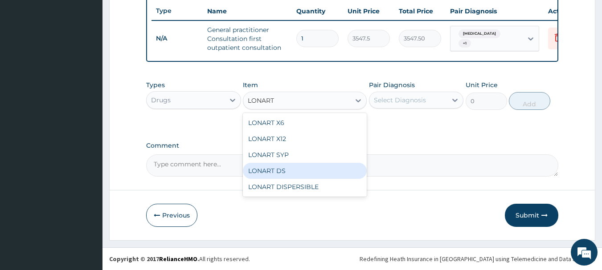
click at [290, 169] on div "LONART DS" at bounding box center [305, 171] width 124 height 16
type input "473"
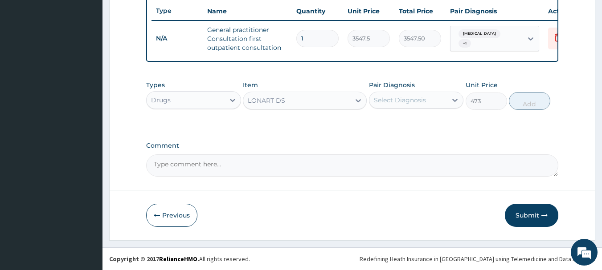
click at [446, 97] on div "Select Diagnosis" at bounding box center [408, 100] width 78 height 14
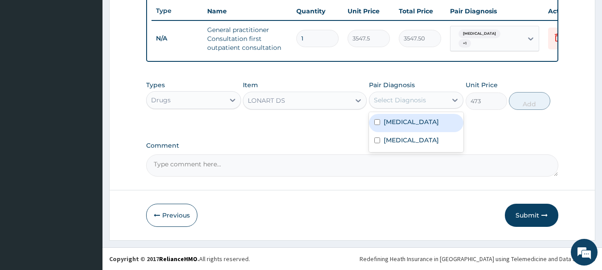
click at [405, 127] on div "Acute gastroenteritis" at bounding box center [416, 123] width 95 height 18
checkbox input "true"
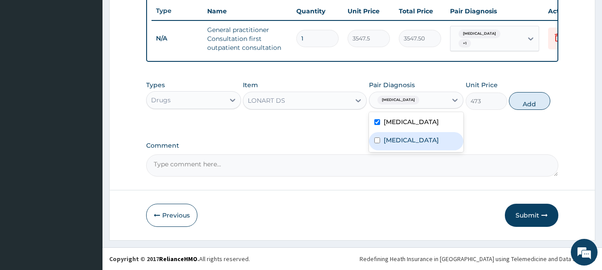
click at [404, 136] on label "[MEDICAL_DATA]" at bounding box center [411, 140] width 55 height 9
checkbox input "true"
click at [408, 127] on label "Acute gastroenteritis" at bounding box center [411, 122] width 55 height 9
checkbox input "false"
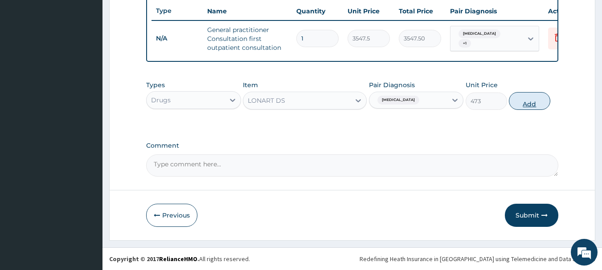
click at [532, 94] on button "Add" at bounding box center [529, 101] width 41 height 18
type input "0"
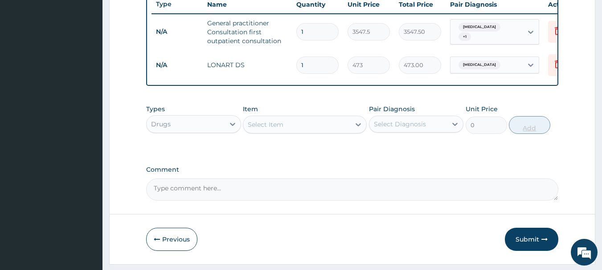
type input "0.00"
type input "6"
type input "2838.00"
type input "6"
click at [357, 129] on icon at bounding box center [358, 124] width 9 height 9
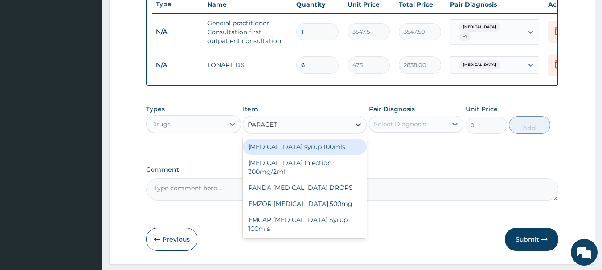
type input "PARACETA"
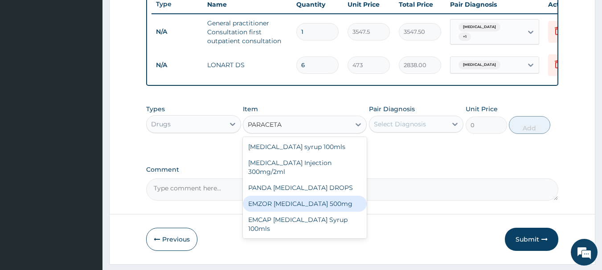
click at [350, 210] on div "EMZOR [MEDICAL_DATA] 500mg" at bounding box center [305, 204] width 124 height 16
type input "23.65"
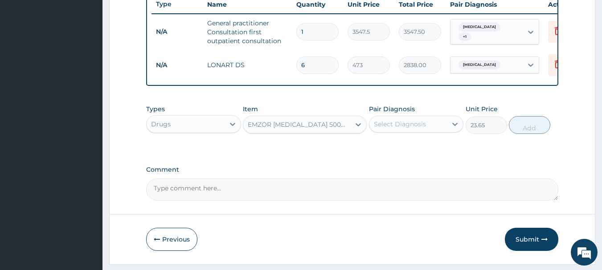
click at [445, 131] on div "Select Diagnosis" at bounding box center [408, 124] width 78 height 14
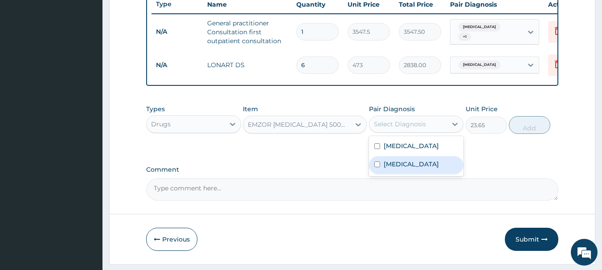
click at [440, 164] on div "[MEDICAL_DATA]" at bounding box center [416, 165] width 95 height 18
checkbox input "true"
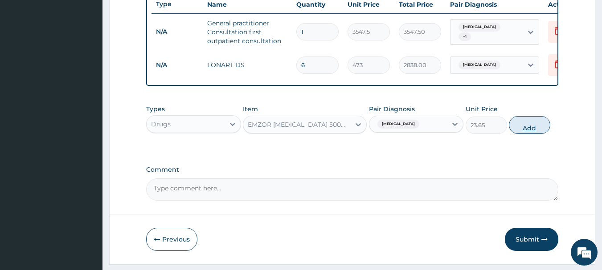
click at [523, 129] on button "Add" at bounding box center [529, 125] width 41 height 18
type input "0"
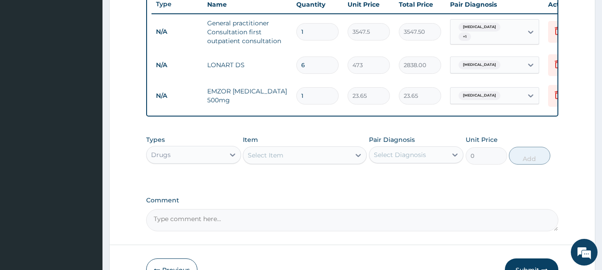
type input "18"
type input "425.70"
type input "18"
click at [351, 164] on div at bounding box center [358, 155] width 16 height 16
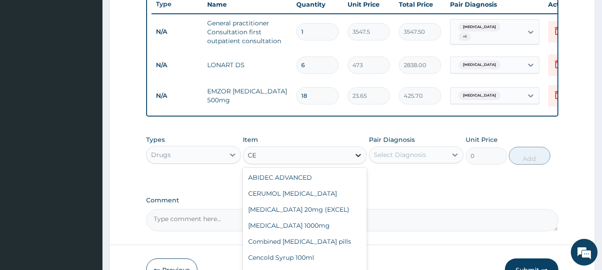
type input "C"
type input "ROX"
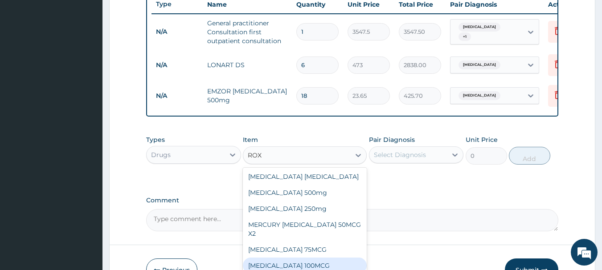
scroll to position [0, 0]
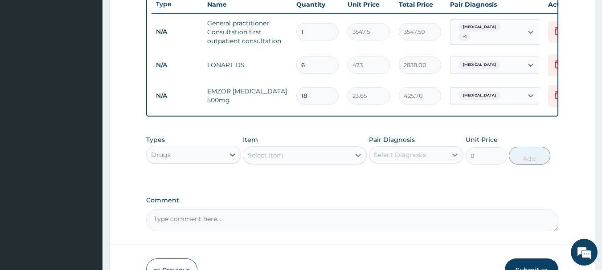
click at [268, 162] on div "Select Item" at bounding box center [296, 155] width 107 height 14
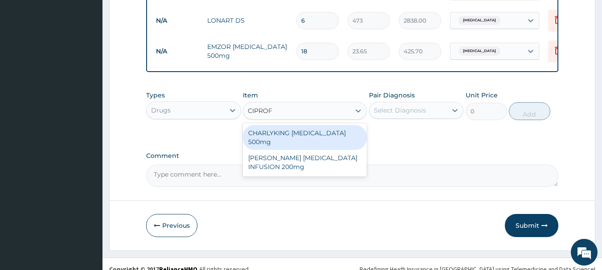
type input "CIPROFL"
click at [322, 142] on div "CHARLYKING [MEDICAL_DATA] 500mg" at bounding box center [305, 137] width 124 height 25
type input "177.375"
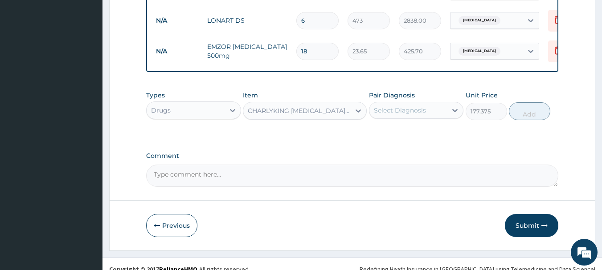
click at [435, 114] on div "Select Diagnosis" at bounding box center [408, 110] width 78 height 14
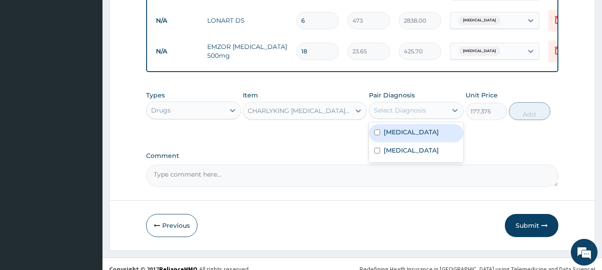
click at [417, 136] on label "Acute gastroenteritis" at bounding box center [411, 132] width 55 height 9
checkbox input "true"
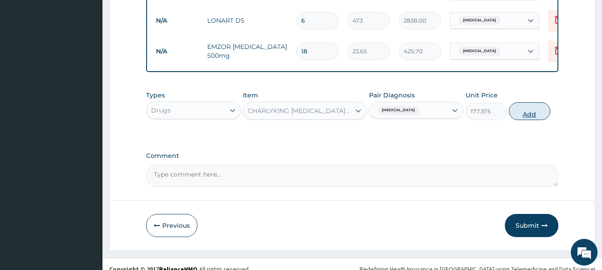
click at [520, 117] on button "Add" at bounding box center [529, 111] width 41 height 18
type input "0"
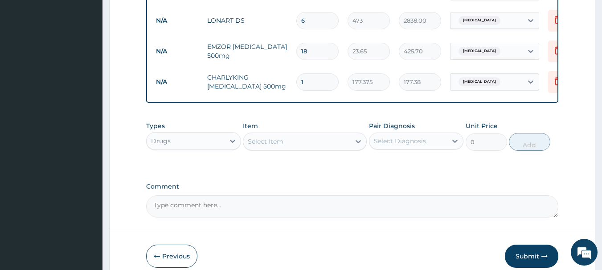
type input "10"
type input "1773.75"
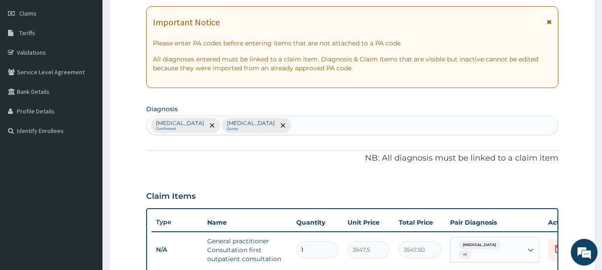
scroll to position [122, 0]
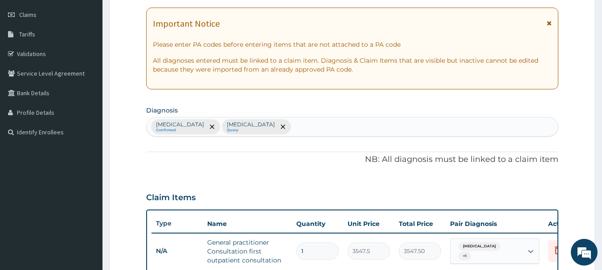
type input "10"
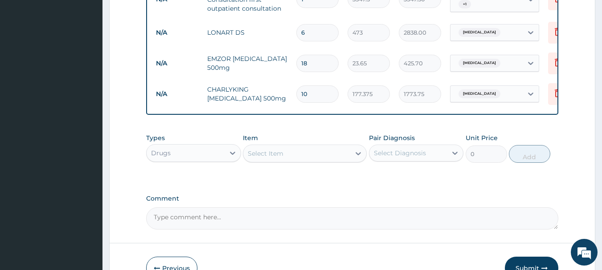
scroll to position [389, 0]
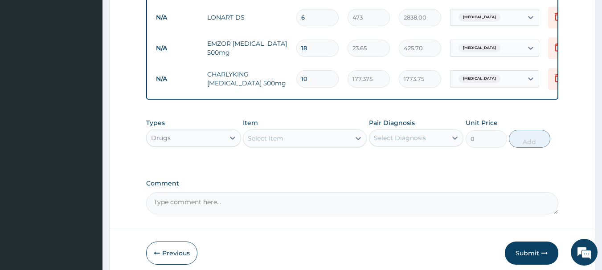
click at [322, 141] on div "Select Item" at bounding box center [296, 138] width 107 height 14
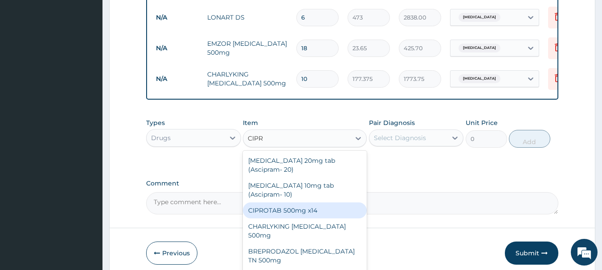
scroll to position [211, 0]
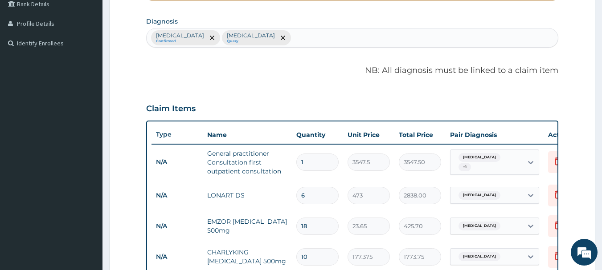
type input "CIPR"
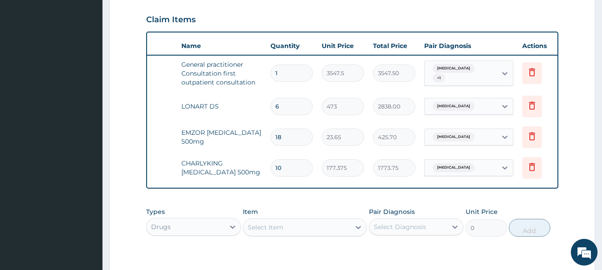
scroll to position [0, 35]
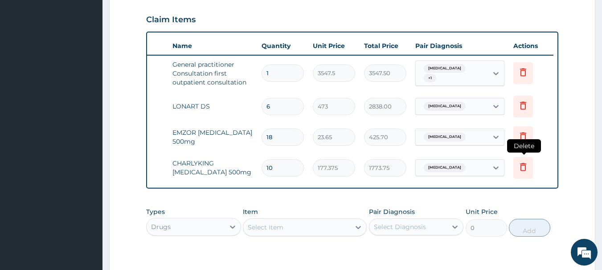
click at [520, 176] on icon at bounding box center [523, 168] width 20 height 22
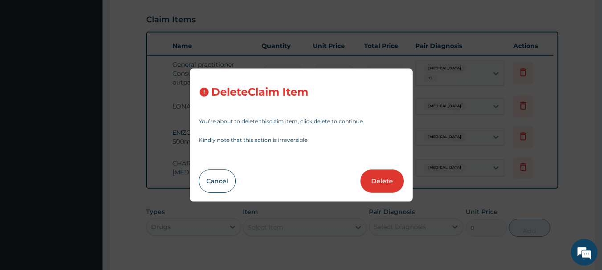
click at [374, 178] on button "Delete" at bounding box center [381, 181] width 43 height 23
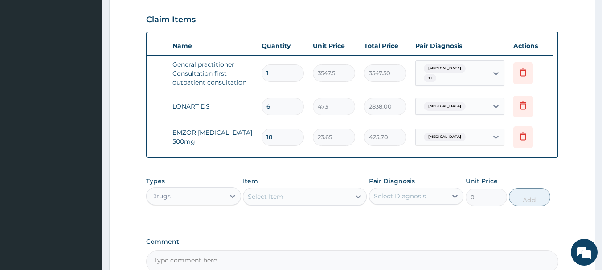
click at [328, 204] on div "Select Item" at bounding box center [296, 197] width 107 height 14
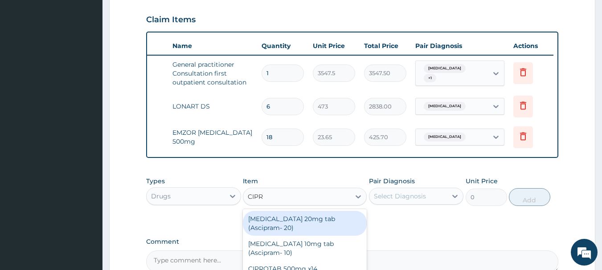
type input "CIPRO"
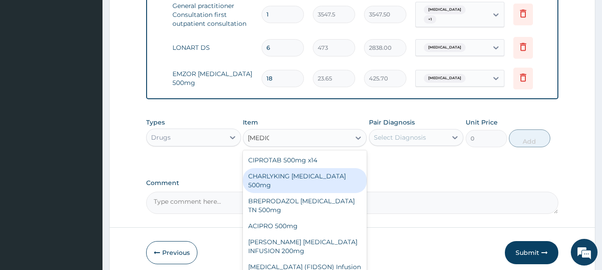
scroll to position [358, 0]
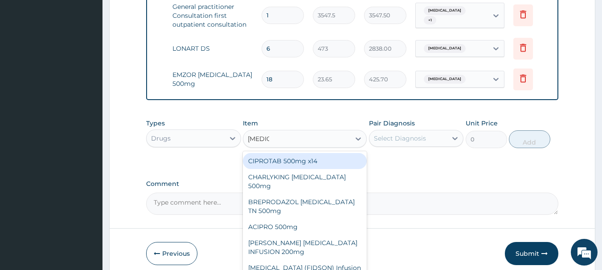
click at [326, 169] on div "CIPROTAB 500mg x14" at bounding box center [305, 161] width 124 height 16
type input "319.275"
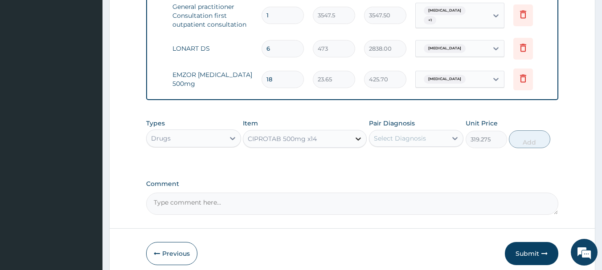
click at [354, 143] on icon at bounding box center [358, 139] width 9 height 9
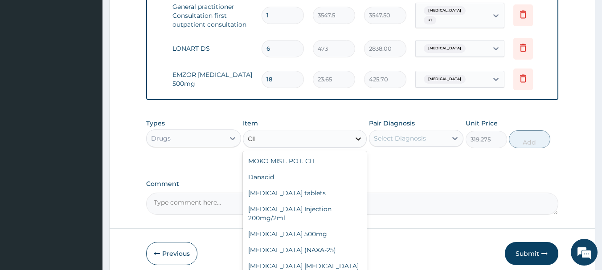
scroll to position [0, 0]
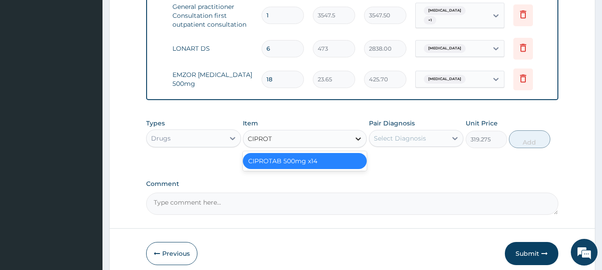
type input "CIPRO"
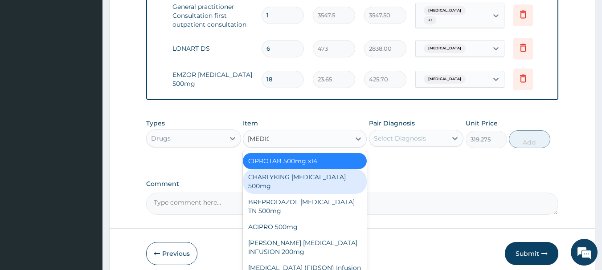
click at [324, 184] on div "CHARLYKING [MEDICAL_DATA] 500mg" at bounding box center [305, 181] width 124 height 25
type input "177.375"
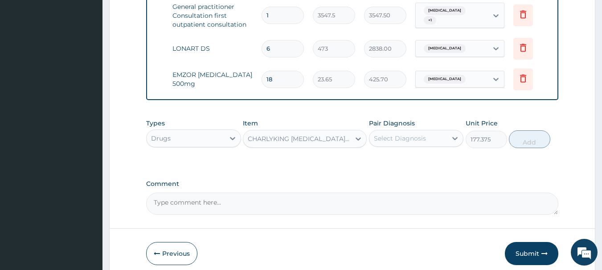
click at [411, 143] on div "Select Diagnosis" at bounding box center [400, 138] width 52 height 9
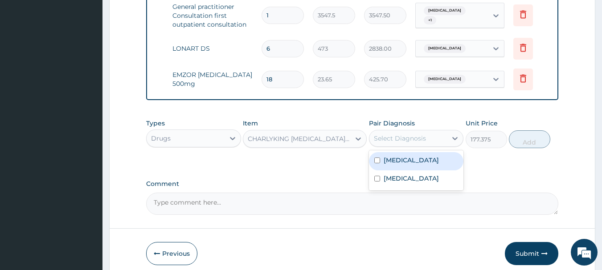
click at [417, 165] on label "Acute gastroenteritis" at bounding box center [411, 160] width 55 height 9
checkbox input "true"
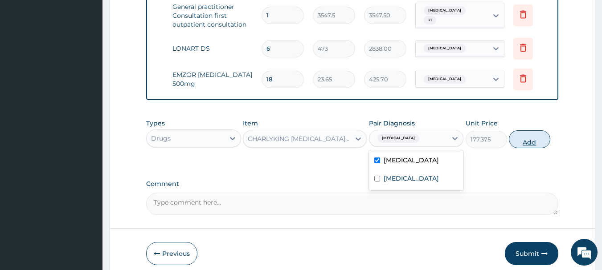
click at [535, 142] on button "Add" at bounding box center [529, 140] width 41 height 18
type input "0"
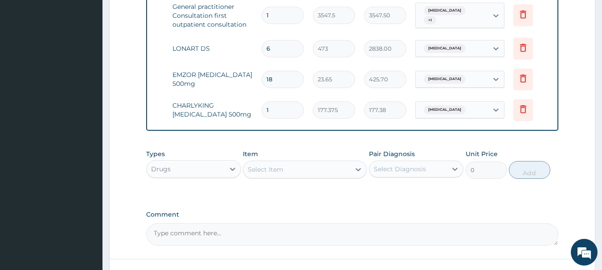
type input "10"
type input "1773.75"
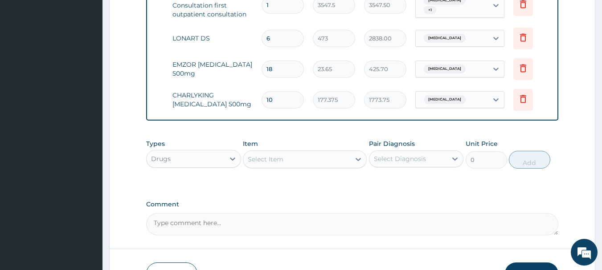
scroll to position [434, 0]
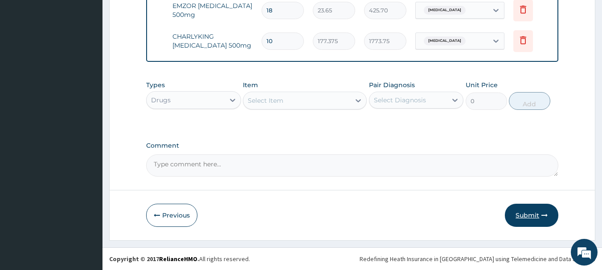
type input "10"
click at [538, 210] on button "Submit" at bounding box center [531, 215] width 53 height 23
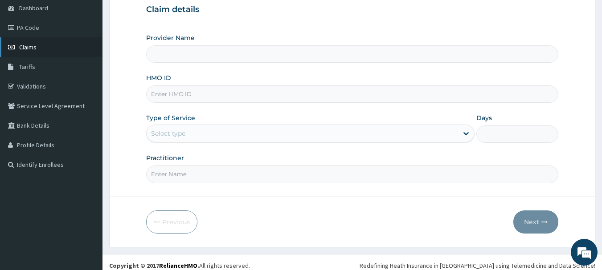
click at [25, 52] on link "Claims" at bounding box center [51, 47] width 102 height 20
type input "[GEOGRAPHIC_DATA]"
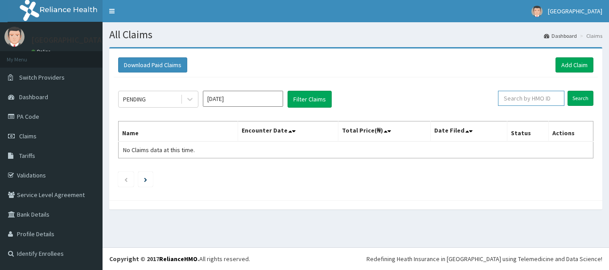
click at [528, 99] on input "text" at bounding box center [531, 98] width 66 height 15
type input "GTC/10046"
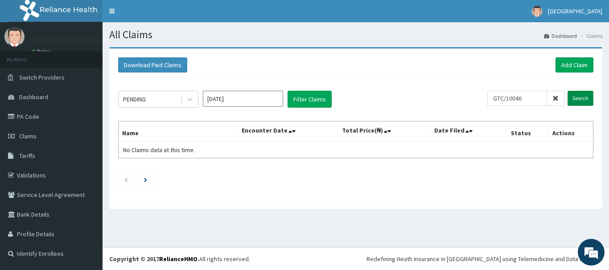
click at [579, 99] on input "Search" at bounding box center [580, 98] width 26 height 15
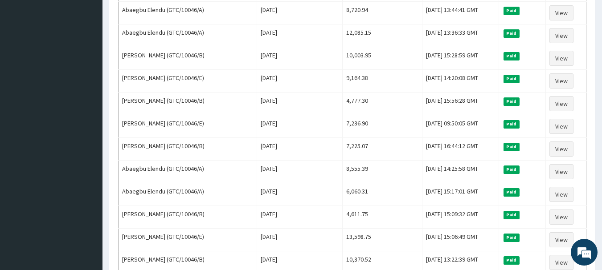
scroll to position [579, 0]
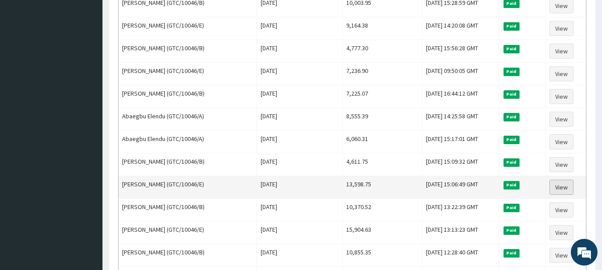
click at [562, 188] on link "View" at bounding box center [561, 187] width 24 height 15
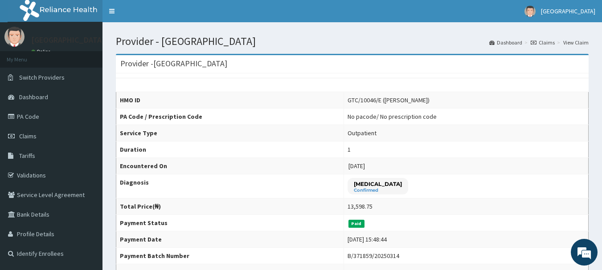
click at [552, 45] on link "Claims" at bounding box center [543, 43] width 24 height 8
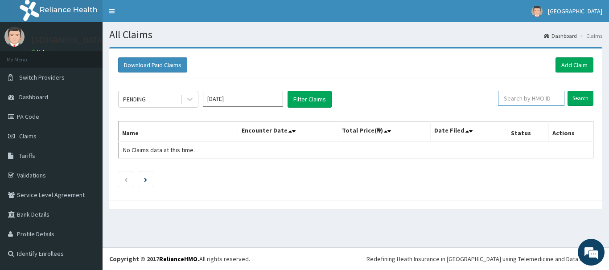
click at [546, 96] on input "text" at bounding box center [531, 98] width 66 height 15
click at [588, 94] on input "Search" at bounding box center [580, 98] width 26 height 15
click at [505, 98] on input "SLF/10032" at bounding box center [517, 98] width 60 height 15
type input "SCF/10032"
click at [590, 99] on input "Search" at bounding box center [580, 98] width 26 height 15
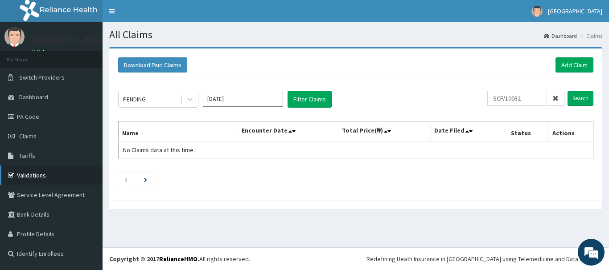
click at [48, 178] on link "Validations" at bounding box center [51, 176] width 102 height 20
click at [578, 99] on input "Search" at bounding box center [580, 98] width 26 height 15
click at [507, 96] on input "BCC/10104" at bounding box center [517, 98] width 60 height 15
click at [509, 98] on input "BCC/10104" at bounding box center [517, 98] width 60 height 15
type input "BCK/10104"
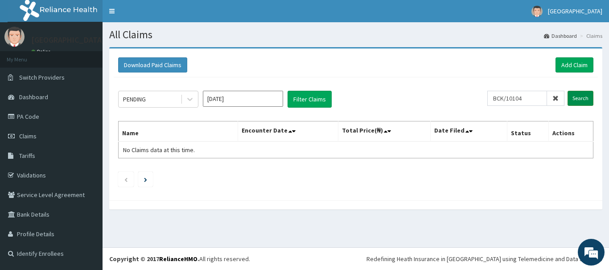
click at [584, 98] on input "Search" at bounding box center [580, 98] width 26 height 15
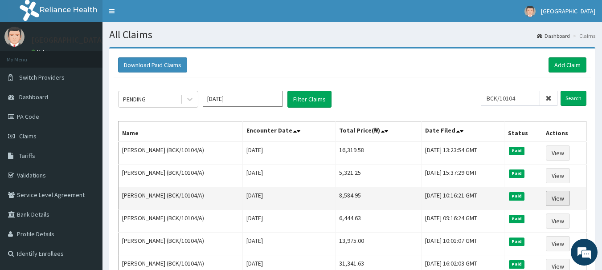
click at [570, 193] on link "View" at bounding box center [558, 198] width 24 height 15
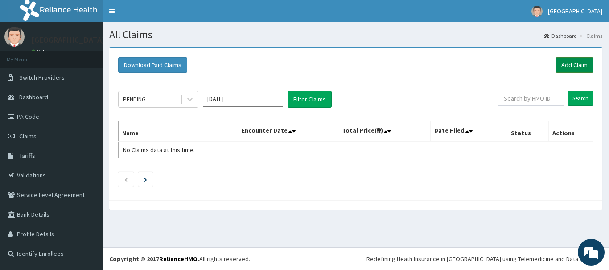
click at [564, 66] on link "Add Claim" at bounding box center [574, 64] width 38 height 15
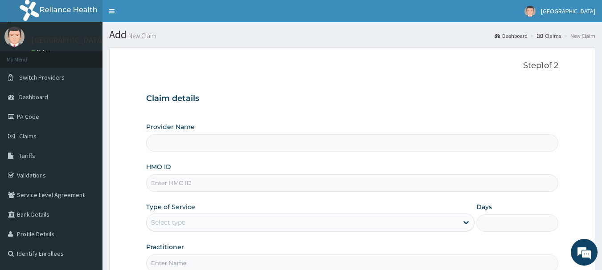
type input "[GEOGRAPHIC_DATA]"
click at [178, 189] on input "HMO ID" at bounding box center [352, 183] width 413 height 17
type input "FUL/10044/A"
click at [218, 224] on div "Select type" at bounding box center [302, 223] width 311 height 14
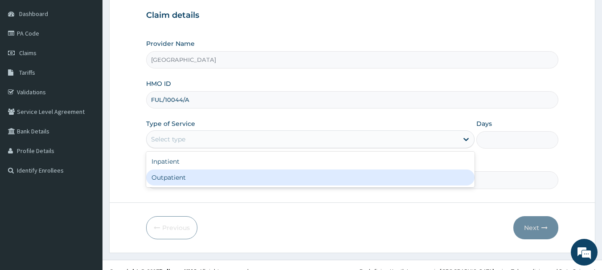
scroll to position [89, 0]
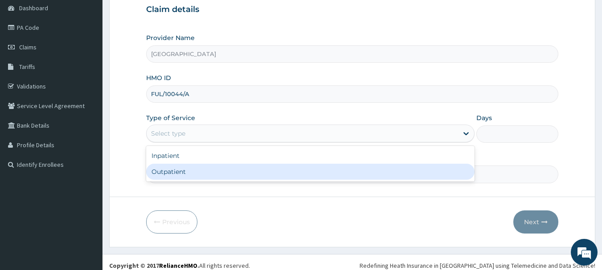
click at [230, 175] on div "Outpatient" at bounding box center [310, 172] width 328 height 16
type input "1"
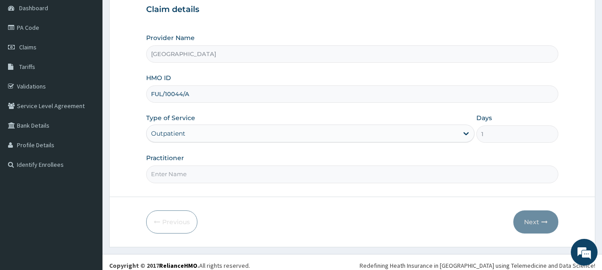
click at [224, 176] on input "Practitioner" at bounding box center [352, 174] width 413 height 17
type input "AKINDE"
click at [541, 225] on icon "button" at bounding box center [544, 222] width 6 height 6
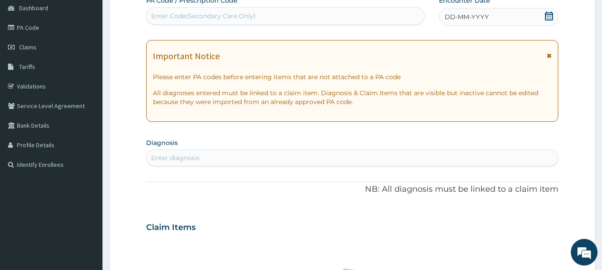
click at [547, 16] on icon at bounding box center [549, 16] width 8 height 9
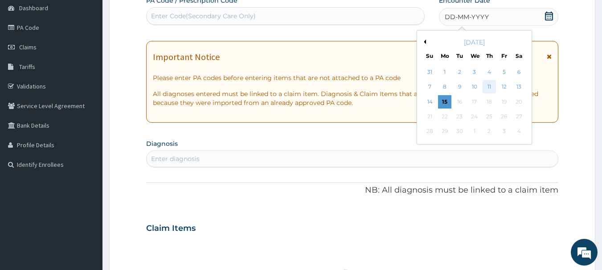
click at [484, 87] on div "11" at bounding box center [489, 87] width 13 height 13
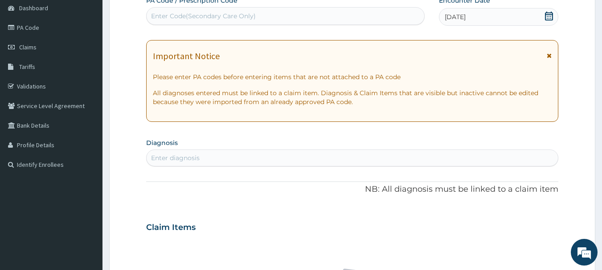
click at [283, 152] on div "Enter diagnosis" at bounding box center [353, 158] width 412 height 14
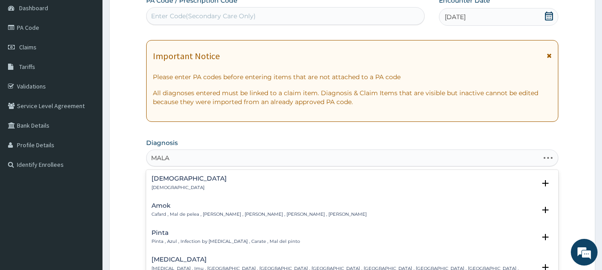
type input "MALAR"
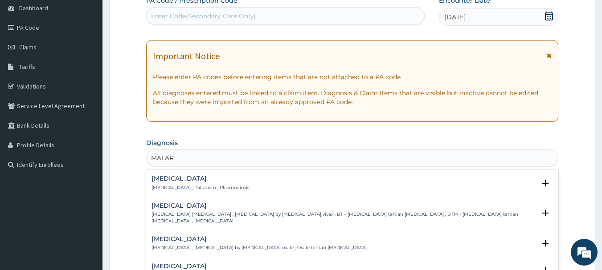
click at [153, 184] on div "[MEDICAL_DATA] [MEDICAL_DATA] , Paludism , Plasmodiosis" at bounding box center [200, 184] width 98 height 16
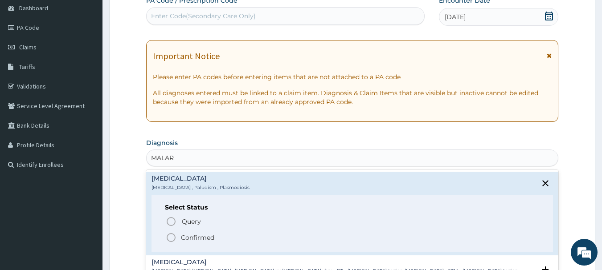
click at [175, 236] on circle "status option filled" at bounding box center [171, 238] width 8 height 8
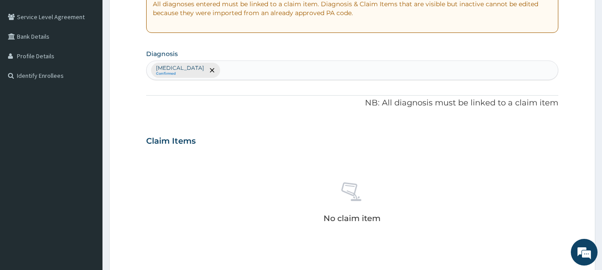
scroll to position [312, 0]
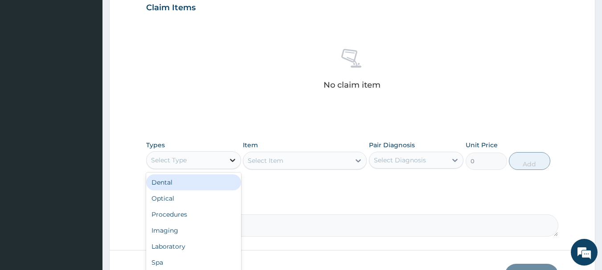
click at [234, 160] on icon at bounding box center [232, 160] width 5 height 3
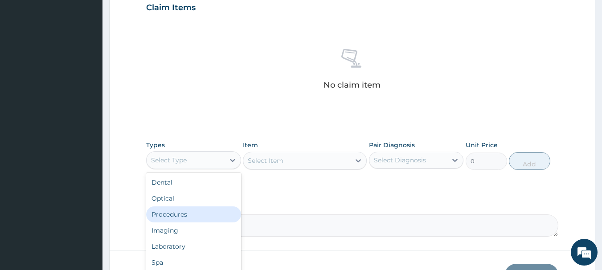
drag, startPoint x: 196, startPoint y: 210, endPoint x: 301, endPoint y: 185, distance: 108.1
click at [196, 208] on div "Procedures" at bounding box center [193, 215] width 95 height 16
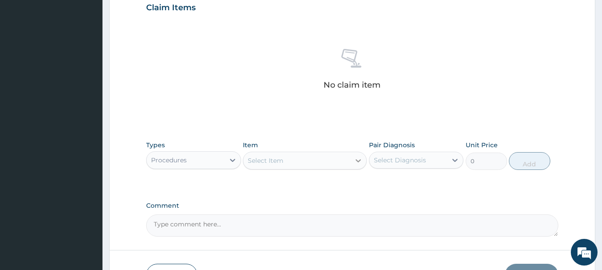
click at [356, 157] on icon at bounding box center [358, 160] width 9 height 9
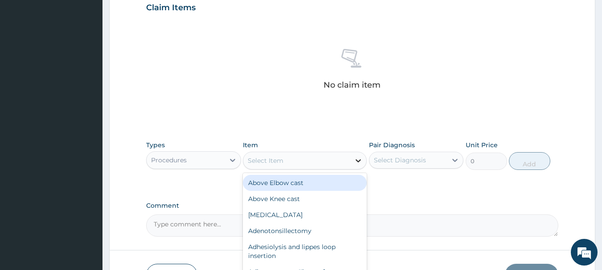
type input "B"
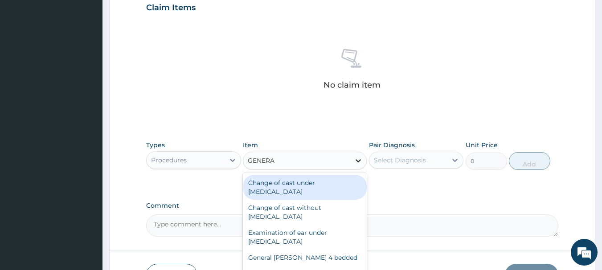
type input "GENERAL"
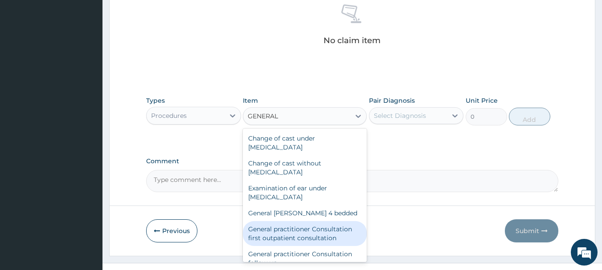
click at [342, 223] on div "General practitioner Consultation first outpatient consultation" at bounding box center [305, 233] width 124 height 25
type input "3547.5"
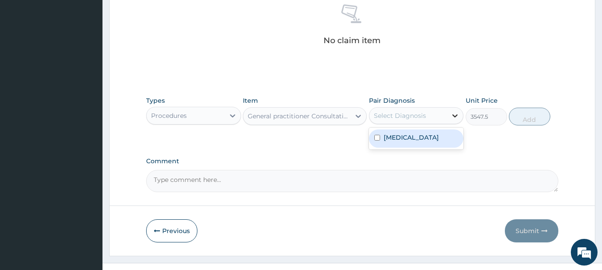
click at [450, 117] on div at bounding box center [455, 116] width 16 height 16
click at [430, 131] on div "[MEDICAL_DATA]" at bounding box center [416, 139] width 95 height 18
checkbox input "true"
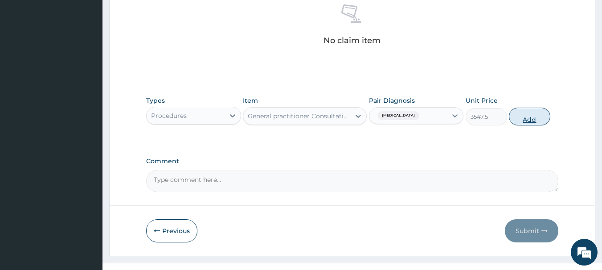
click at [540, 115] on button "Add" at bounding box center [529, 117] width 41 height 18
type input "0"
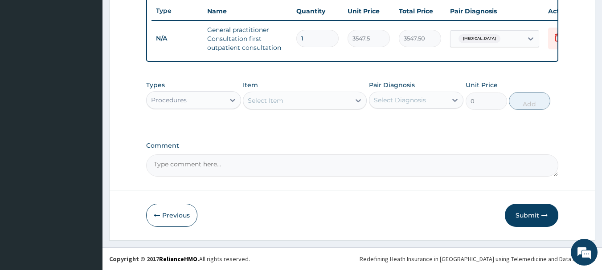
scroll to position [341, 0]
click at [362, 100] on icon at bounding box center [358, 100] width 9 height 9
type input "FBC"
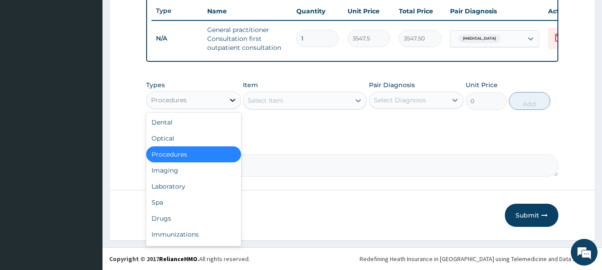
click at [236, 104] on icon at bounding box center [232, 100] width 9 height 9
click at [218, 188] on div "Laboratory" at bounding box center [193, 187] width 95 height 16
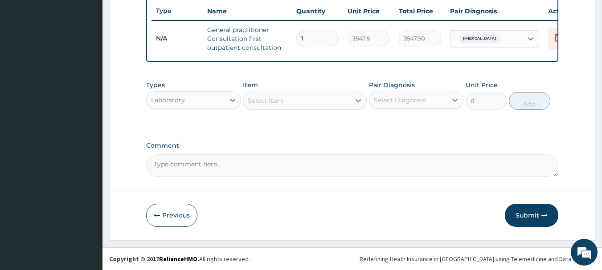
click at [351, 100] on div at bounding box center [358, 101] width 16 height 16
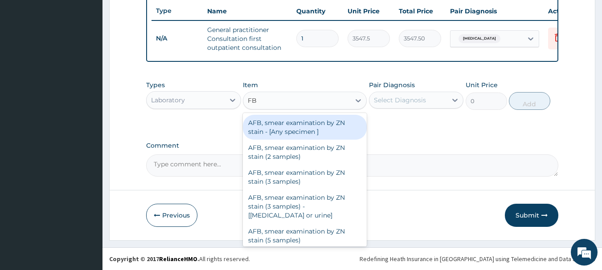
type input "FBC"
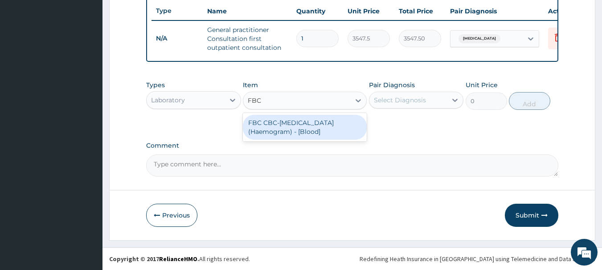
click at [355, 125] on div "FBC CBC-[MEDICAL_DATA] (Haemogram) - [Blood]" at bounding box center [305, 127] width 124 height 25
type input "4300"
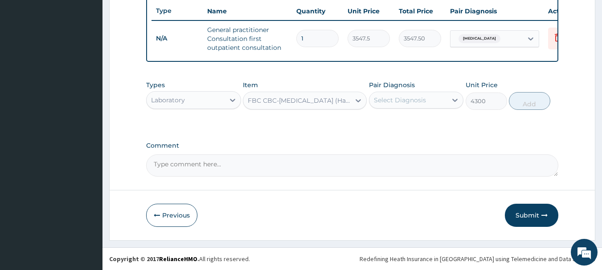
click at [402, 102] on div "Select Diagnosis" at bounding box center [400, 100] width 52 height 9
click at [405, 131] on div "[MEDICAL_DATA]" at bounding box center [416, 123] width 95 height 18
checkbox input "true"
click at [541, 97] on button "Add" at bounding box center [529, 101] width 41 height 18
type input "0"
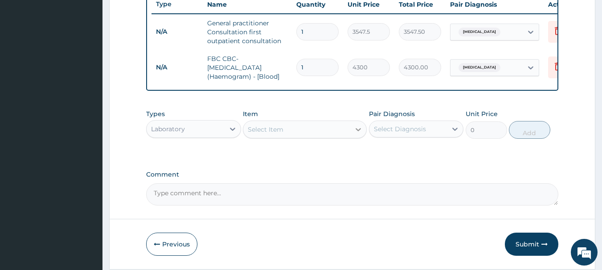
click at [355, 134] on icon at bounding box center [358, 129] width 9 height 9
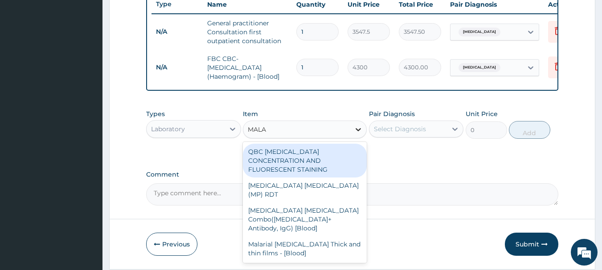
type input "MALAR"
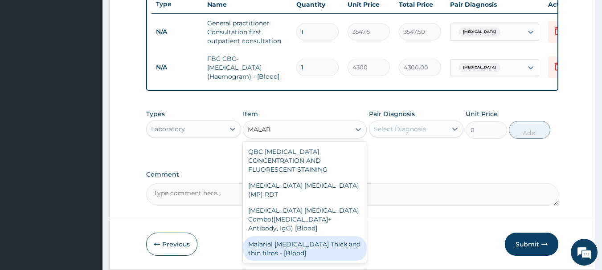
click at [336, 237] on div "Malarial [MEDICAL_DATA] Thick and thin films - [Blood]" at bounding box center [305, 249] width 124 height 25
type input "1612.5"
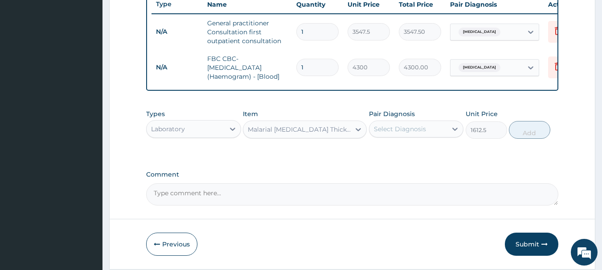
click at [443, 135] on div "Select Diagnosis" at bounding box center [408, 129] width 78 height 14
click at [443, 151] on div "[MEDICAL_DATA]" at bounding box center [416, 152] width 95 height 22
click at [443, 152] on div "[MEDICAL_DATA]" at bounding box center [416, 152] width 95 height 18
checkbox input "true"
click at [544, 138] on button "Add" at bounding box center [529, 130] width 41 height 18
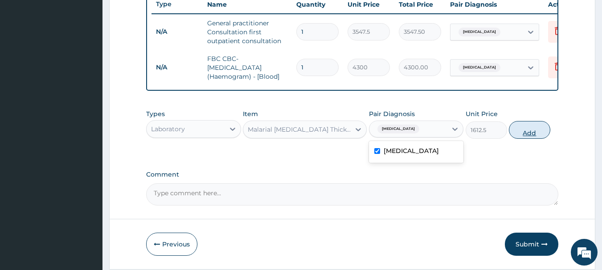
type input "0"
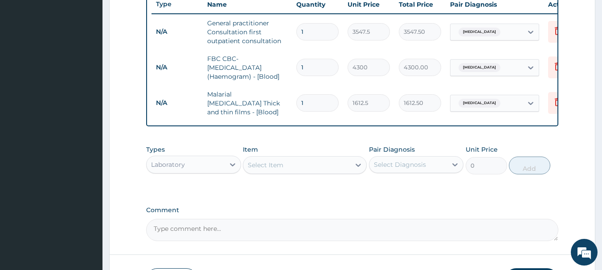
click at [350, 164] on div "Select Item" at bounding box center [296, 165] width 107 height 14
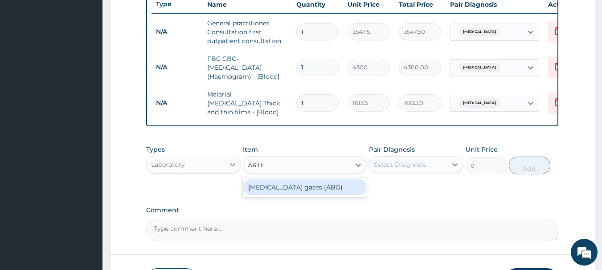
type input "ARTE"
click at [237, 161] on div at bounding box center [233, 165] width 16 height 16
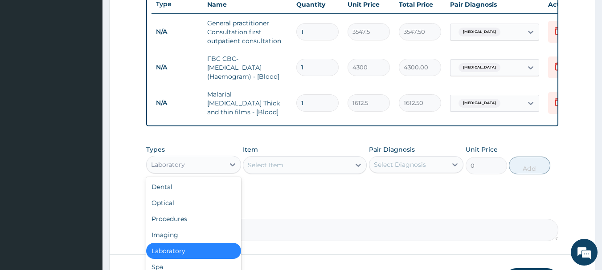
scroll to position [30, 0]
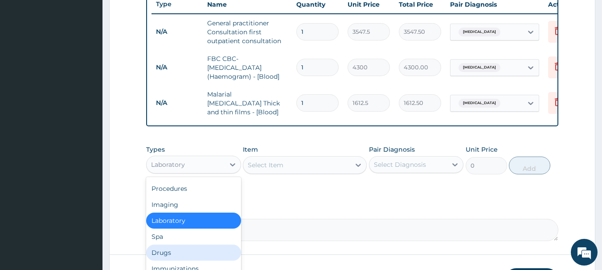
click at [188, 258] on div "Drugs" at bounding box center [193, 253] width 95 height 16
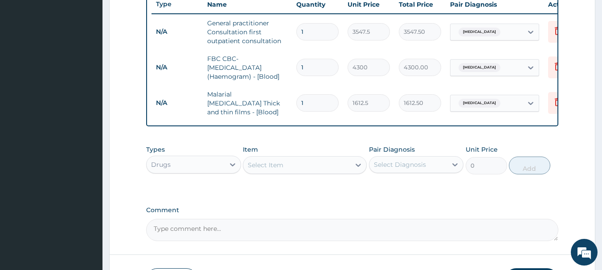
click at [361, 164] on icon at bounding box center [358, 165] width 9 height 9
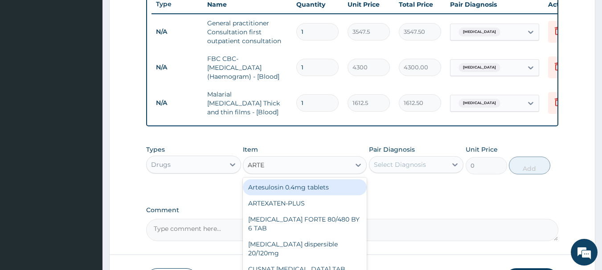
type input "ARTEM"
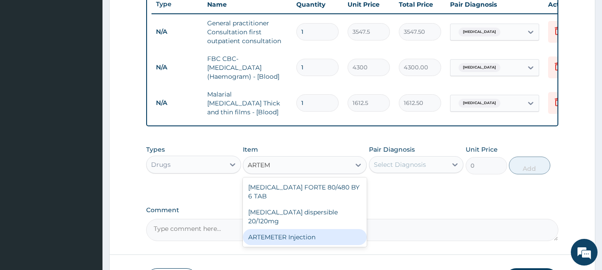
click at [284, 229] on div "ARTEMETER Injection" at bounding box center [305, 237] width 124 height 16
type input "946"
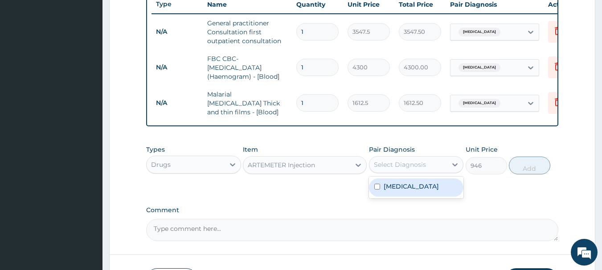
click at [382, 171] on div "Select Diagnosis" at bounding box center [408, 165] width 78 height 14
click at [393, 187] on label "[MEDICAL_DATA]" at bounding box center [411, 186] width 55 height 9
checkbox input "true"
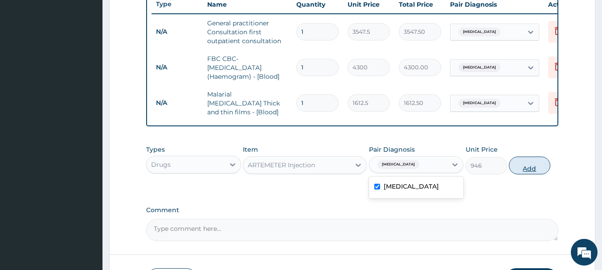
click at [514, 161] on button "Add" at bounding box center [529, 166] width 41 height 18
type input "0"
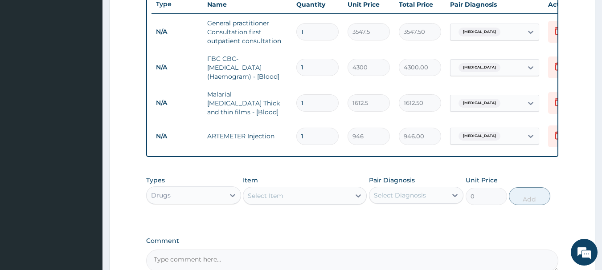
type input "0.00"
type input "3"
type input "2838.00"
type input "3"
click at [360, 196] on icon at bounding box center [358, 196] width 9 height 9
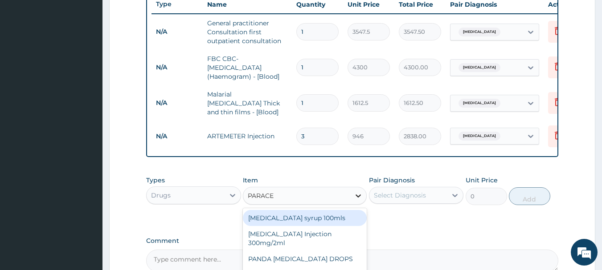
type input "PARACET"
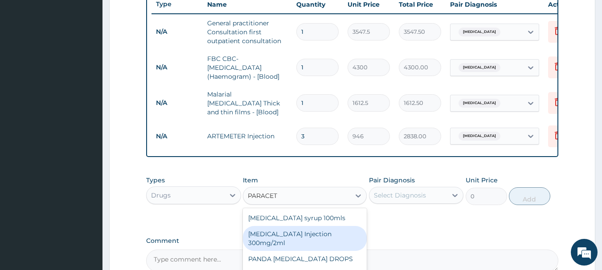
click at [322, 236] on div "[MEDICAL_DATA] Injection 300mg/2ml" at bounding box center [305, 238] width 124 height 25
type input "260.15"
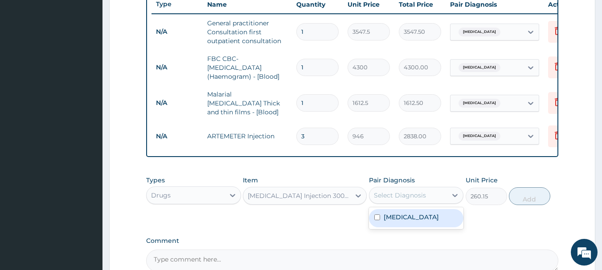
click at [402, 193] on div "Select Diagnosis" at bounding box center [408, 195] width 78 height 14
click at [431, 221] on div "[MEDICAL_DATA]" at bounding box center [416, 218] width 95 height 18
checkbox input "true"
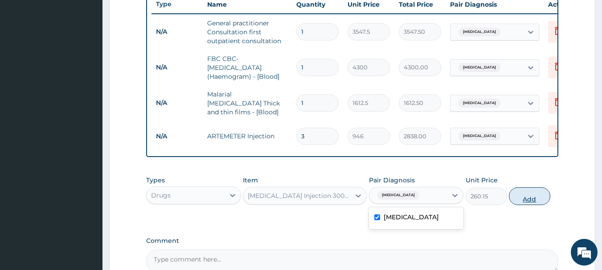
click at [526, 192] on button "Add" at bounding box center [529, 197] width 41 height 18
type input "0"
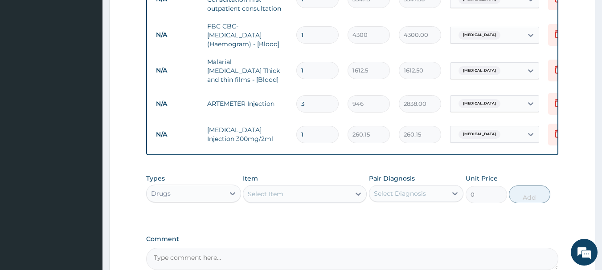
scroll to position [430, 0]
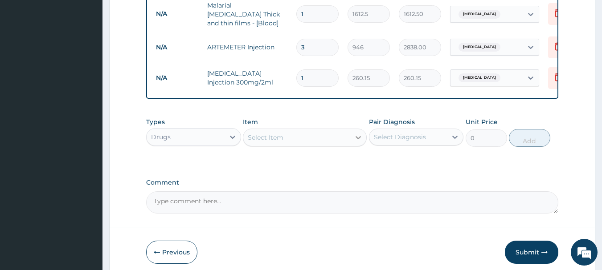
click at [359, 137] on icon at bounding box center [358, 137] width 9 height 9
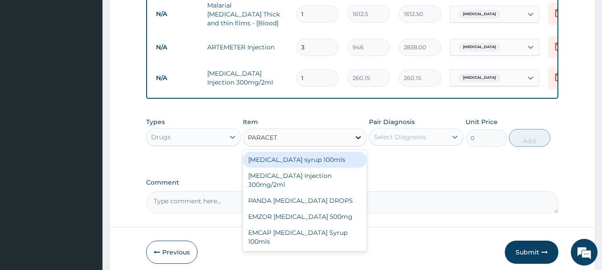
type input "PARACETA"
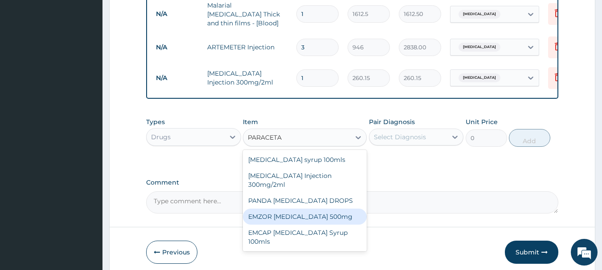
click at [340, 210] on div "EMZOR [MEDICAL_DATA] 500mg" at bounding box center [305, 217] width 124 height 16
type input "23.65"
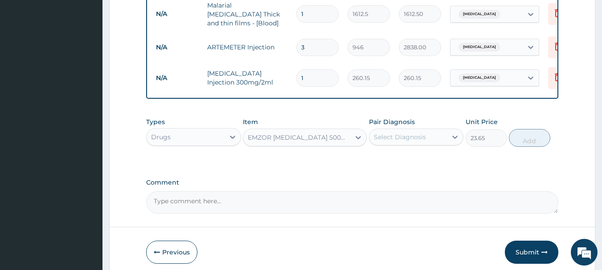
click at [433, 129] on div "Pair Diagnosis Select Diagnosis" at bounding box center [416, 132] width 95 height 29
click at [442, 134] on div "Select Diagnosis" at bounding box center [408, 137] width 78 height 14
click at [425, 168] on div "[MEDICAL_DATA]" at bounding box center [416, 160] width 95 height 18
checkbox input "true"
click at [520, 138] on button "Add" at bounding box center [529, 138] width 41 height 18
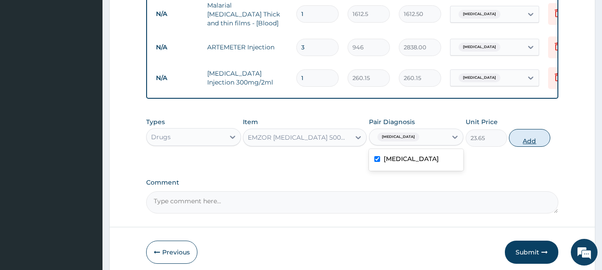
type input "0"
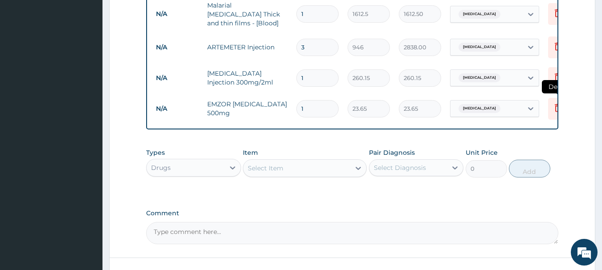
type input "18"
type input "425.70"
type input "18"
click at [356, 173] on icon at bounding box center [358, 168] width 9 height 9
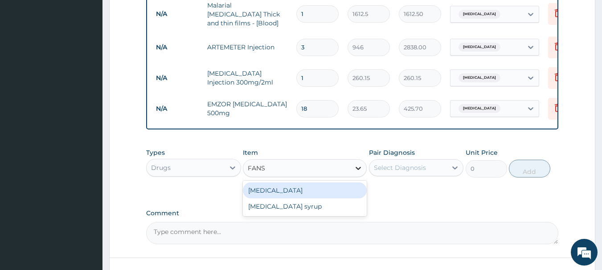
type input "FANSI"
click at [248, 191] on div "[MEDICAL_DATA]" at bounding box center [305, 191] width 124 height 16
type input "212.85"
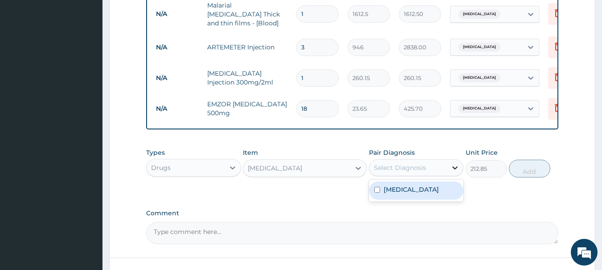
click at [457, 170] on icon at bounding box center [455, 168] width 5 height 3
click at [453, 189] on div "[MEDICAL_DATA]" at bounding box center [416, 191] width 95 height 18
checkbox input "true"
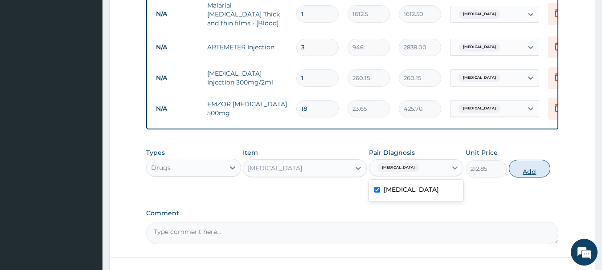
click at [520, 174] on button "Add" at bounding box center [529, 169] width 41 height 18
type input "0"
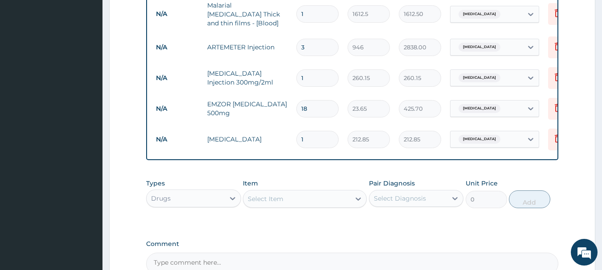
type input "0.00"
type input "3"
type input "638.55"
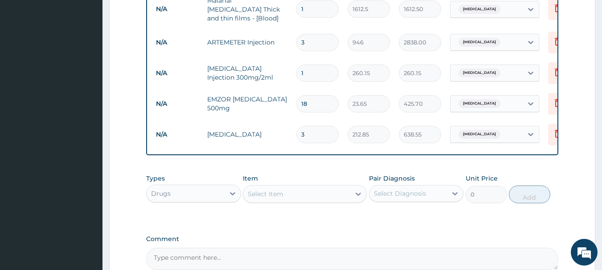
scroll to position [520, 0]
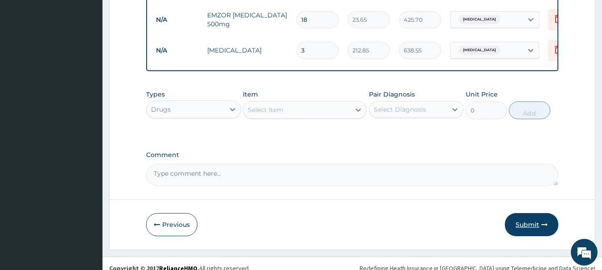
click at [552, 225] on button "Submit" at bounding box center [531, 224] width 53 height 23
